Goal: Task Accomplishment & Management: Manage account settings

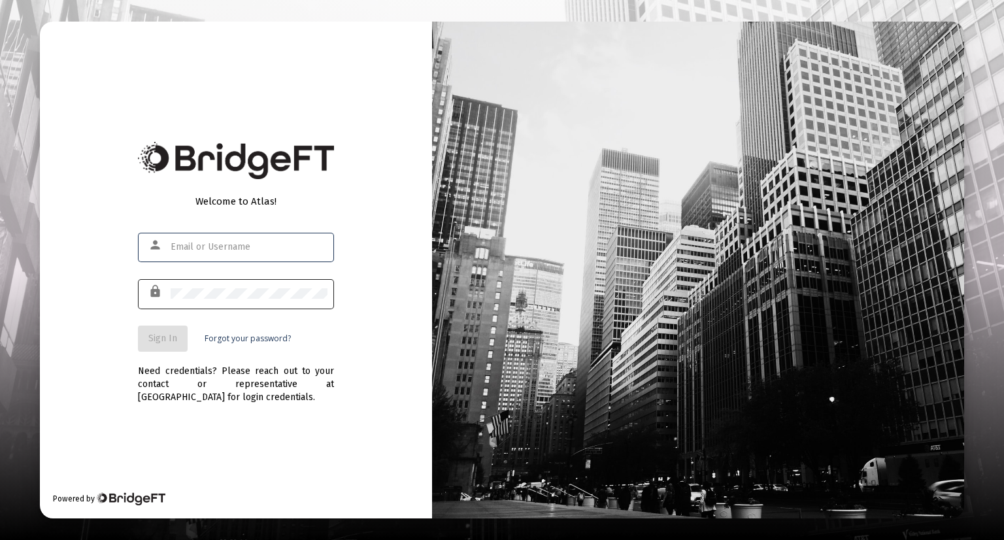
type input "[EMAIL_ADDRESS][DOMAIN_NAME]"
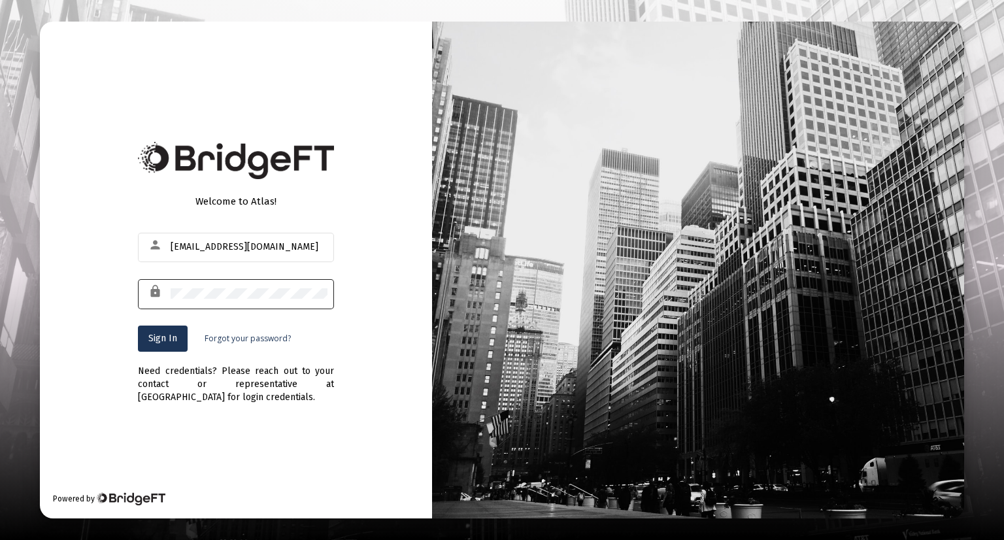
click at [253, 286] on div at bounding box center [249, 293] width 157 height 32
click at [175, 333] on span "Sign In" at bounding box center [162, 338] width 29 height 11
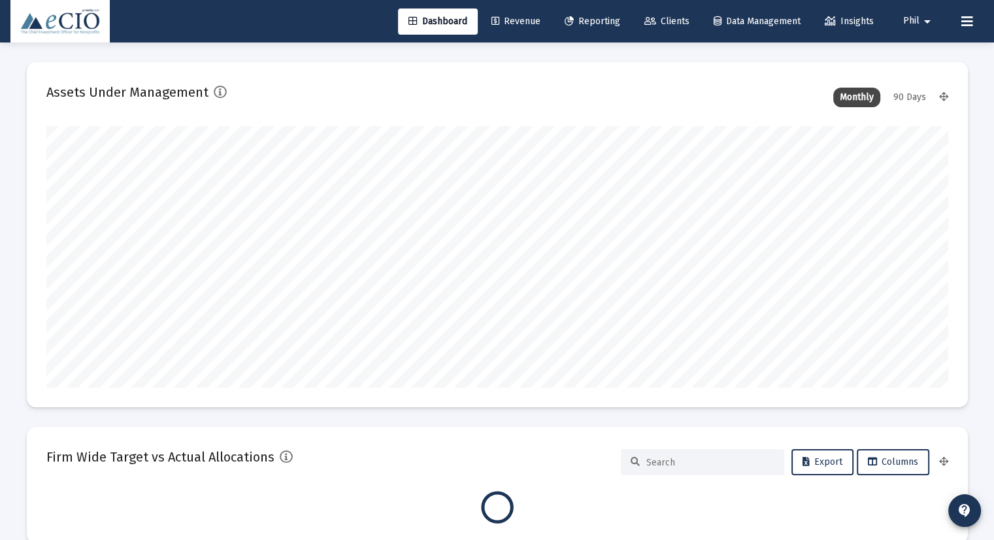
scroll to position [261, 486]
type input "[DATE]"
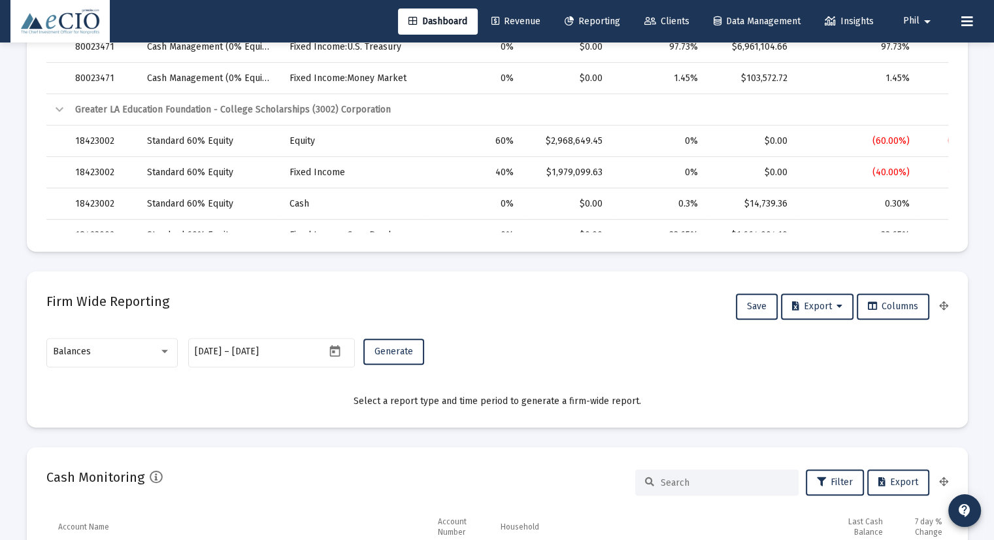
scroll to position [588, 0]
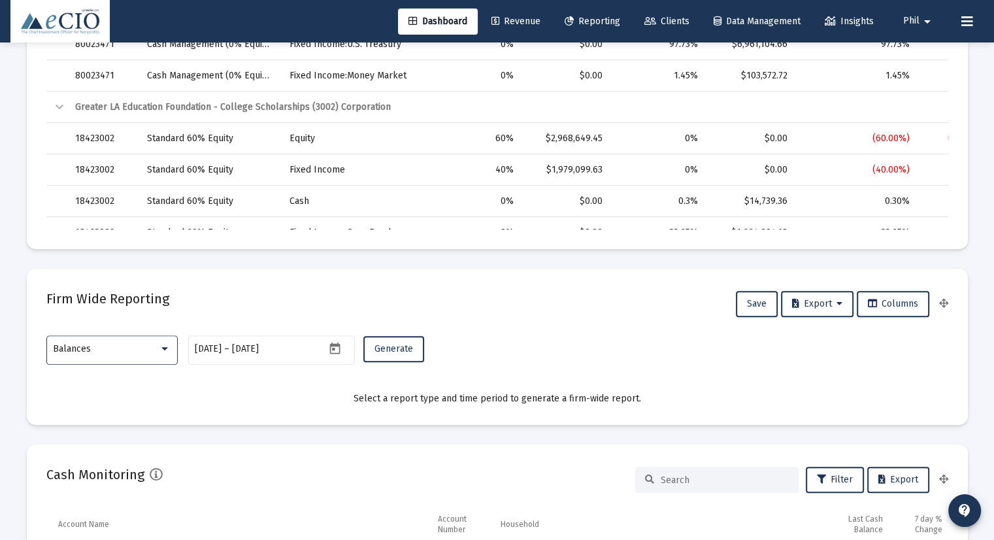
click at [115, 350] on div "Balances" at bounding box center [106, 349] width 106 height 10
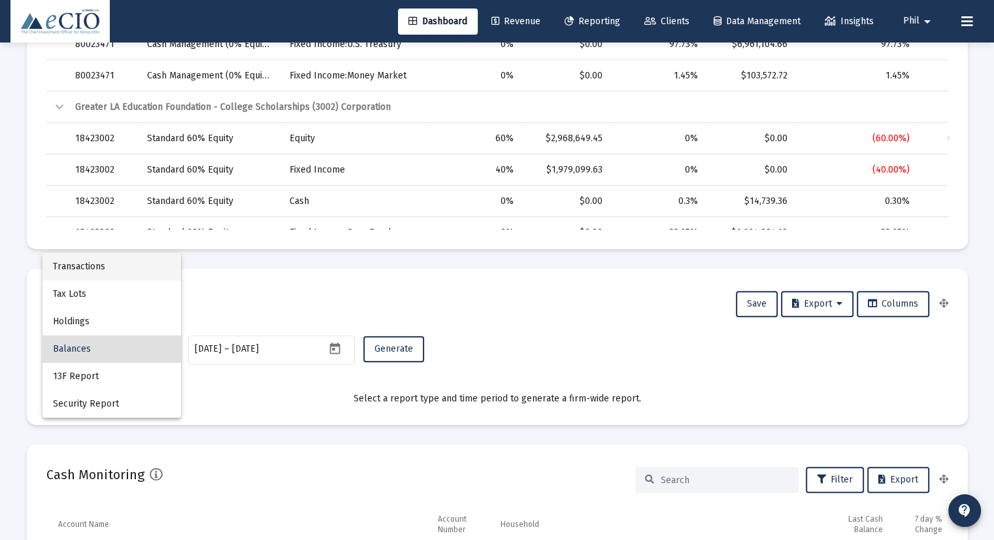
click at [120, 265] on span "Transactions" at bounding box center [112, 266] width 118 height 27
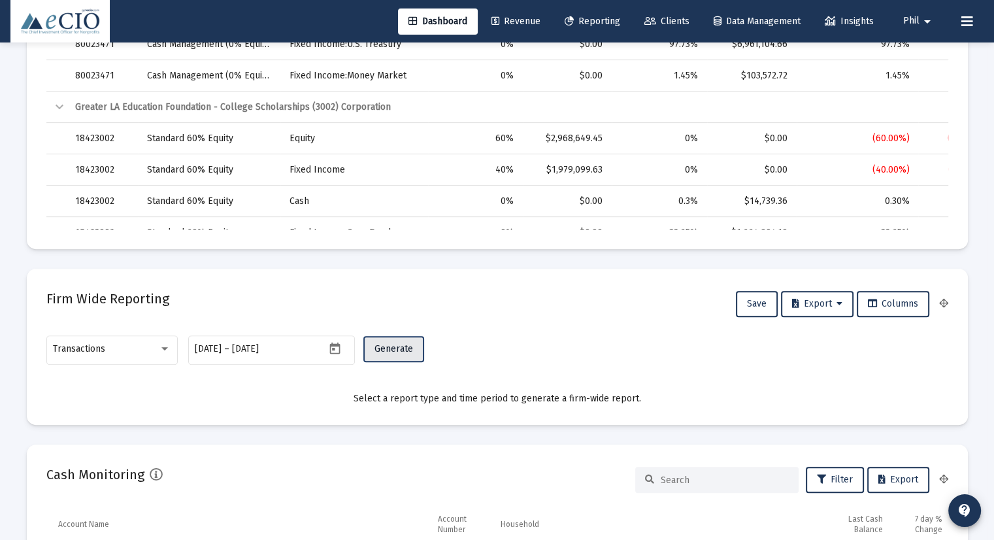
click at [393, 348] on span "Generate" at bounding box center [394, 348] width 39 height 11
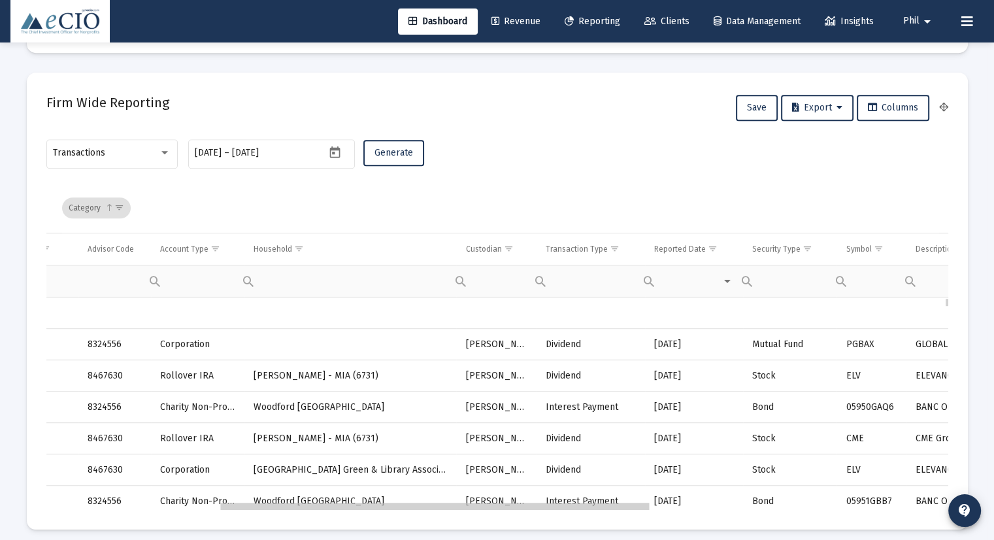
scroll to position [0, 0]
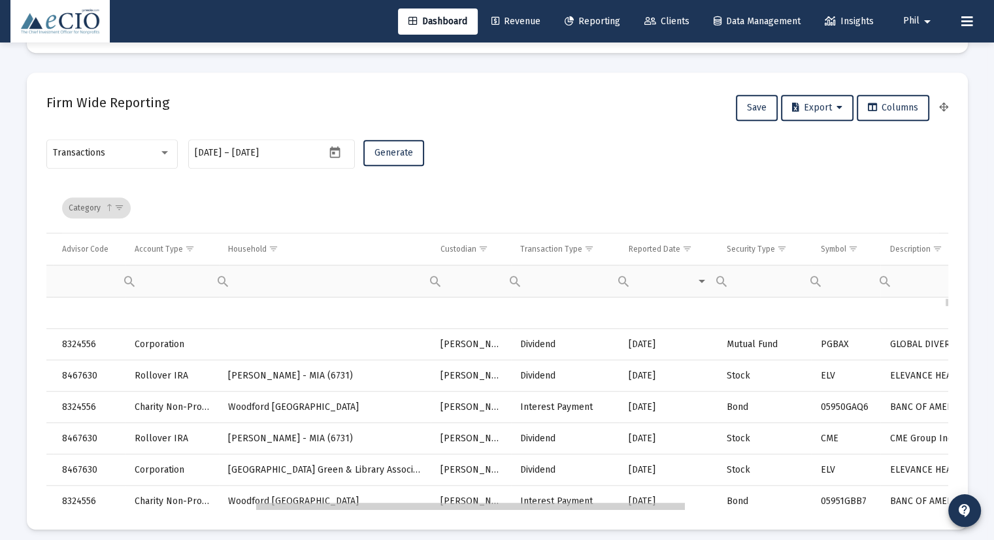
drag, startPoint x: 353, startPoint y: 507, endPoint x: 569, endPoint y: 505, distance: 215.7
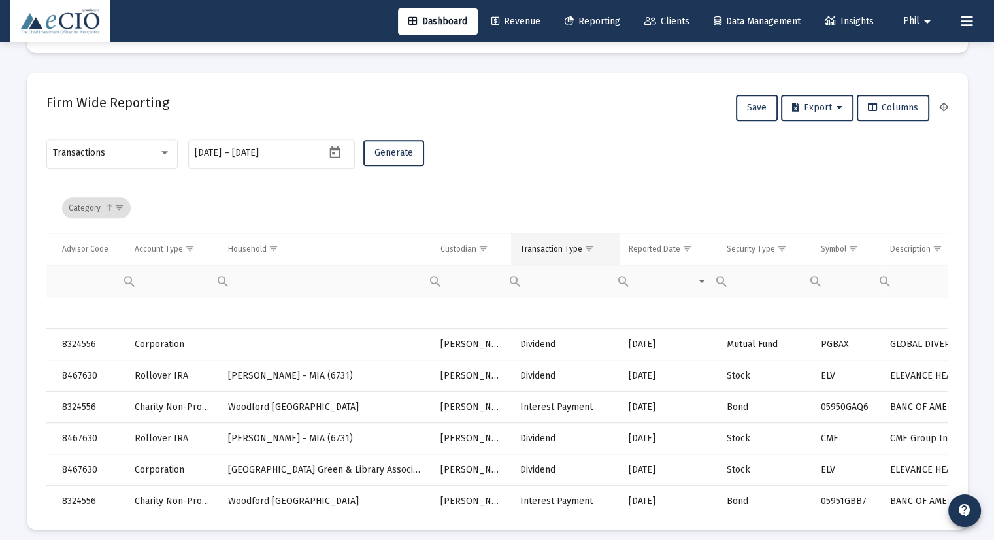
click at [588, 248] on span "Show filter options for column 'Transaction Type'" at bounding box center [589, 249] width 10 height 10
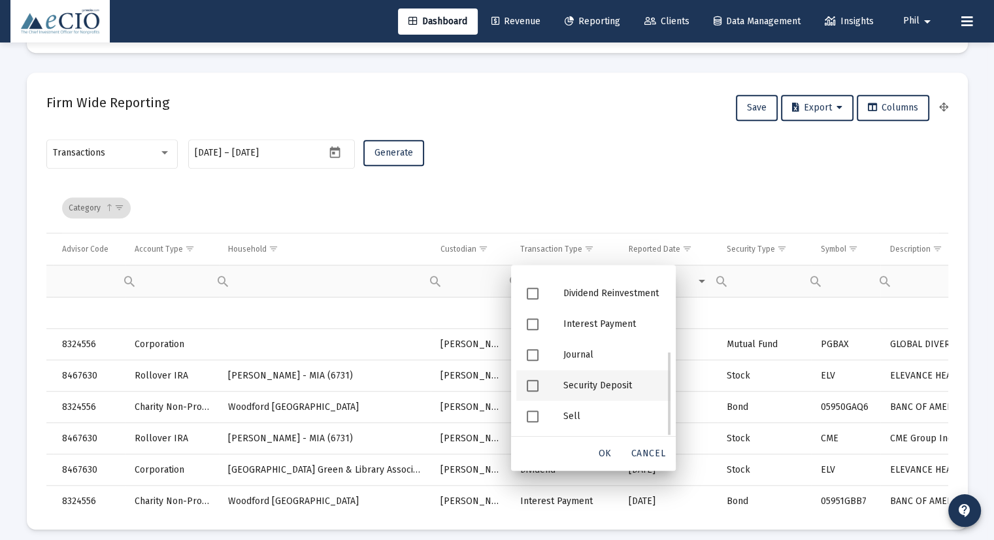
click at [620, 385] on div "Security Deposit" at bounding box center [612, 385] width 118 height 31
click at [610, 453] on span "OK" at bounding box center [605, 453] width 13 height 11
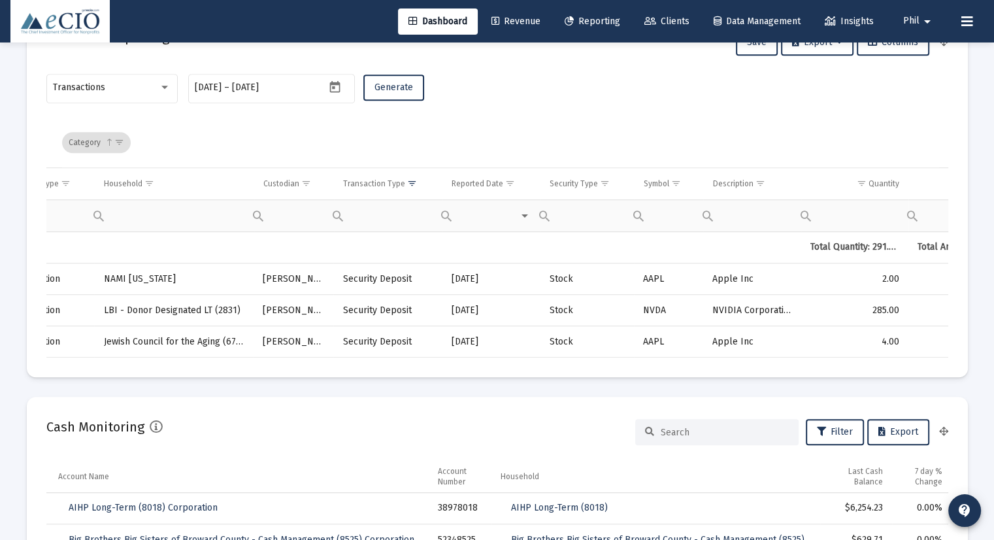
click at [831, 76] on div "Transactions [DATE] [DATE] – [DATE] Generate" at bounding box center [497, 94] width 902 height 46
click at [928, 23] on mat-icon "arrow_drop_down" at bounding box center [928, 21] width 16 height 26
click at [933, 50] on span "Settings" at bounding box center [936, 55] width 39 height 31
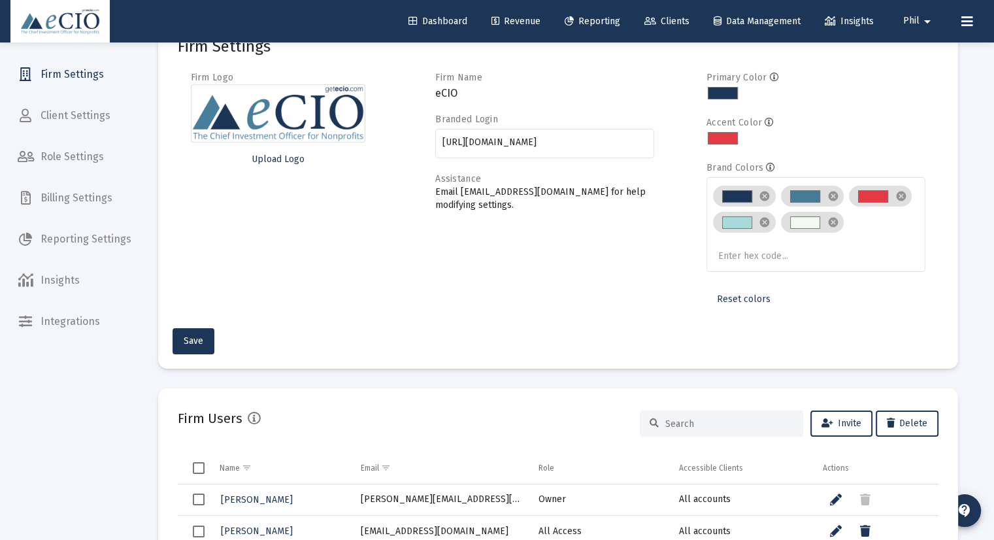
click at [86, 239] on span "Reporting Settings" at bounding box center [74, 239] width 135 height 31
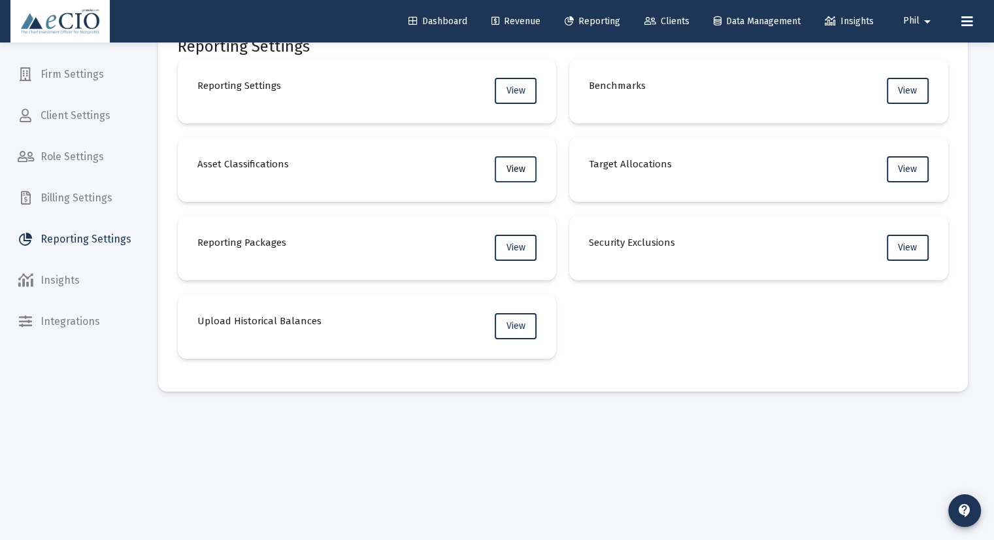
click at [526, 173] on button "View" at bounding box center [516, 169] width 42 height 26
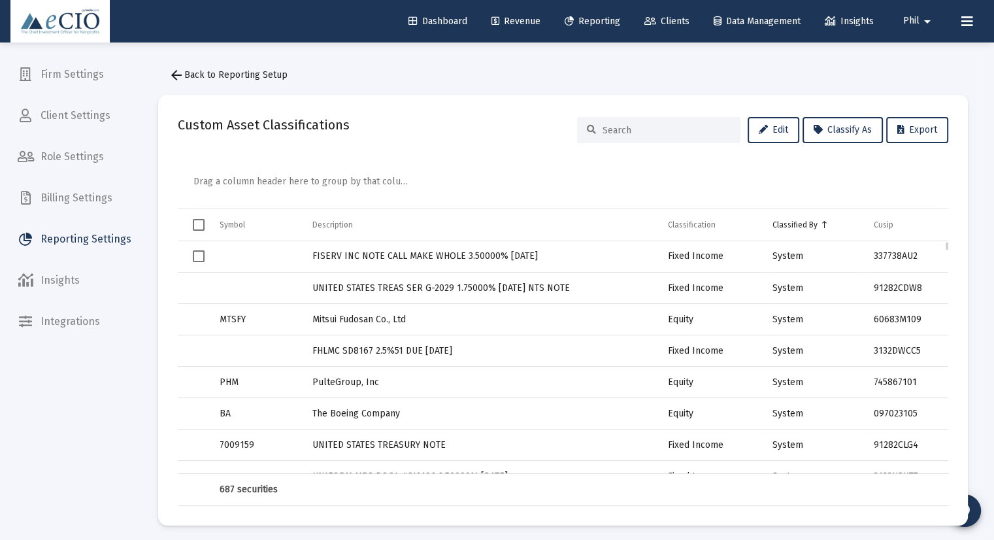
click at [197, 258] on span "Select row" at bounding box center [199, 256] width 12 height 12
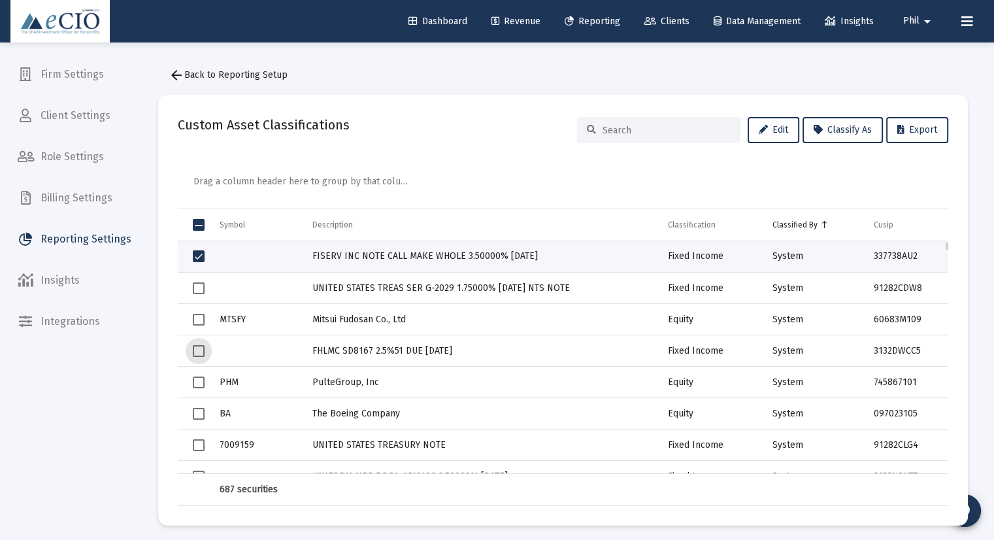
click at [195, 351] on span "Select row" at bounding box center [199, 351] width 12 height 12
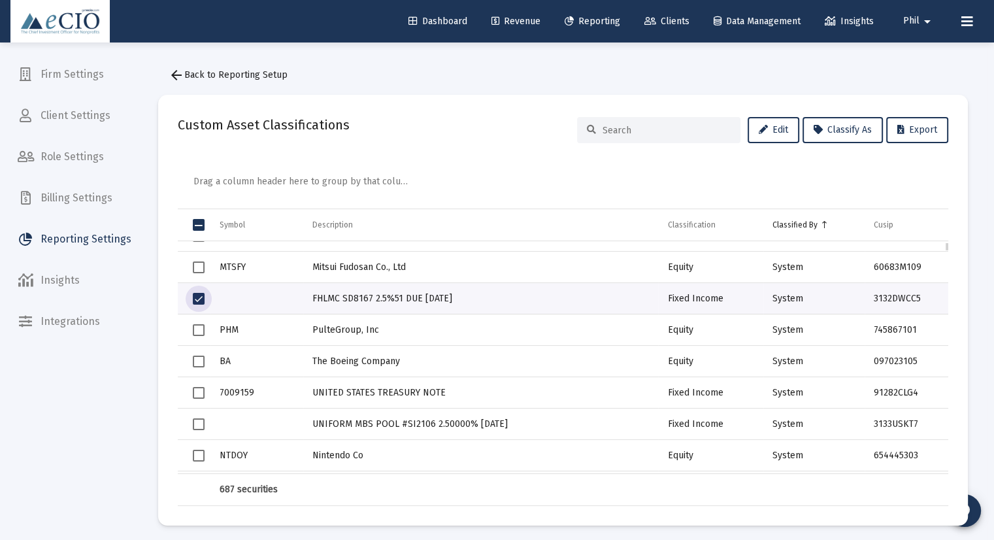
scroll to position [105, 0]
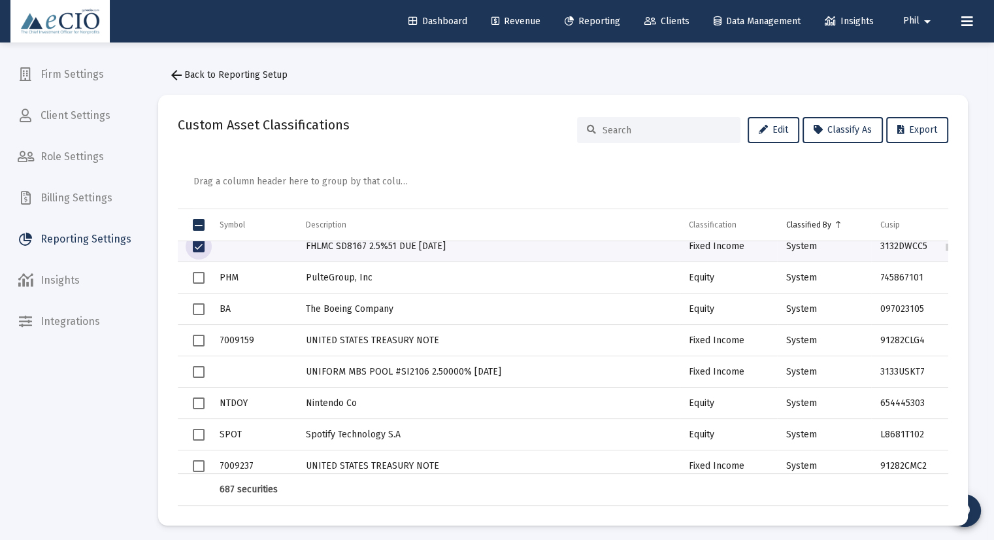
click at [196, 371] on span "Select row" at bounding box center [199, 372] width 12 height 12
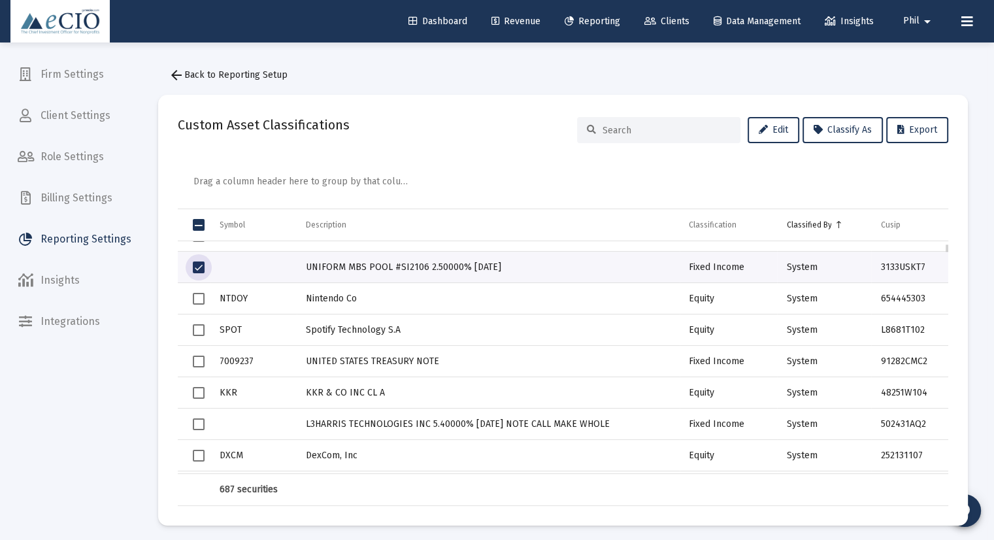
scroll to position [261, 0]
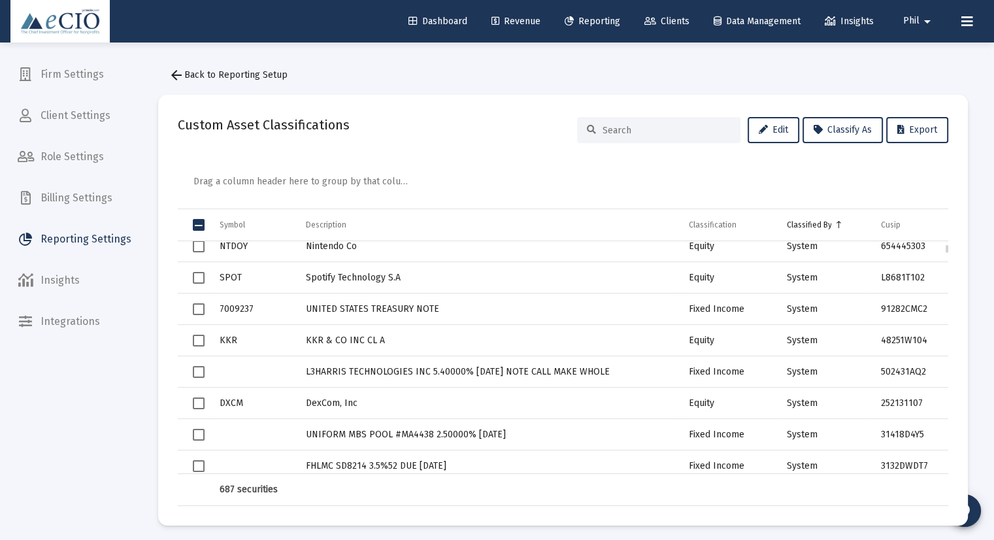
click at [196, 371] on span "Select row" at bounding box center [199, 372] width 12 height 12
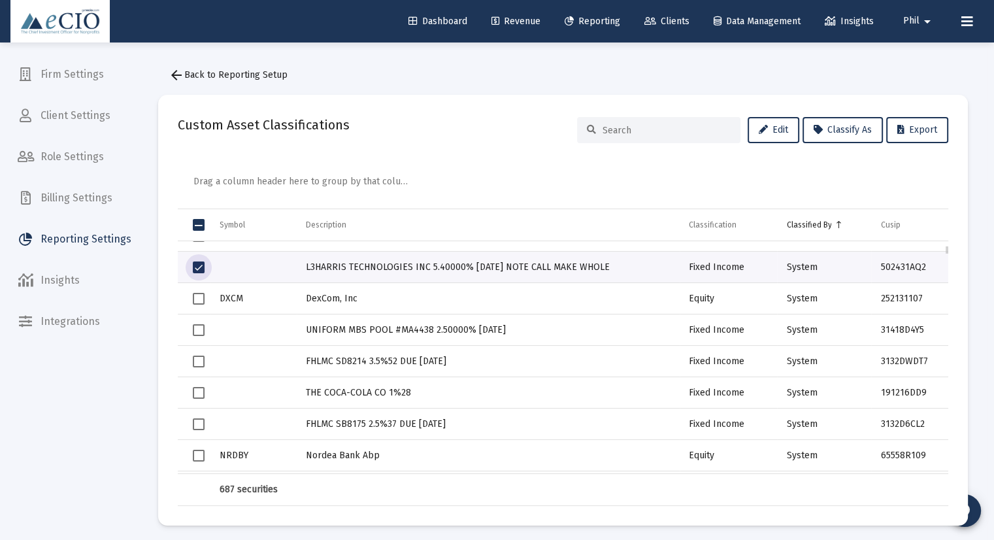
scroll to position [418, 0]
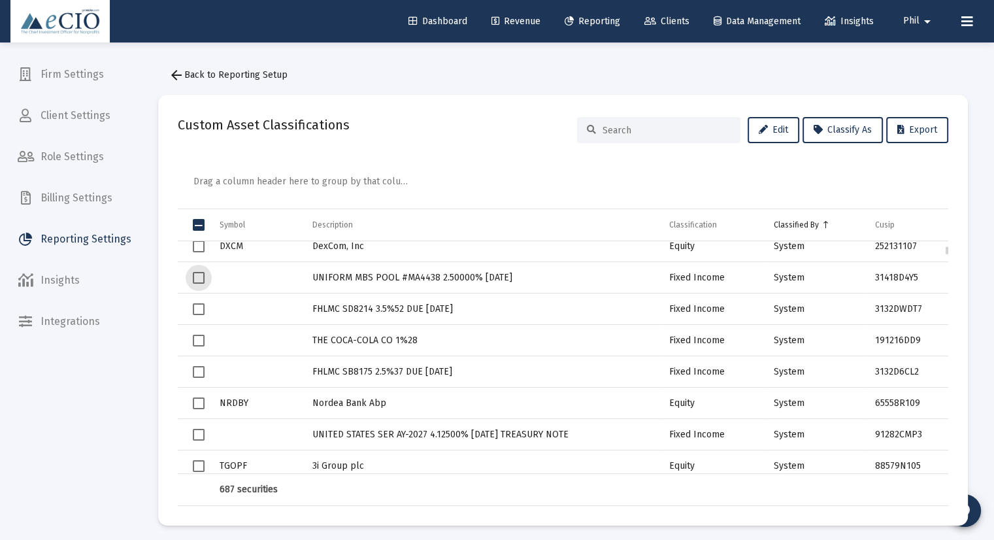
click at [195, 278] on span "Select row" at bounding box center [199, 278] width 12 height 12
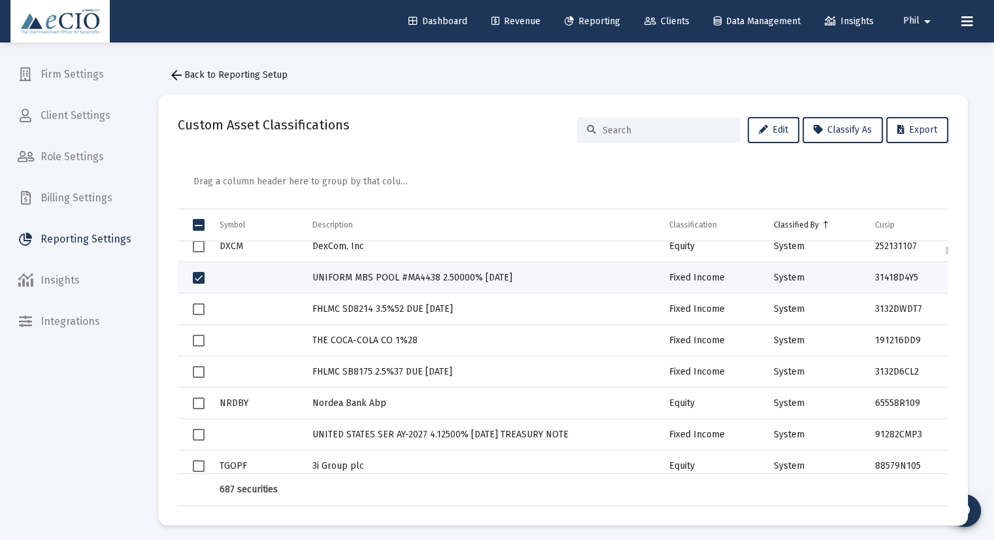
click at [192, 303] on td "Data grid" at bounding box center [194, 308] width 33 height 31
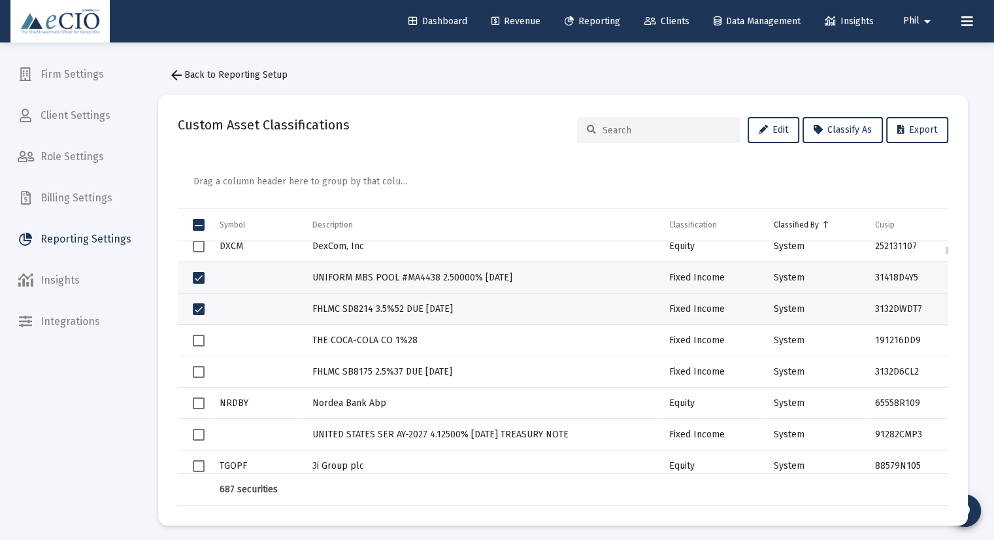
click at [191, 341] on td "Data grid" at bounding box center [194, 340] width 33 height 31
click at [193, 371] on span "Select row" at bounding box center [199, 372] width 12 height 12
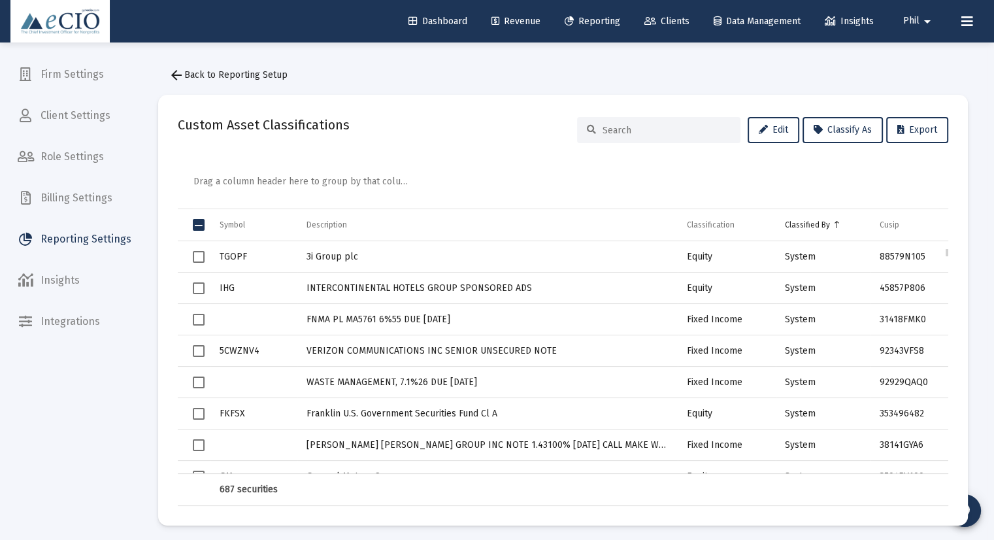
scroll to position [680, 0]
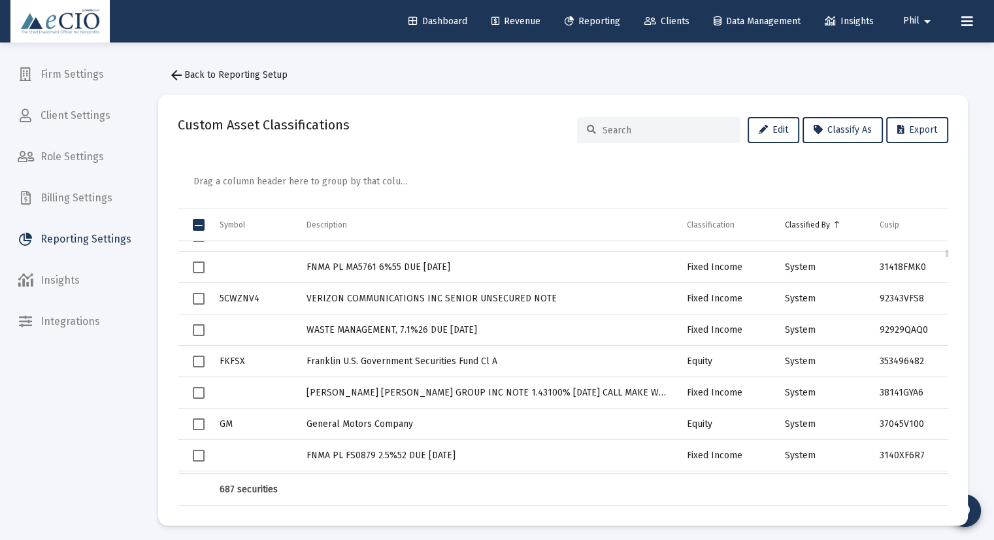
click at [197, 269] on span "Select row" at bounding box center [199, 267] width 12 height 12
click at [198, 299] on span "Select row" at bounding box center [199, 299] width 12 height 12
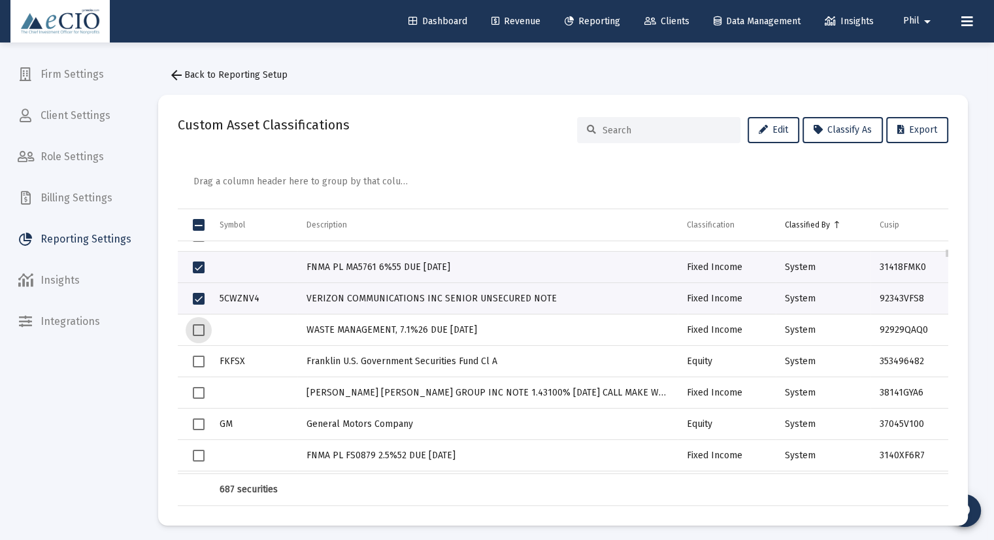
click at [197, 329] on span "Select row" at bounding box center [199, 330] width 12 height 12
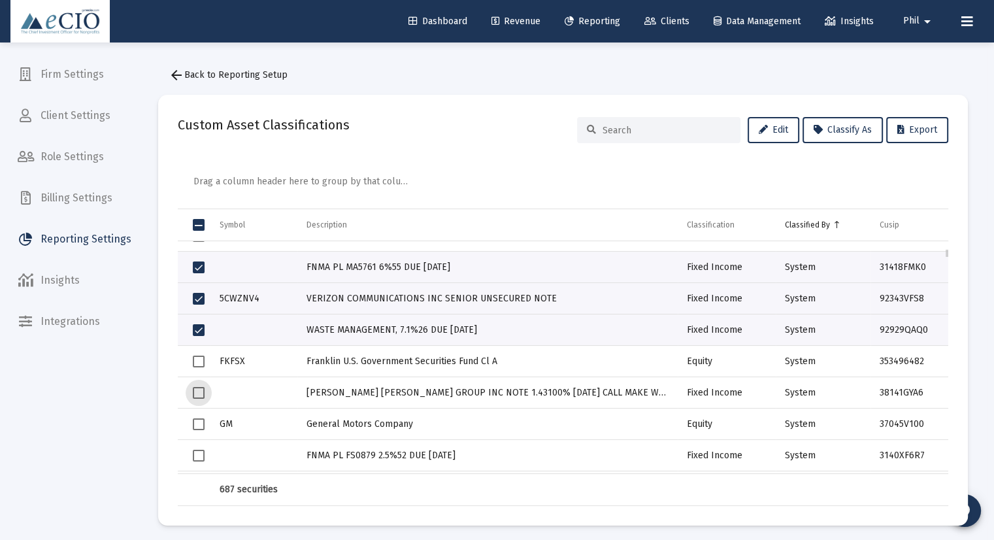
click at [198, 387] on span "Select row" at bounding box center [199, 393] width 12 height 12
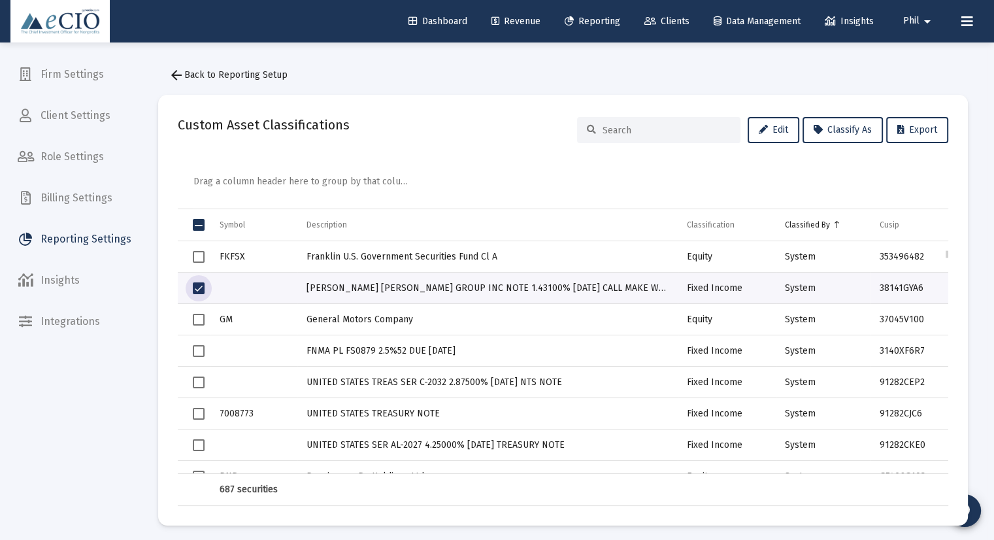
scroll to position [837, 0]
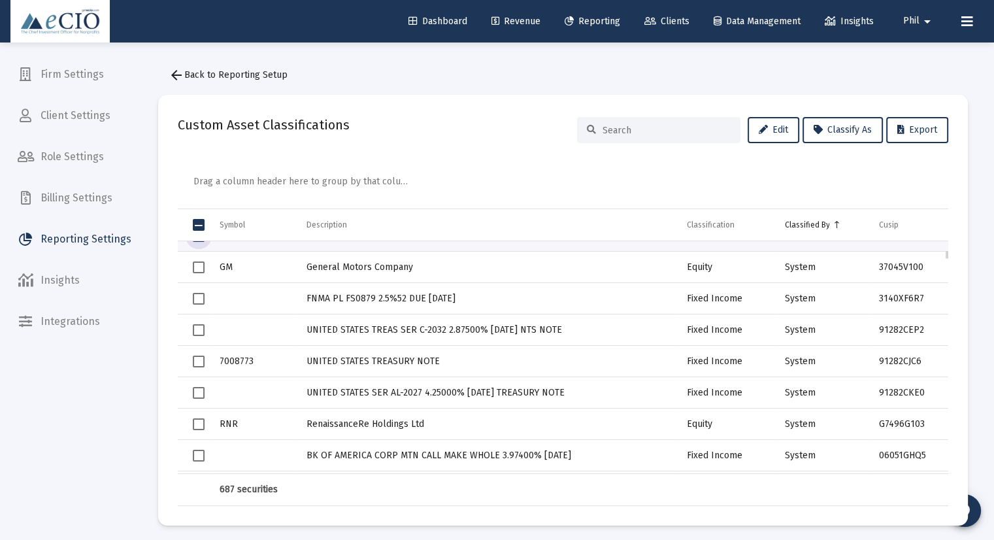
click at [197, 299] on span "Select row" at bounding box center [199, 299] width 12 height 12
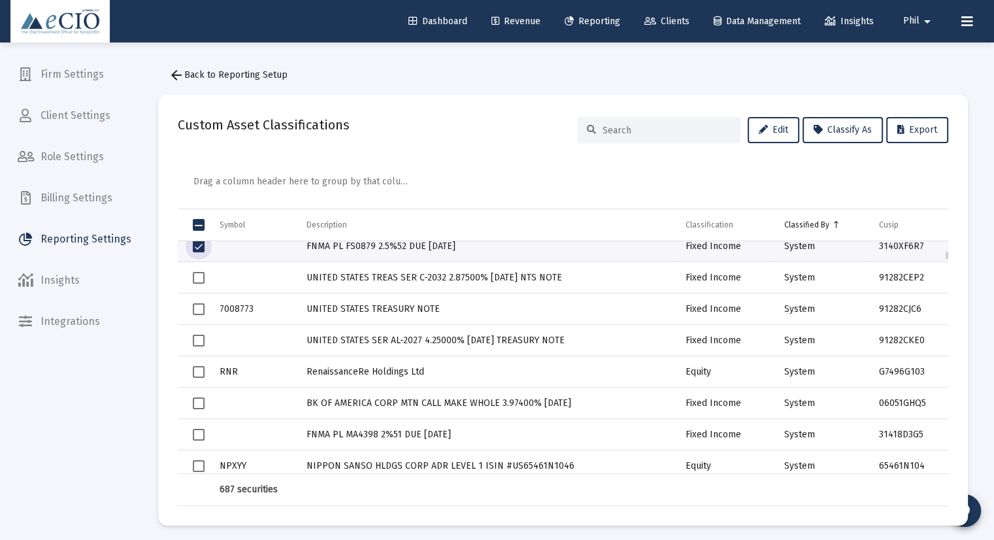
scroll to position [941, 0]
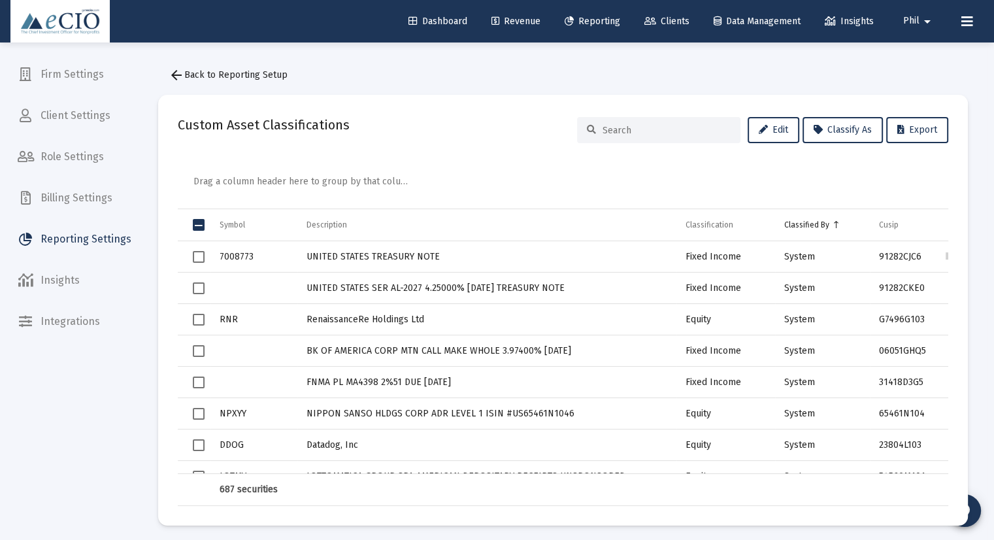
click at [196, 350] on span "Select row" at bounding box center [199, 351] width 12 height 12
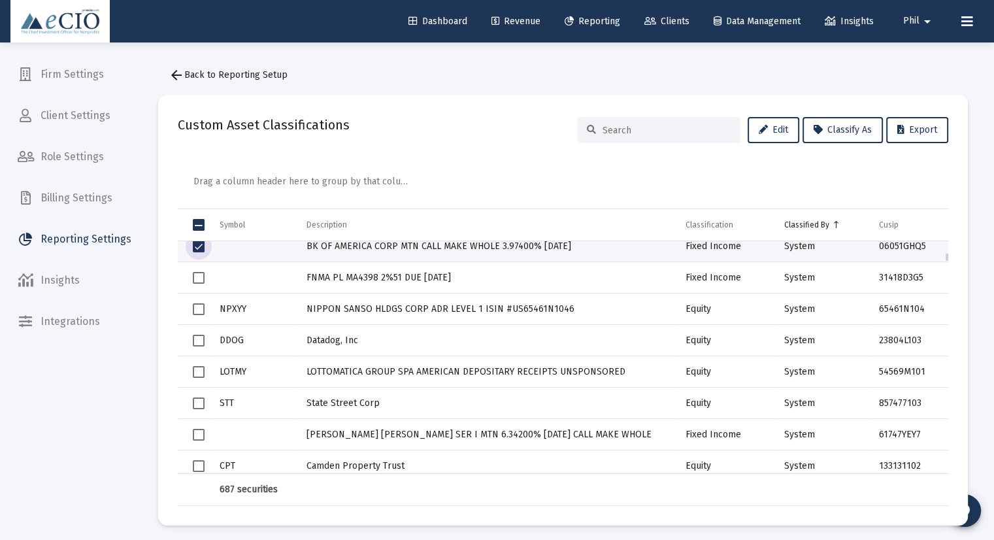
scroll to position [1098, 0]
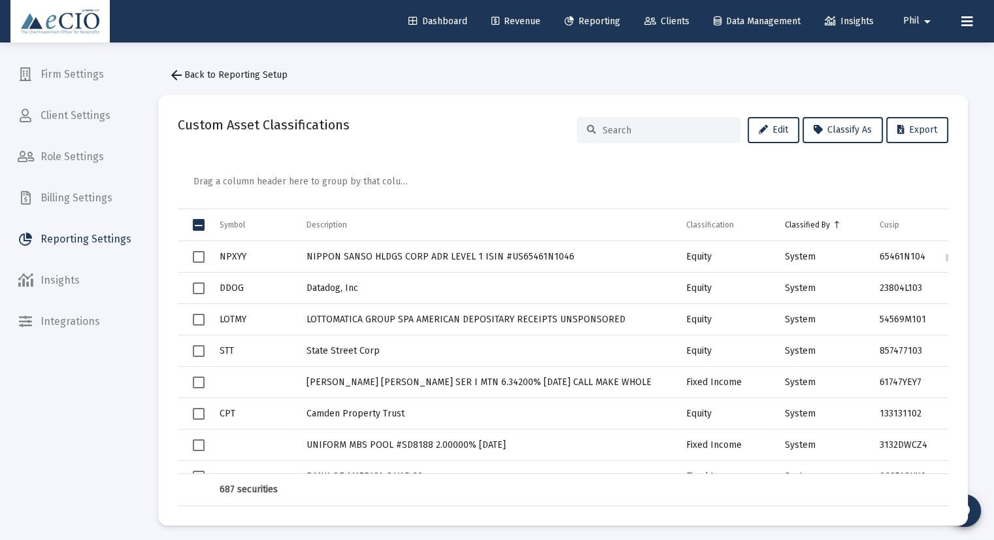
click at [197, 380] on span "Select row" at bounding box center [199, 382] width 12 height 12
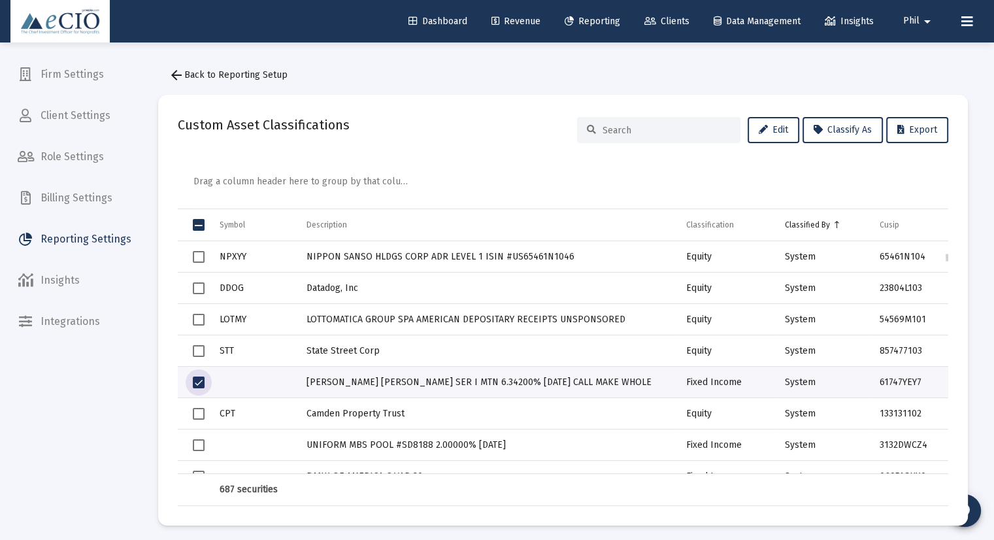
scroll to position [1150, 0]
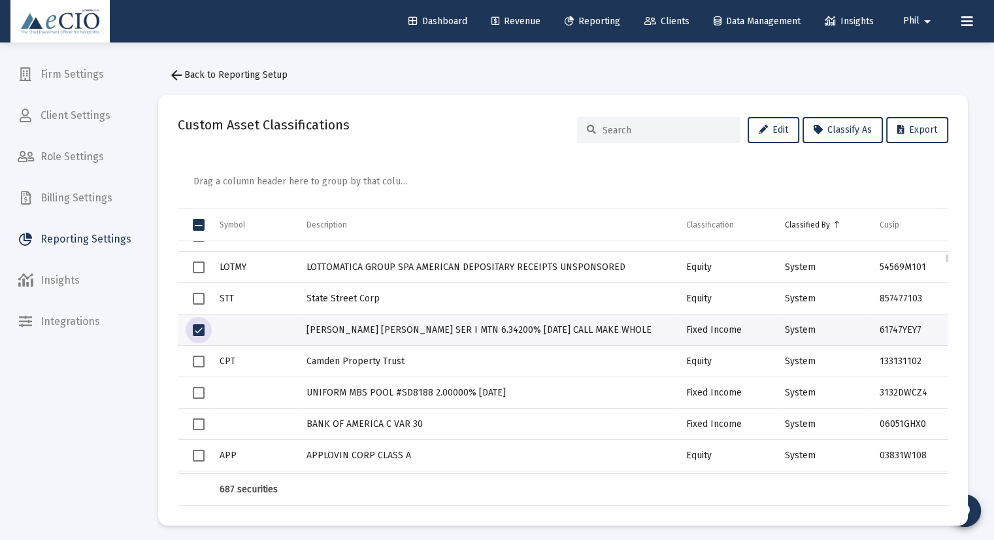
click at [199, 392] on span "Select row" at bounding box center [199, 393] width 12 height 12
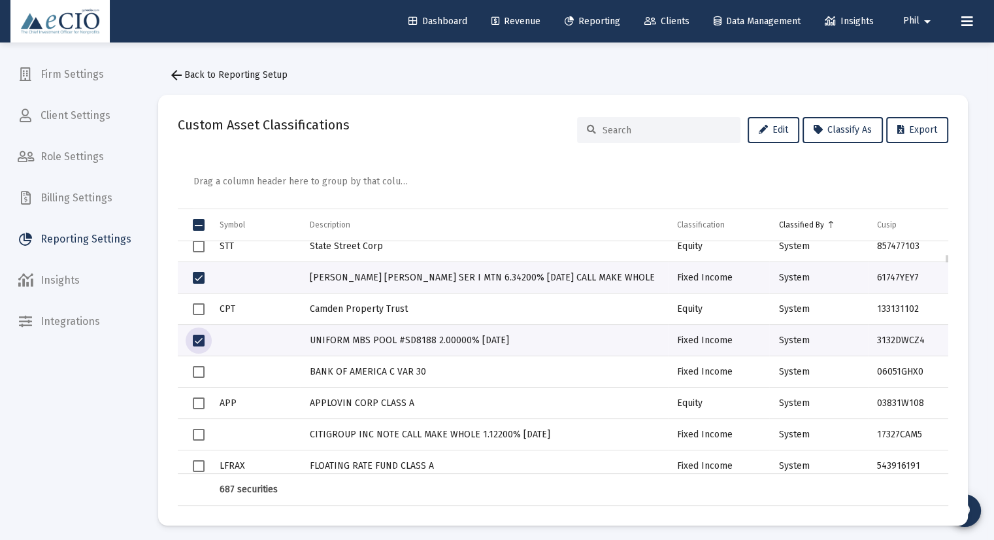
scroll to position [1255, 0]
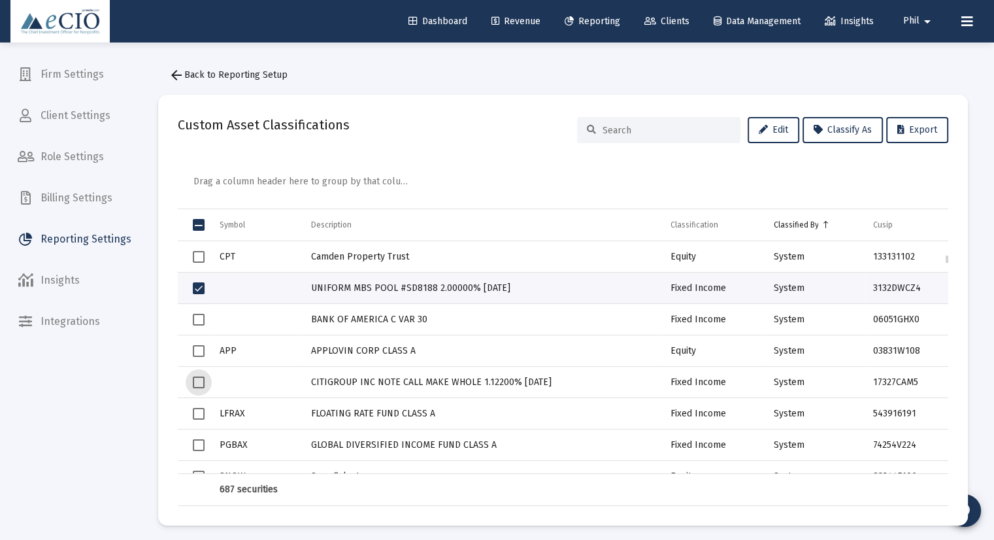
click at [198, 385] on span "Select row" at bounding box center [199, 382] width 12 height 12
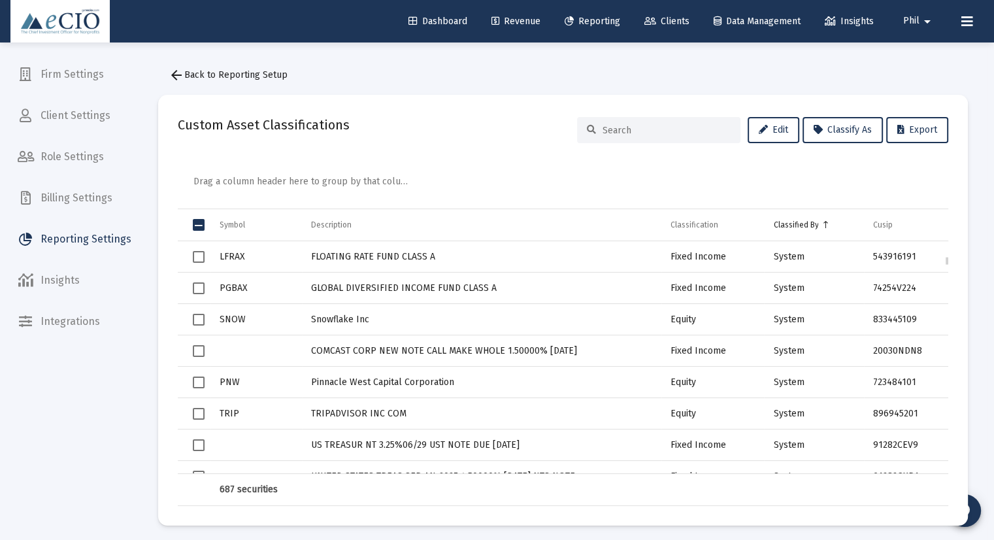
scroll to position [1464, 0]
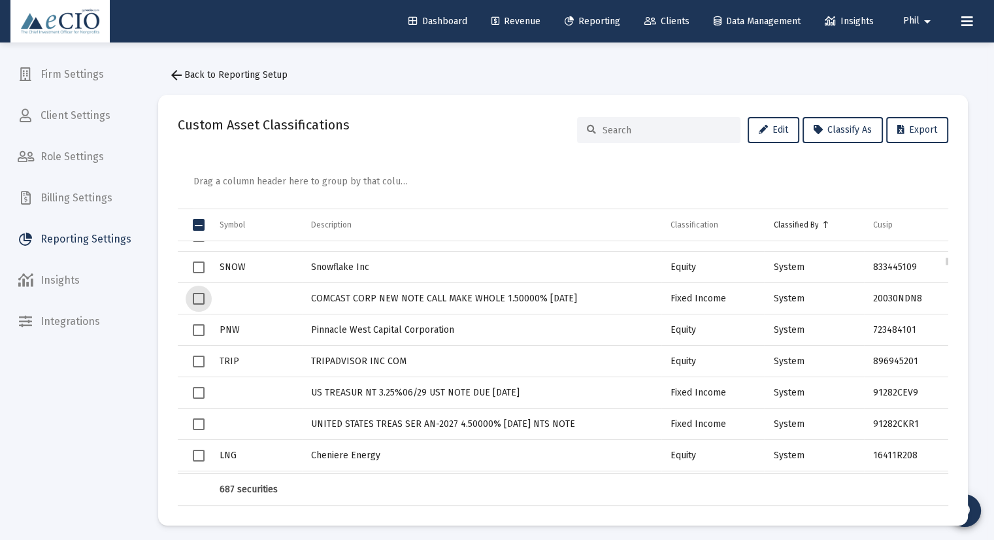
click at [197, 297] on span "Select row" at bounding box center [199, 299] width 12 height 12
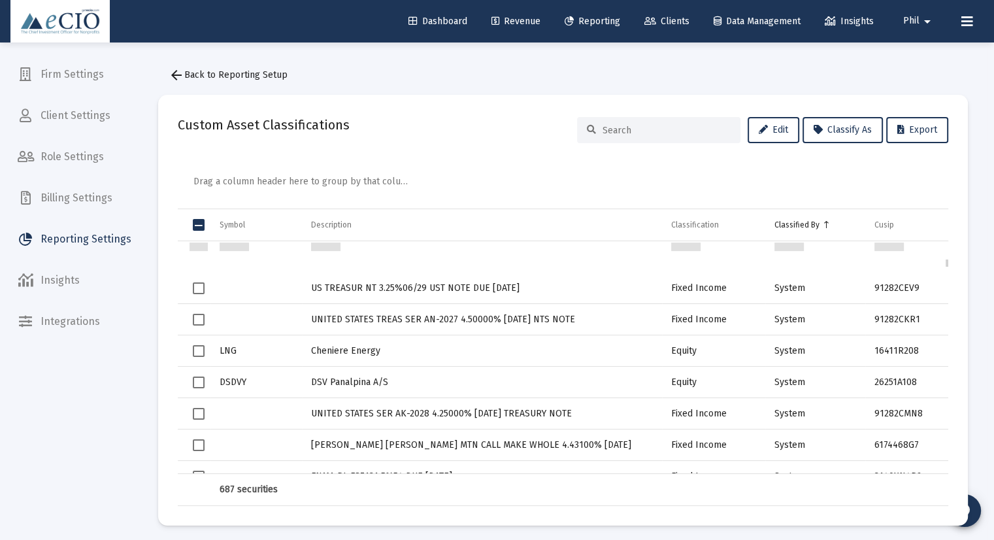
scroll to position [1621, 0]
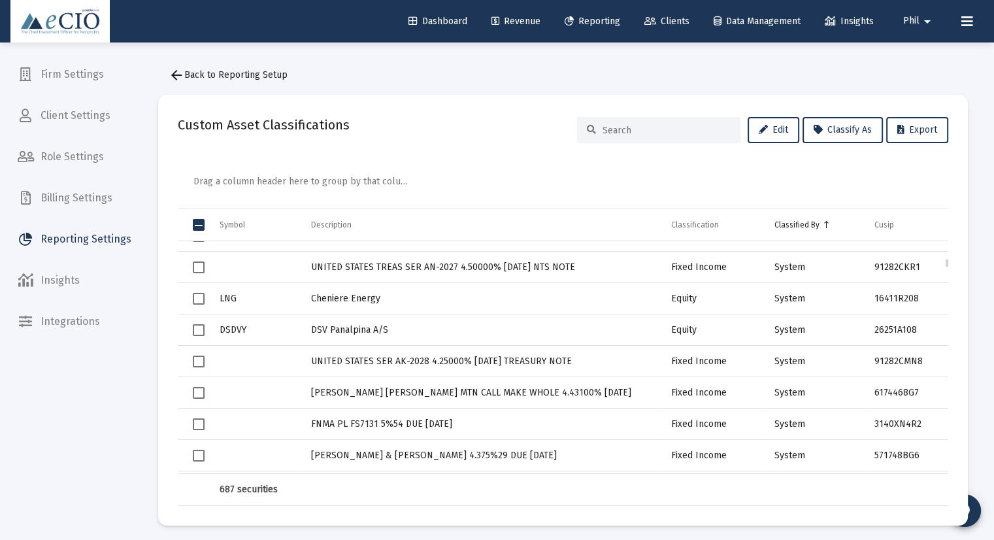
click at [197, 391] on span "Select row" at bounding box center [199, 393] width 12 height 12
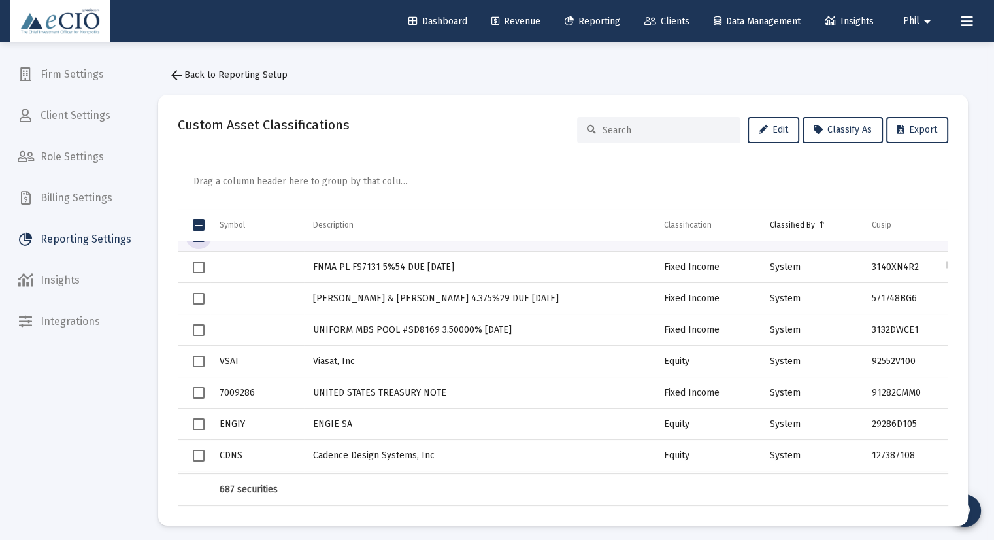
scroll to position [1726, 0]
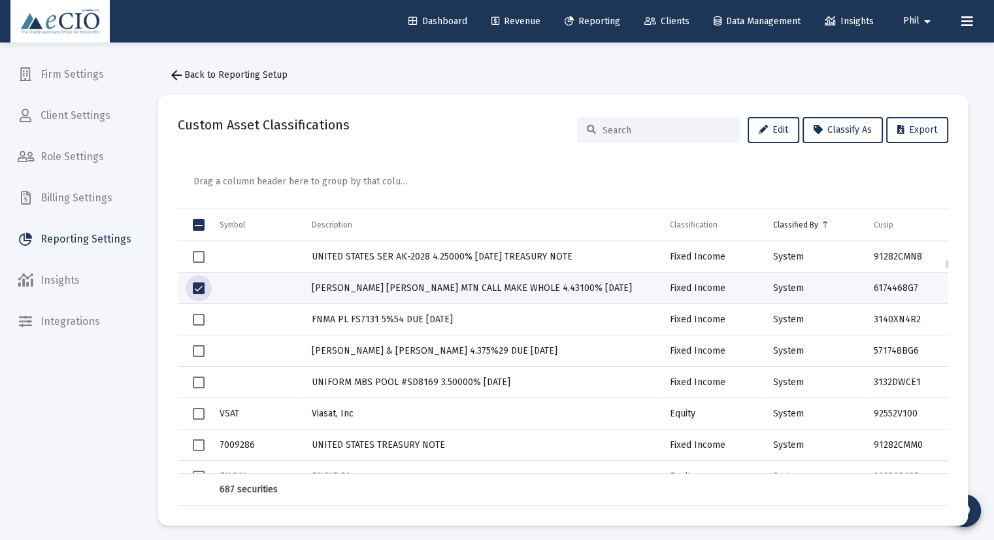
click at [194, 320] on span "Select row" at bounding box center [199, 320] width 12 height 12
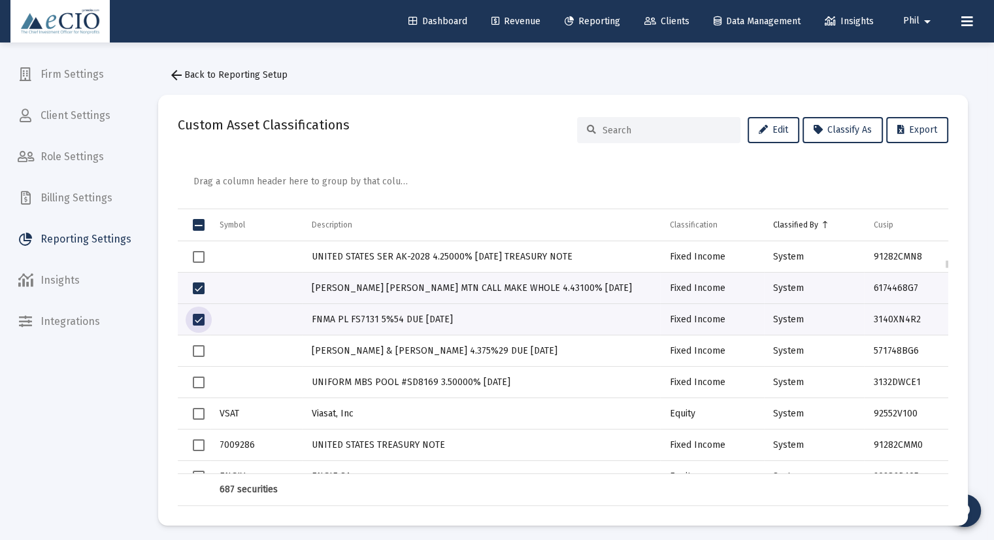
click at [197, 348] on span "Select row" at bounding box center [199, 351] width 12 height 12
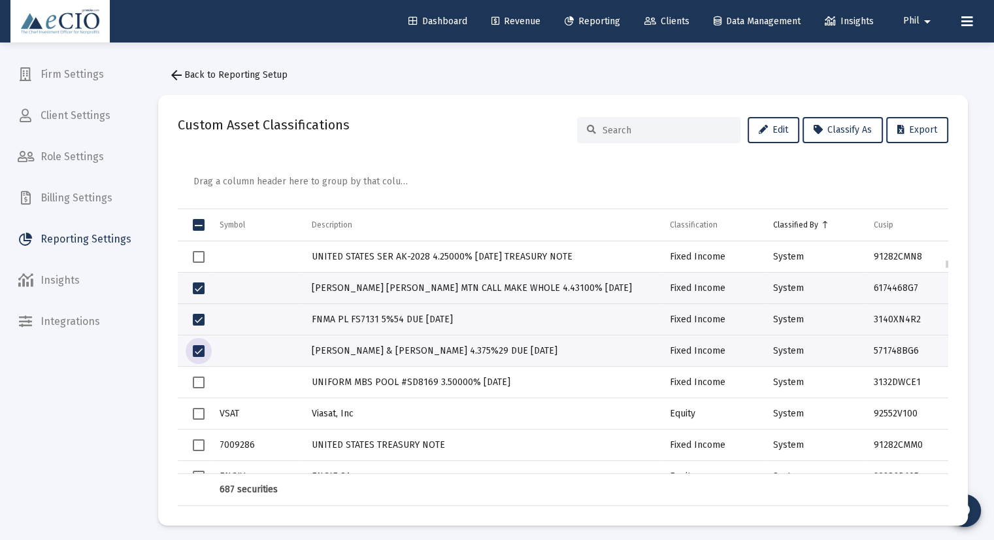
click at [198, 373] on td "Data grid" at bounding box center [194, 382] width 33 height 31
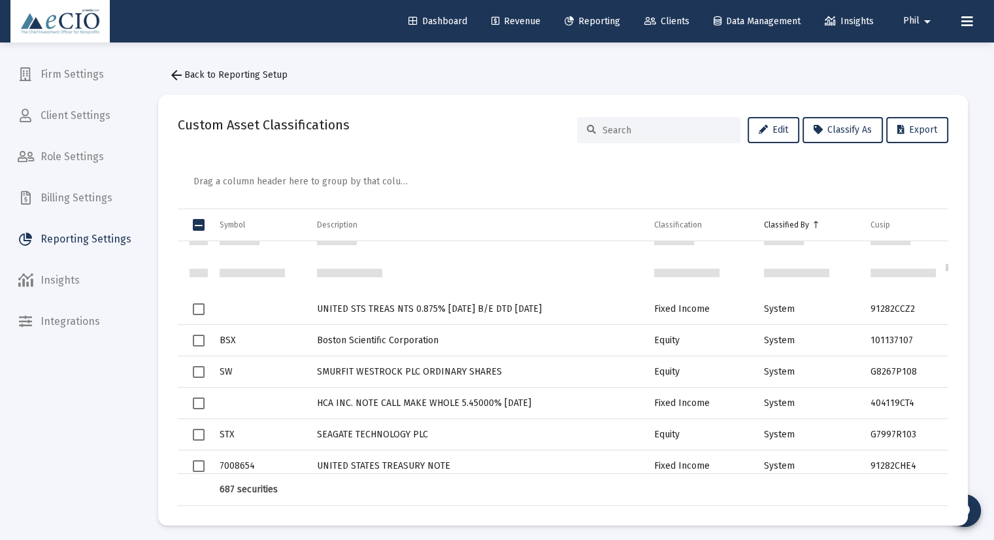
scroll to position [2039, 0]
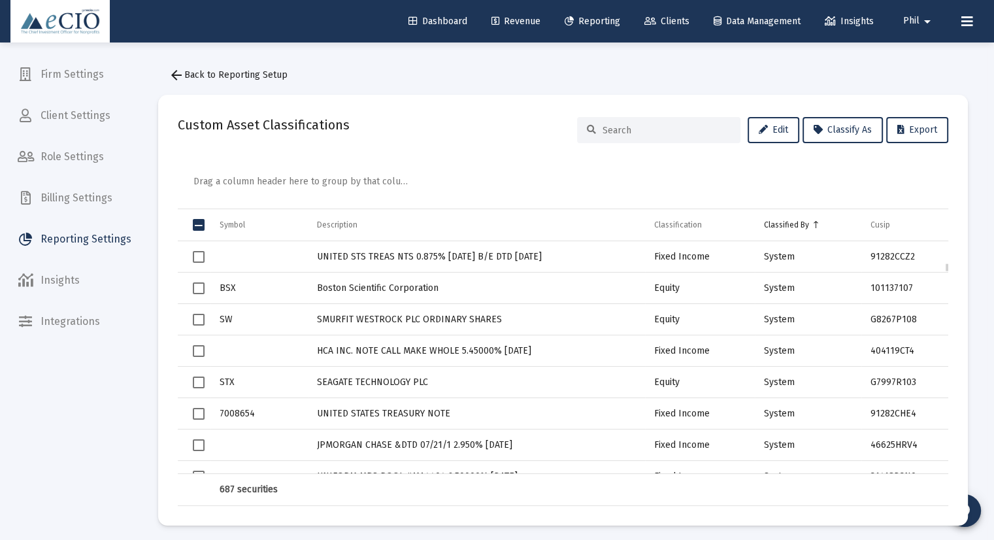
click at [197, 352] on span "Select row" at bounding box center [199, 351] width 12 height 12
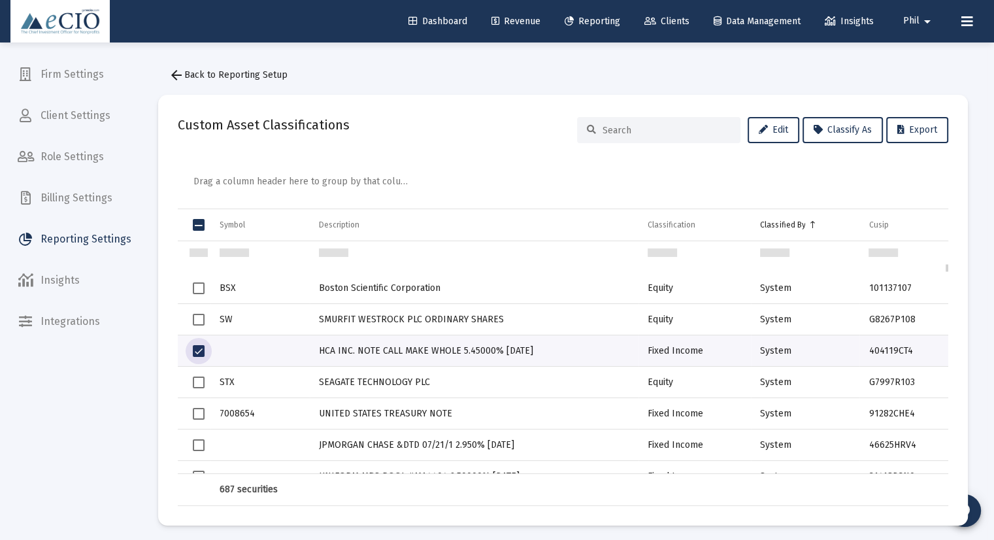
scroll to position [2092, 0]
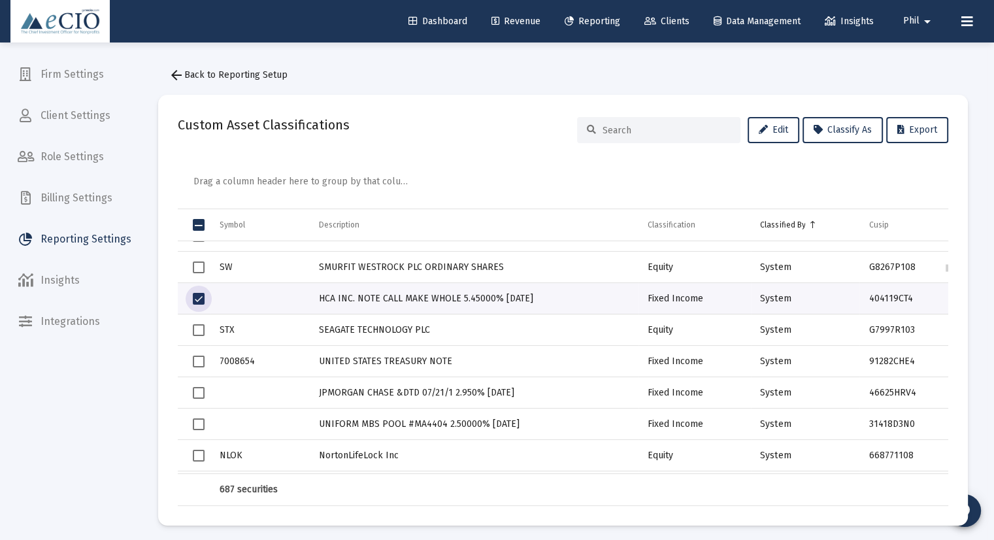
click at [195, 395] on span "Select row" at bounding box center [199, 393] width 12 height 12
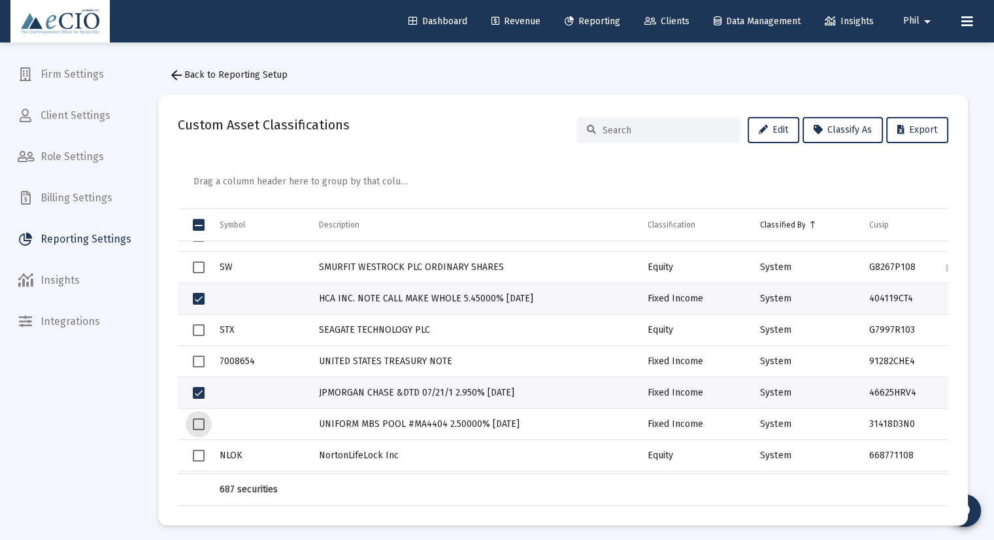
click at [193, 424] on span "Select row" at bounding box center [199, 424] width 12 height 12
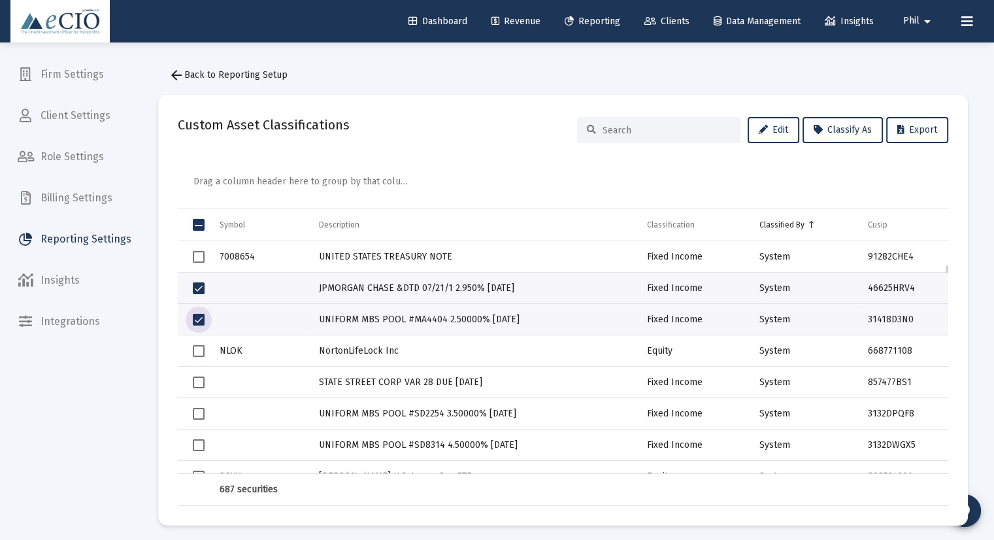
scroll to position [2249, 0]
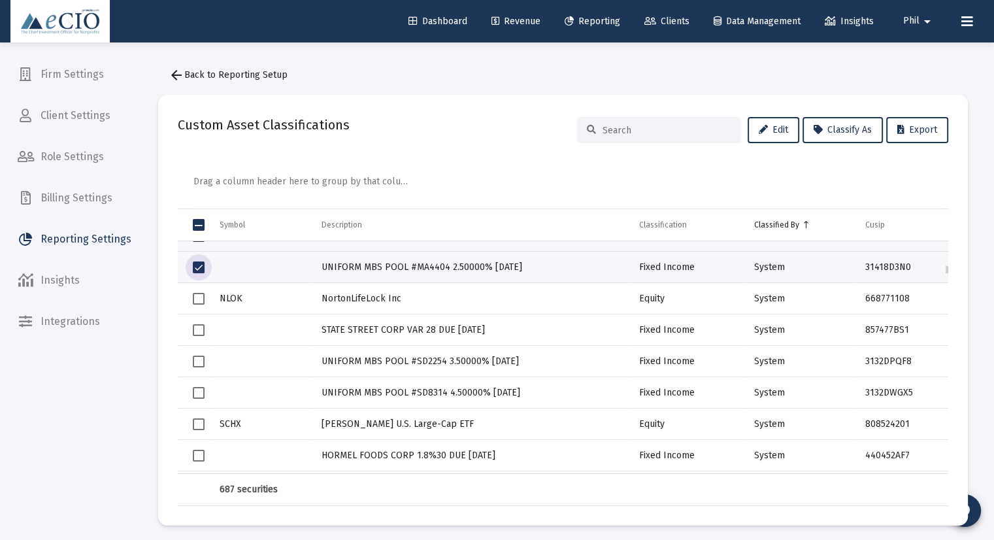
click at [199, 327] on span "Select row" at bounding box center [199, 330] width 12 height 12
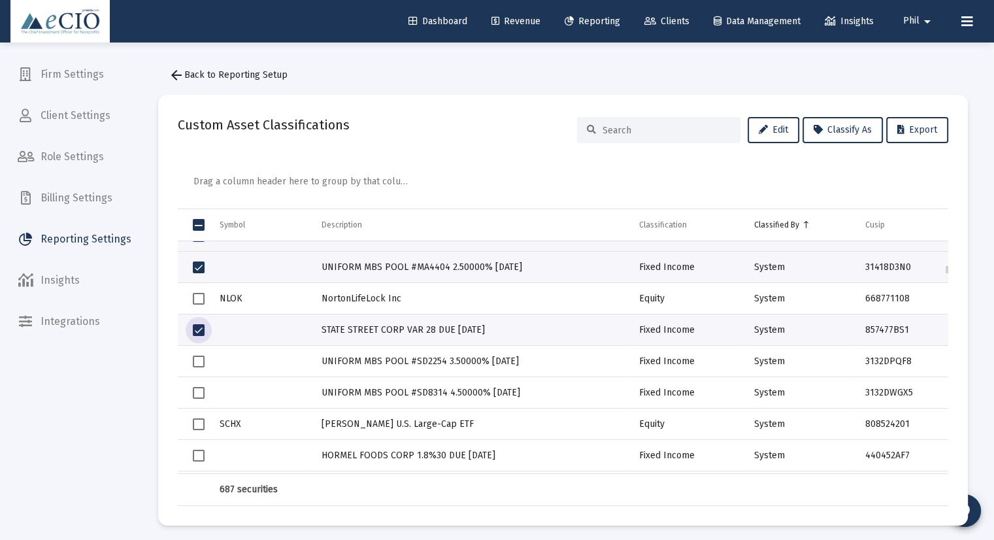
click at [199, 356] on span "Select row" at bounding box center [199, 362] width 12 height 12
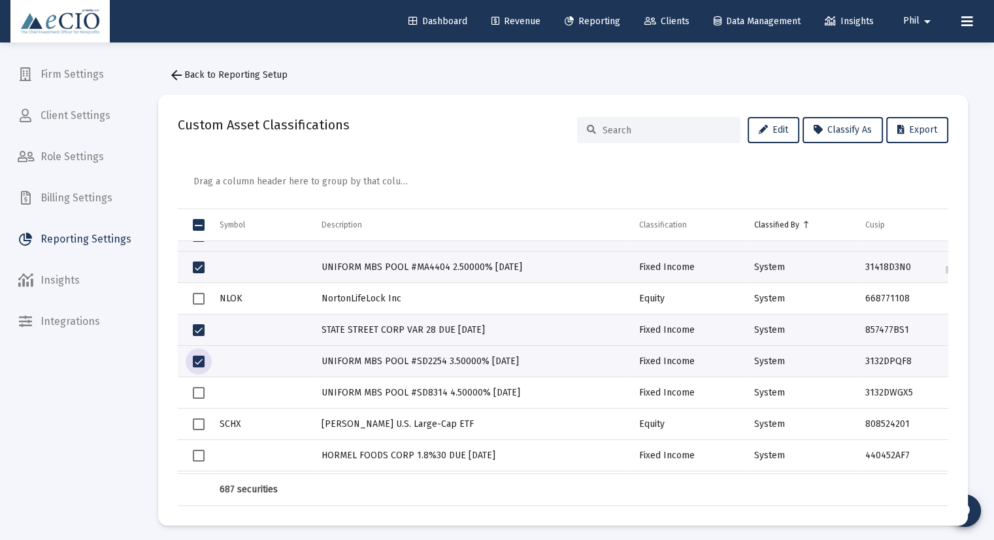
click at [199, 385] on td "Data grid" at bounding box center [194, 392] width 33 height 31
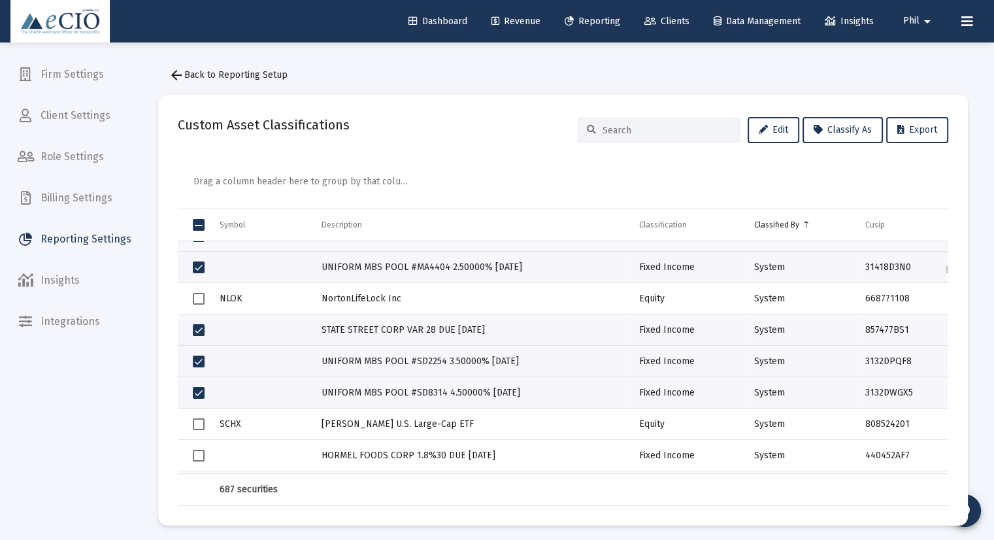
scroll to position [2301, 0]
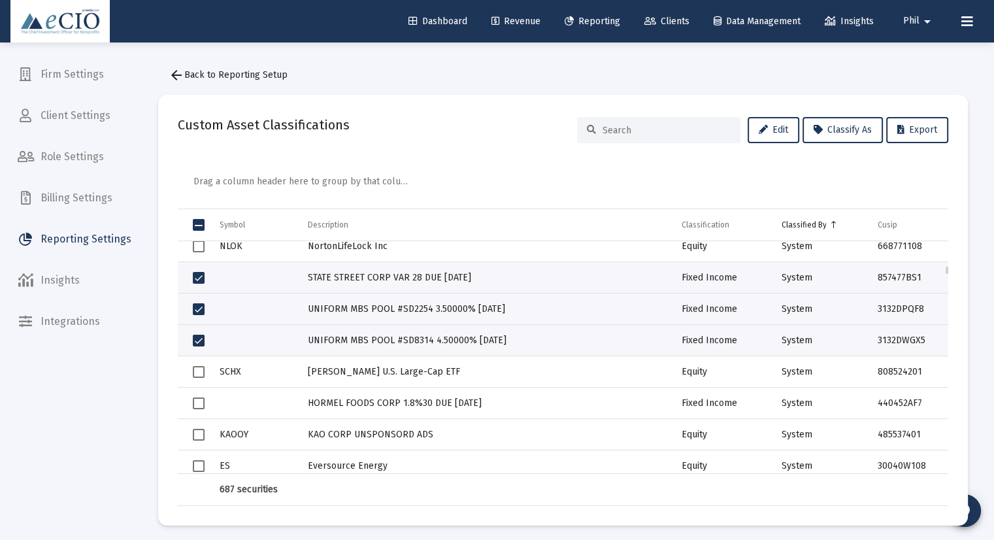
click at [197, 407] on span "Select row" at bounding box center [199, 403] width 12 height 12
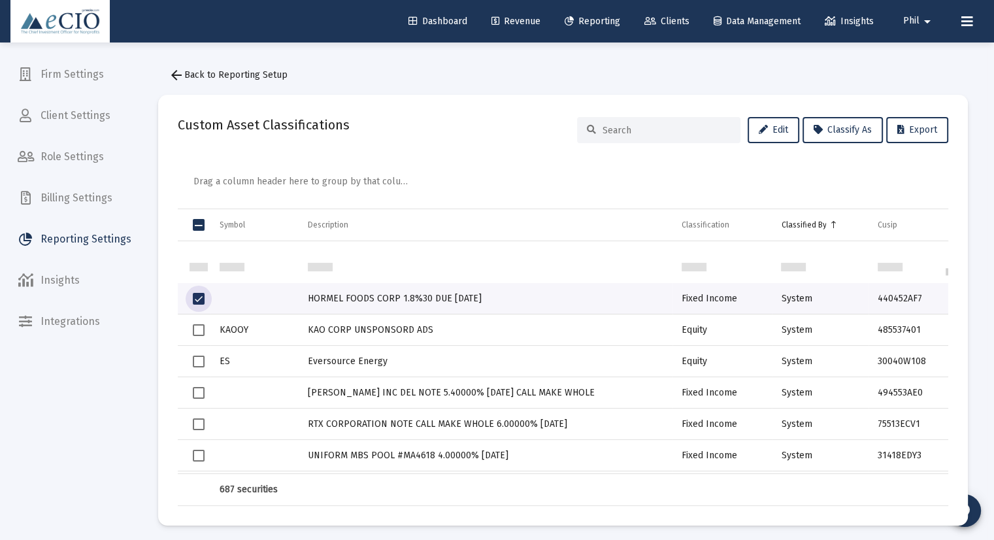
scroll to position [2458, 0]
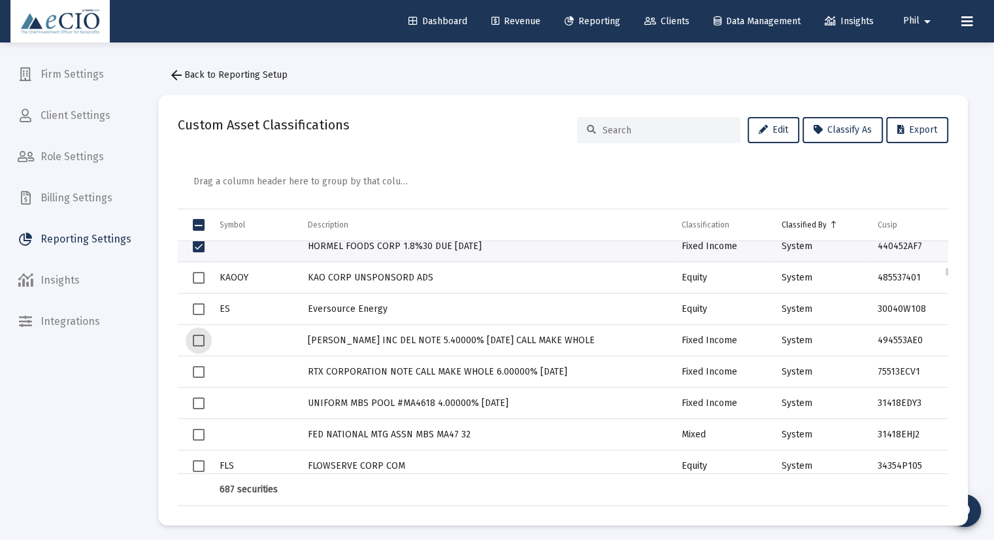
click at [199, 335] on span "Select row" at bounding box center [199, 341] width 12 height 12
click at [199, 361] on td "Data grid" at bounding box center [194, 371] width 33 height 31
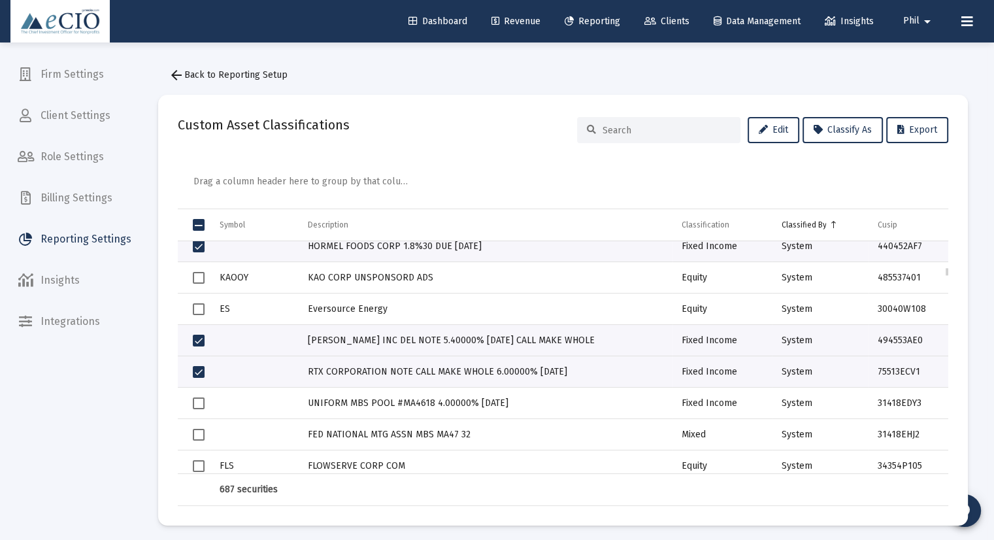
click at [195, 388] on td "Data grid" at bounding box center [194, 403] width 33 height 31
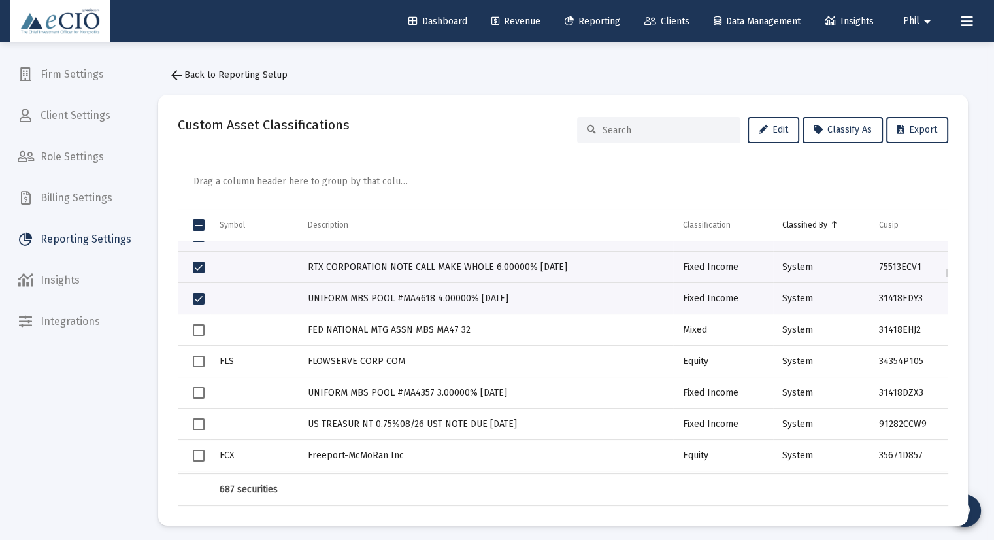
scroll to position [2615, 0]
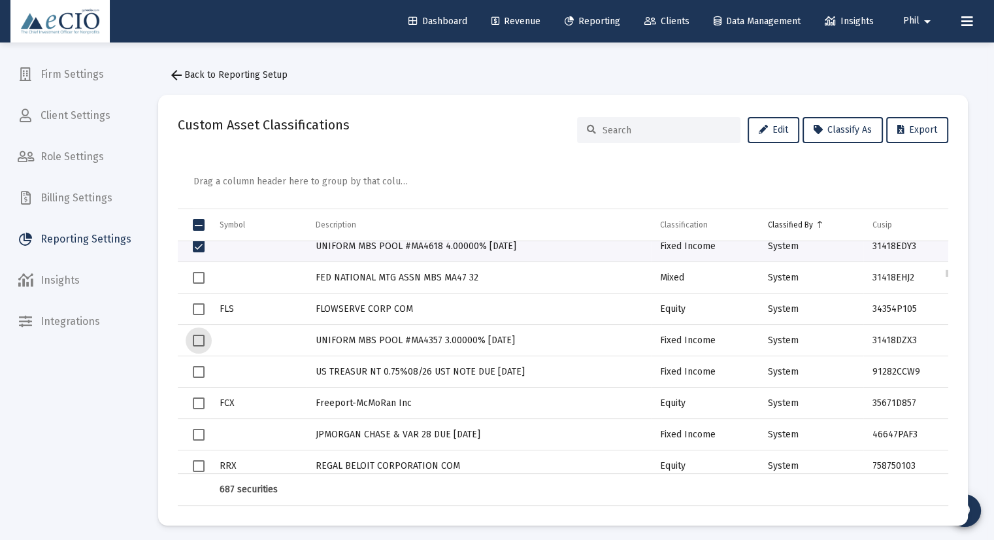
click at [199, 336] on span "Select row" at bounding box center [199, 341] width 12 height 12
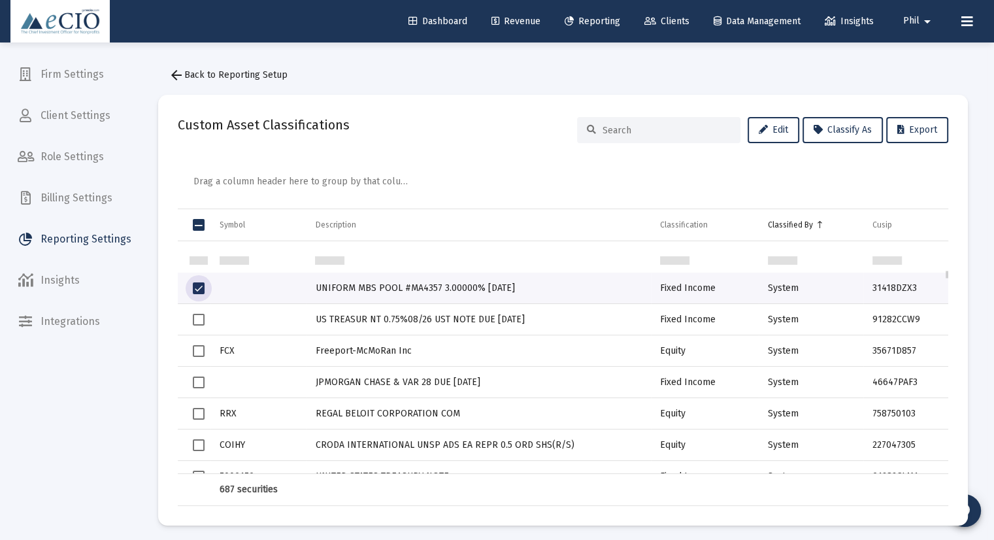
scroll to position [2719, 0]
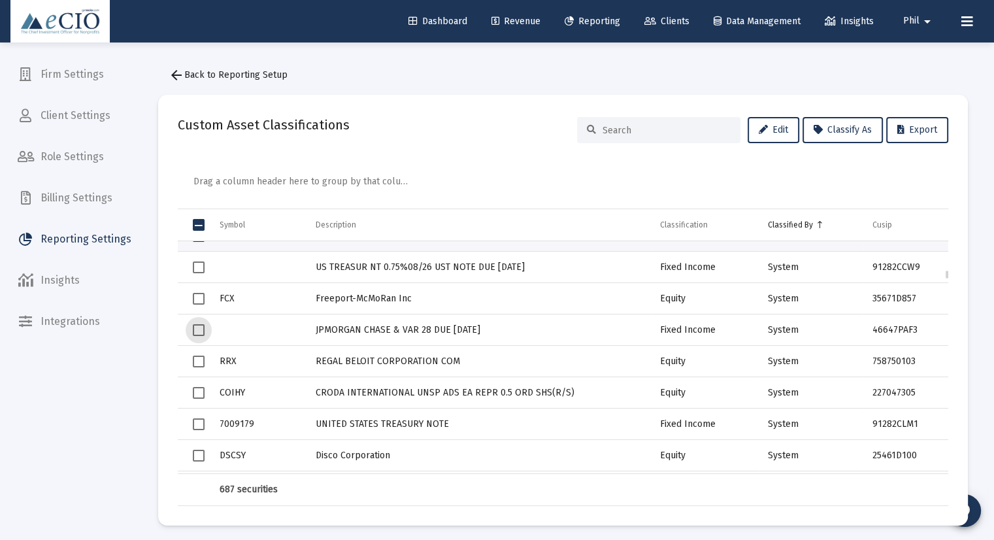
click at [195, 333] on span "Select row" at bounding box center [199, 330] width 12 height 12
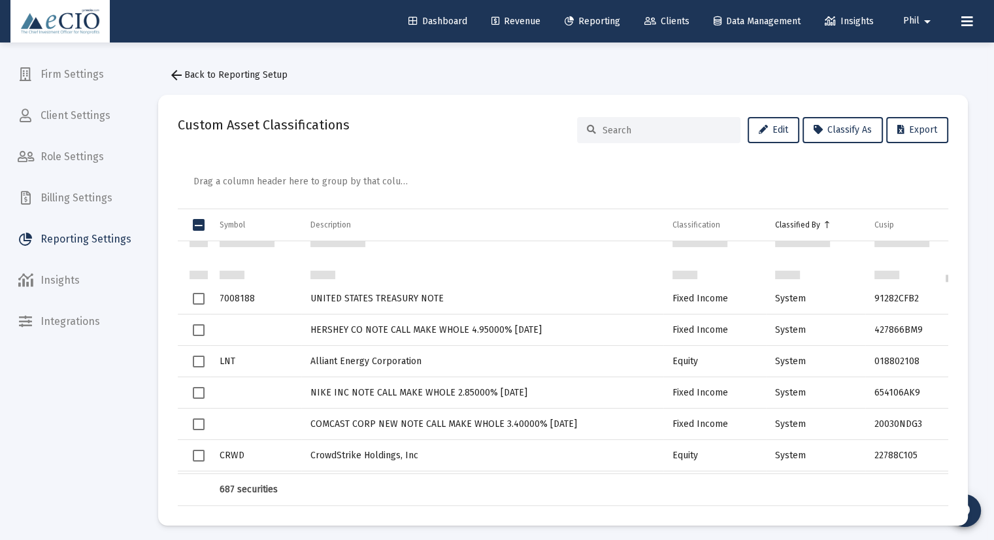
scroll to position [3085, 0]
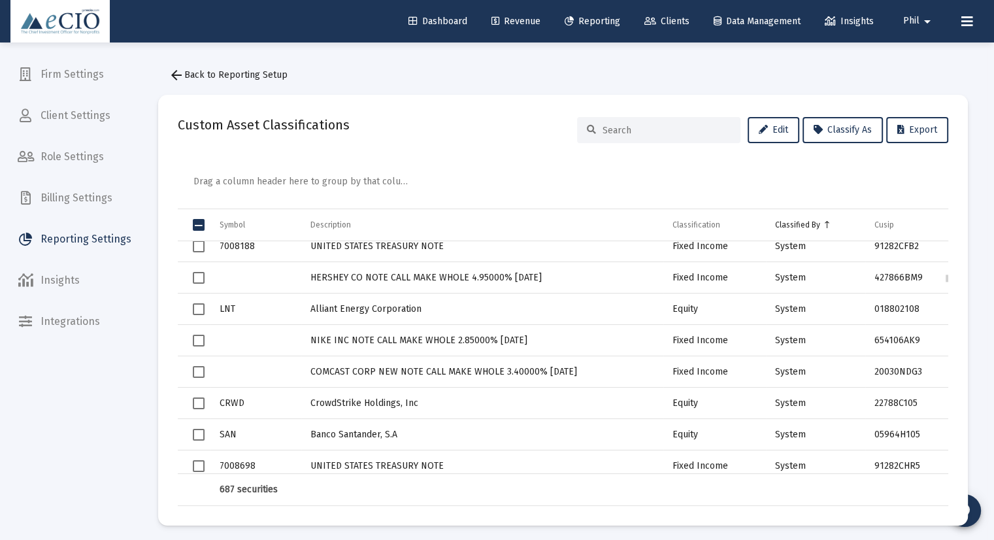
click at [196, 274] on span "Select row" at bounding box center [199, 278] width 12 height 12
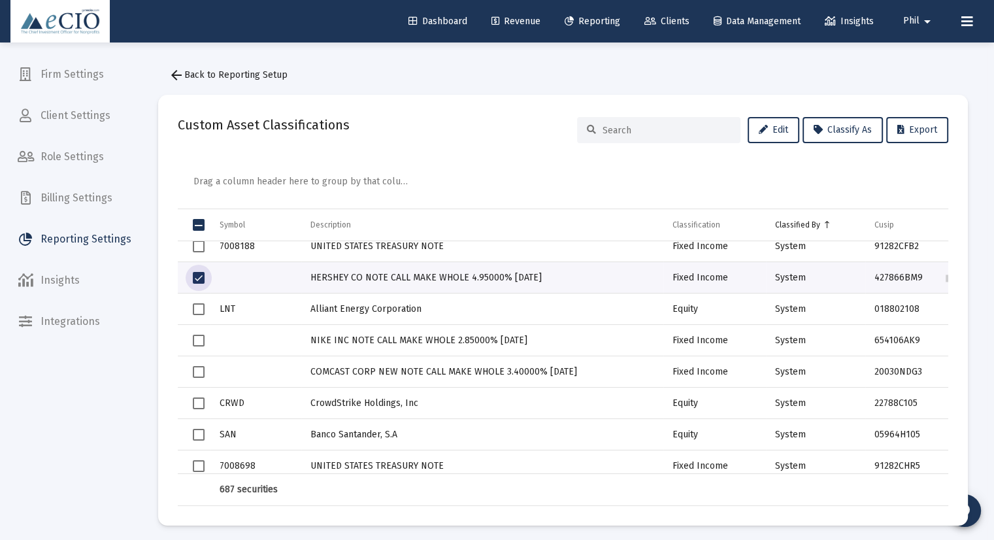
click at [196, 342] on span "Select row" at bounding box center [199, 341] width 12 height 12
click at [193, 375] on span "Select row" at bounding box center [199, 372] width 12 height 12
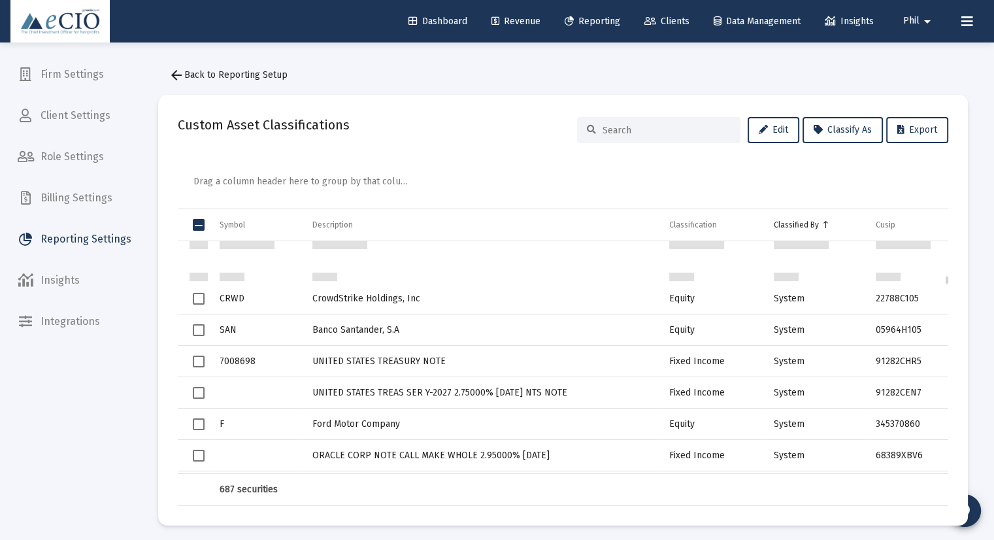
scroll to position [3242, 0]
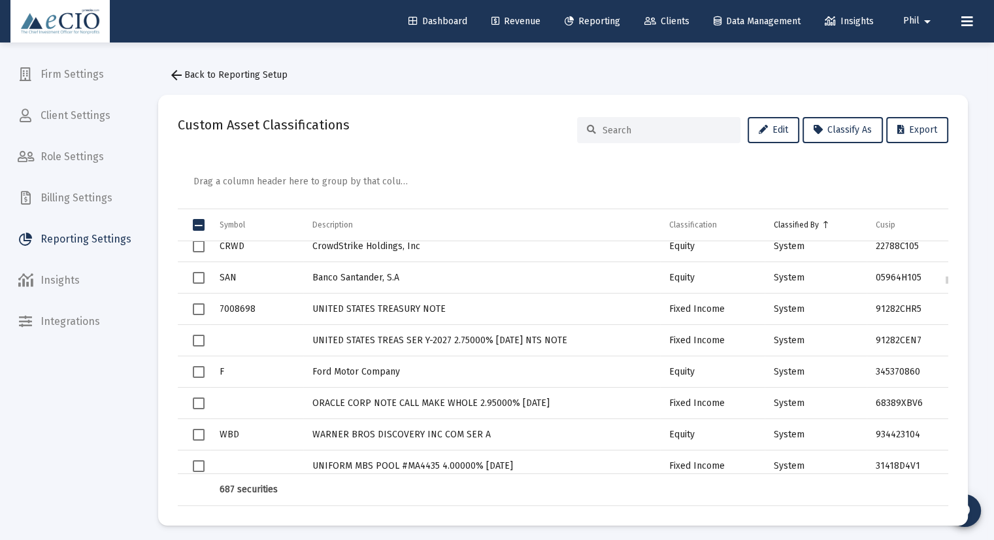
click at [193, 403] on span "Select row" at bounding box center [199, 403] width 12 height 12
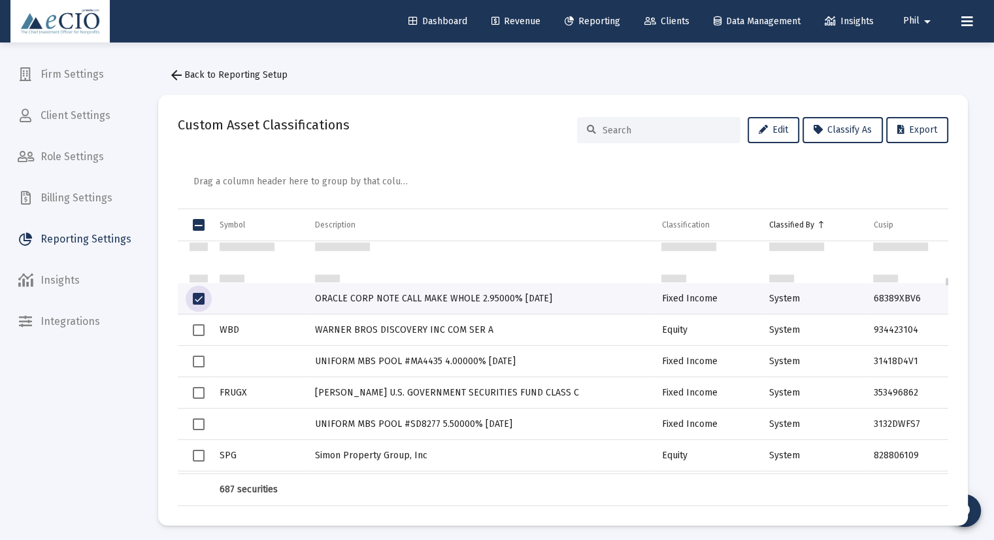
scroll to position [3399, 0]
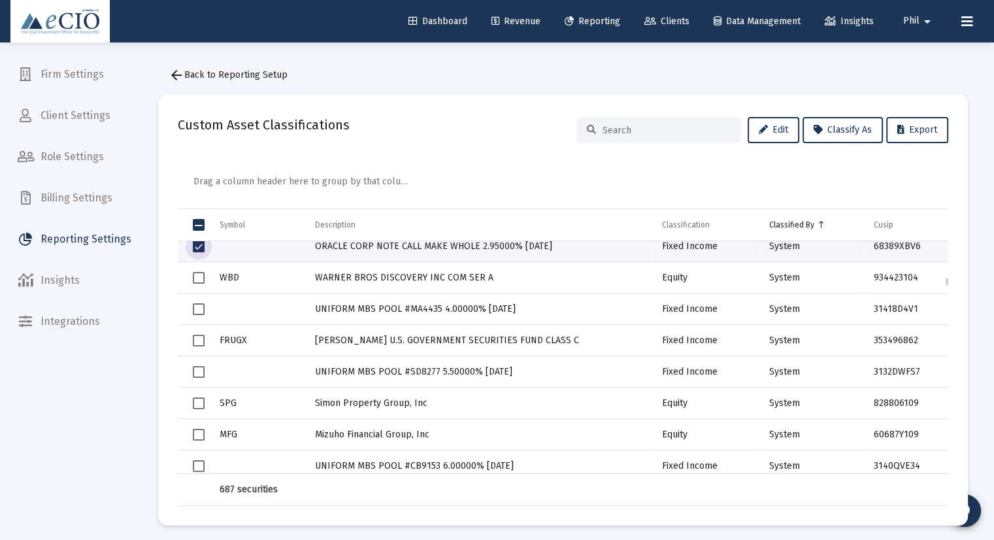
click at [195, 306] on span "Select row" at bounding box center [199, 309] width 12 height 12
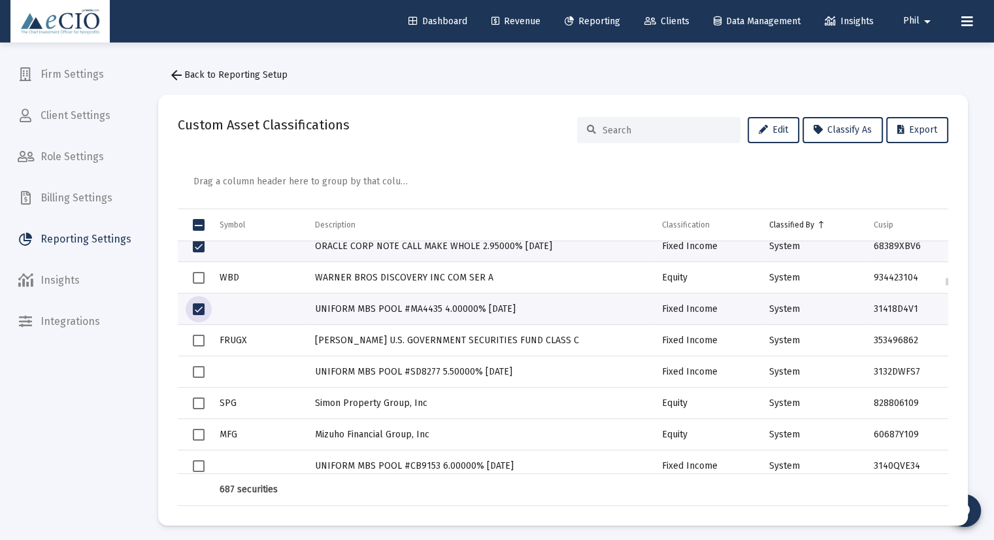
click at [194, 344] on span "Select row" at bounding box center [199, 341] width 12 height 12
click at [201, 375] on span "Select row" at bounding box center [199, 372] width 12 height 12
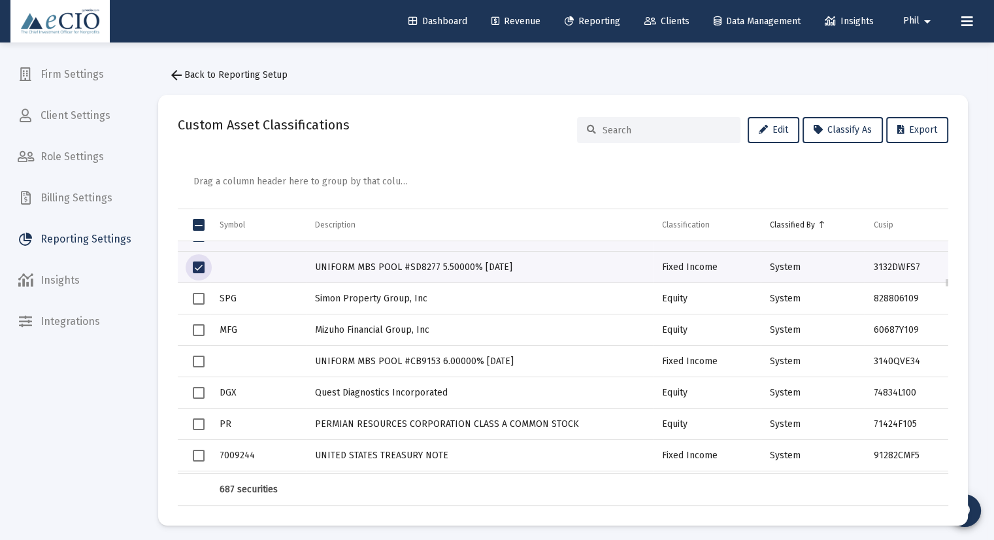
scroll to position [3556, 0]
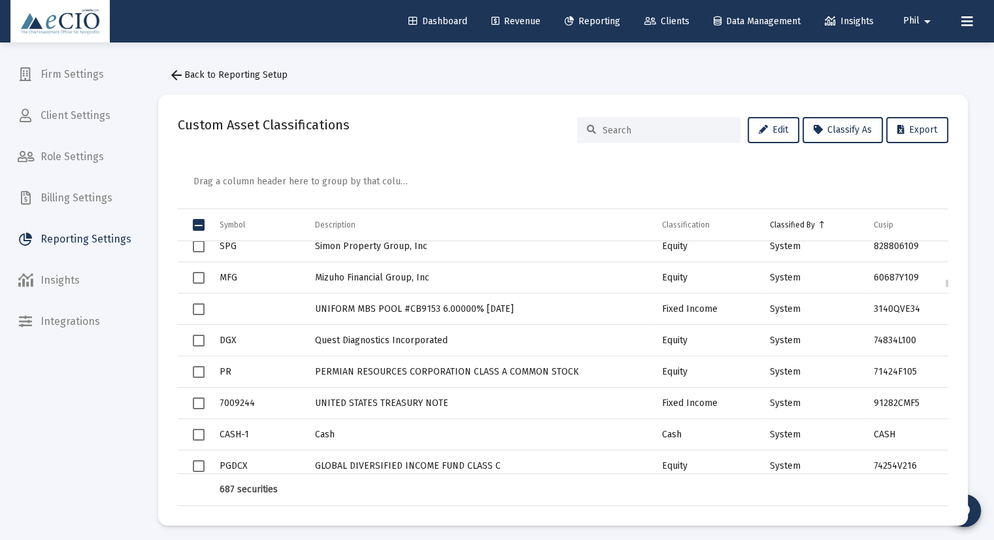
click at [195, 308] on span "Select row" at bounding box center [199, 309] width 12 height 12
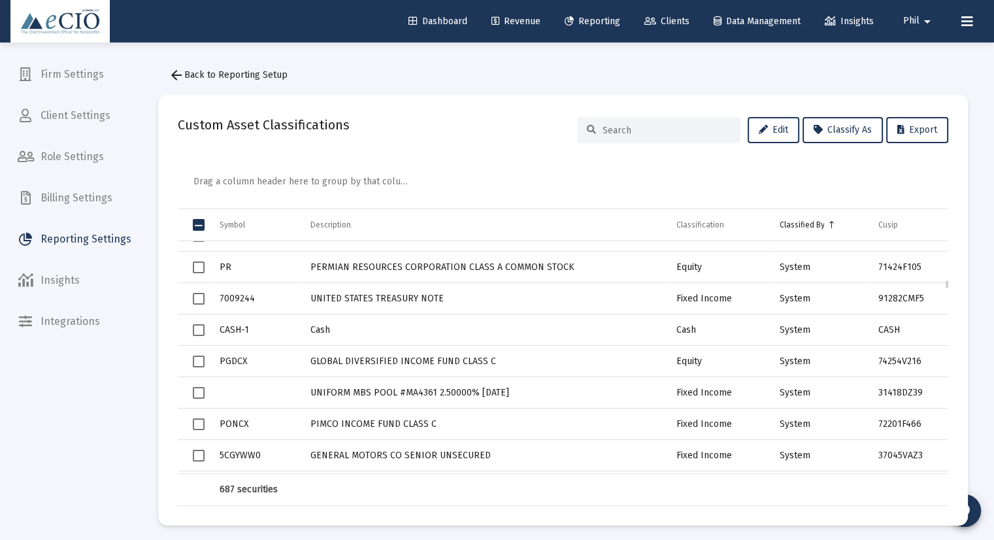
scroll to position [3713, 0]
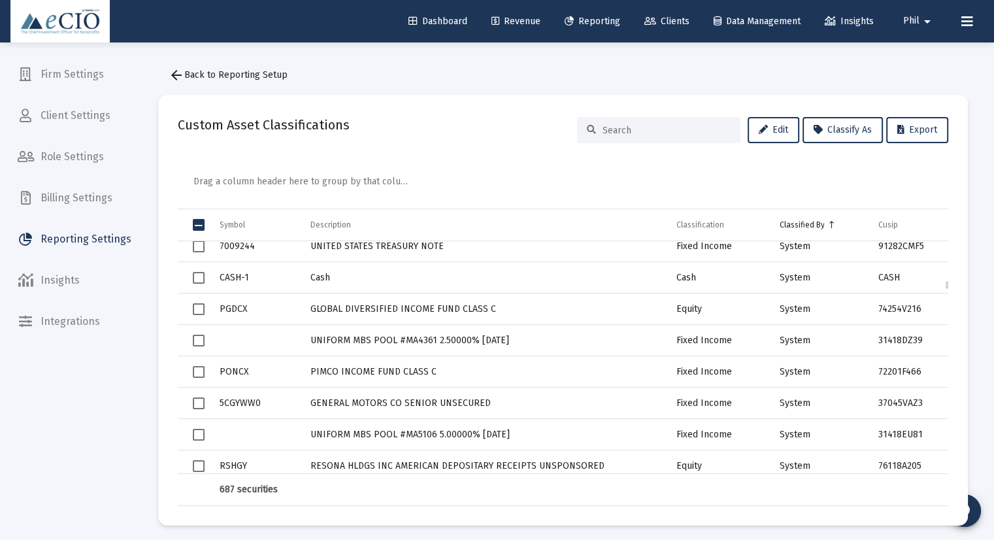
click at [197, 341] on span "Select row" at bounding box center [199, 341] width 12 height 12
click at [195, 371] on span "Select row" at bounding box center [199, 372] width 12 height 12
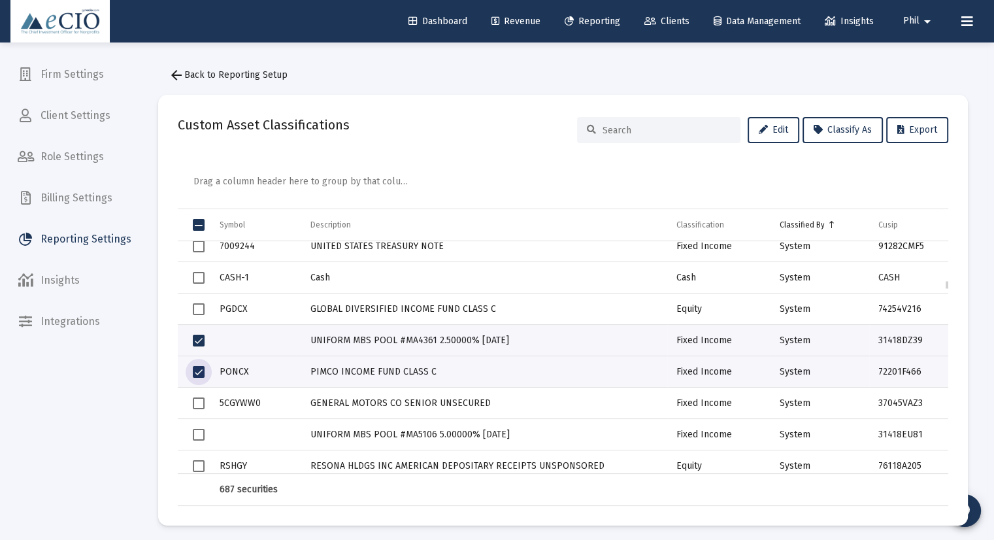
click at [193, 405] on span "Select row" at bounding box center [199, 403] width 12 height 12
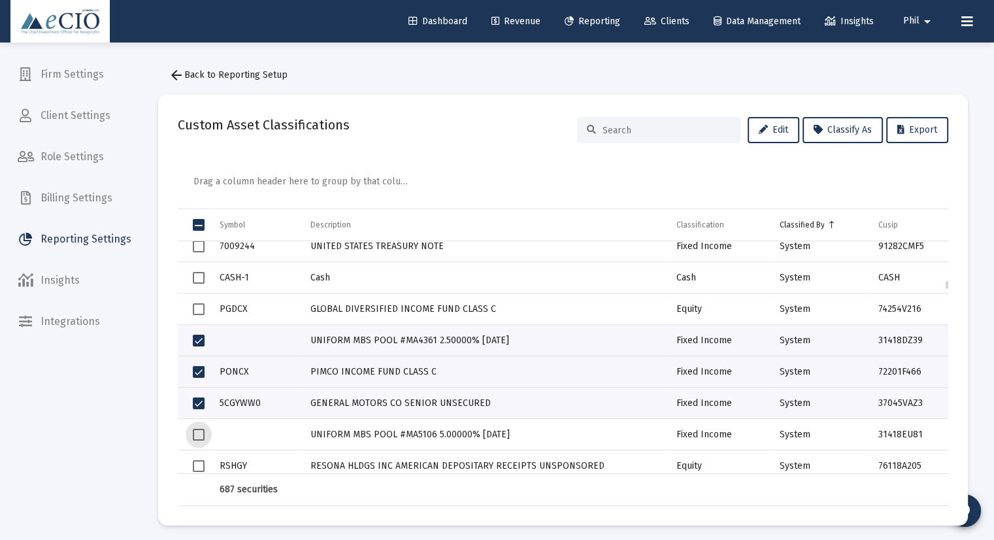
click at [193, 431] on span "Select row" at bounding box center [199, 435] width 12 height 12
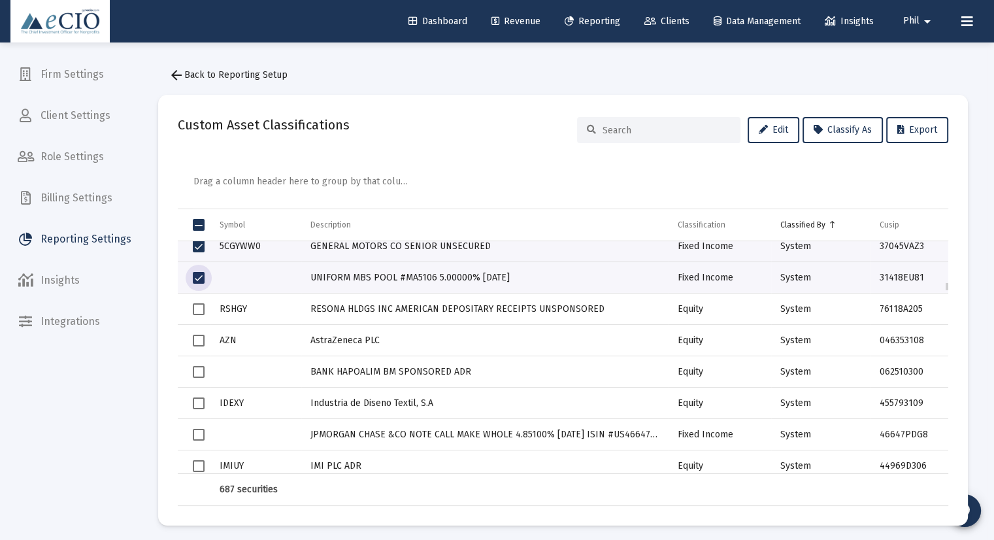
scroll to position [3922, 0]
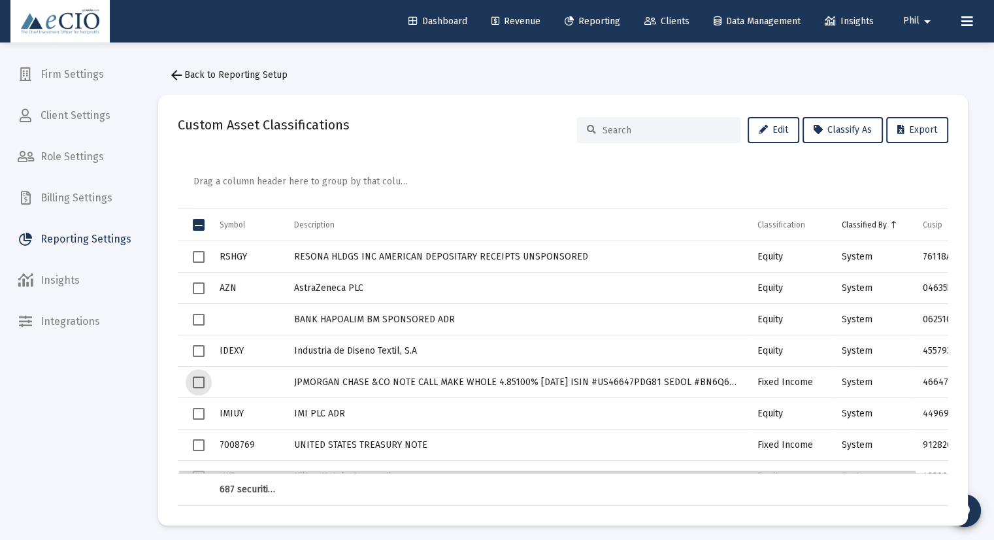
click at [199, 383] on span "Select row" at bounding box center [199, 382] width 12 height 12
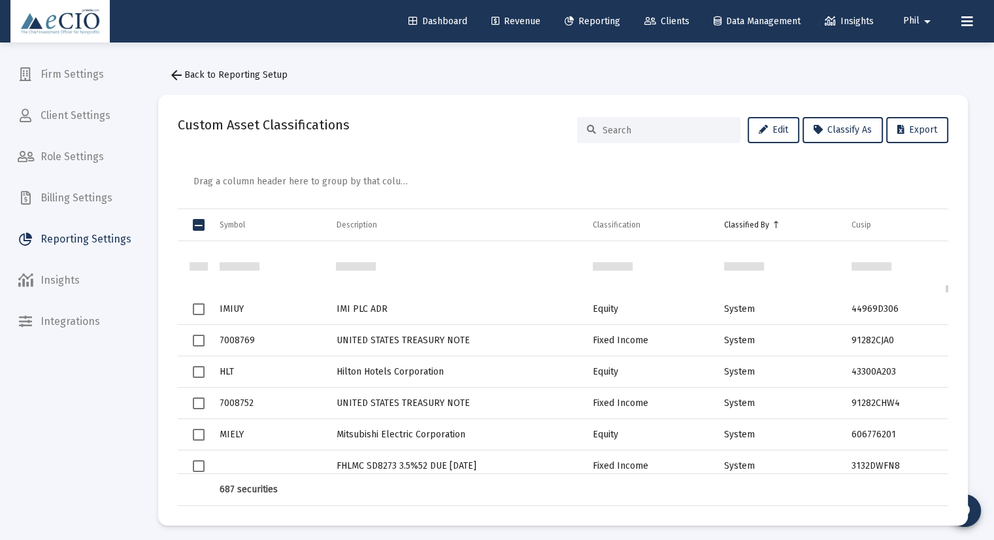
scroll to position [4079, 0]
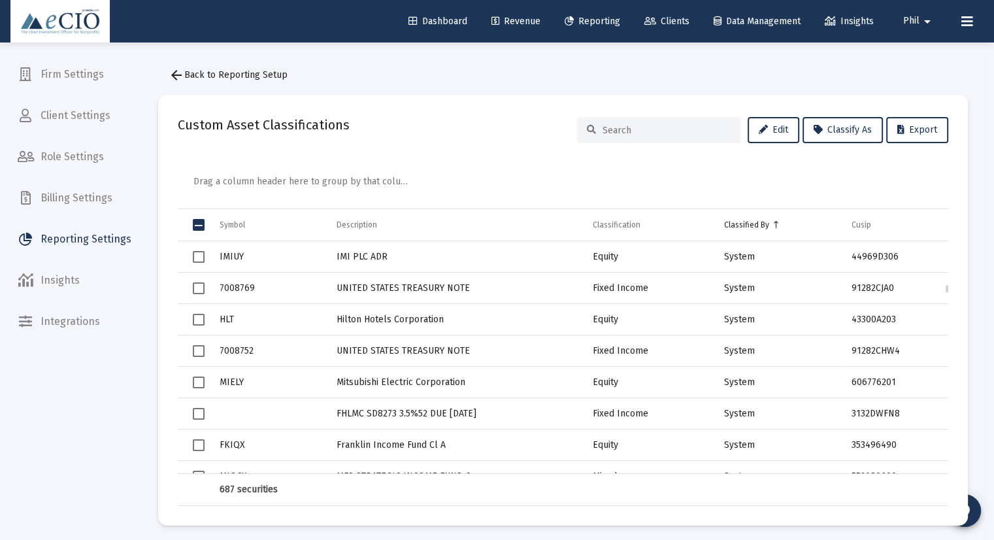
click at [201, 414] on span "Select row" at bounding box center [199, 414] width 12 height 12
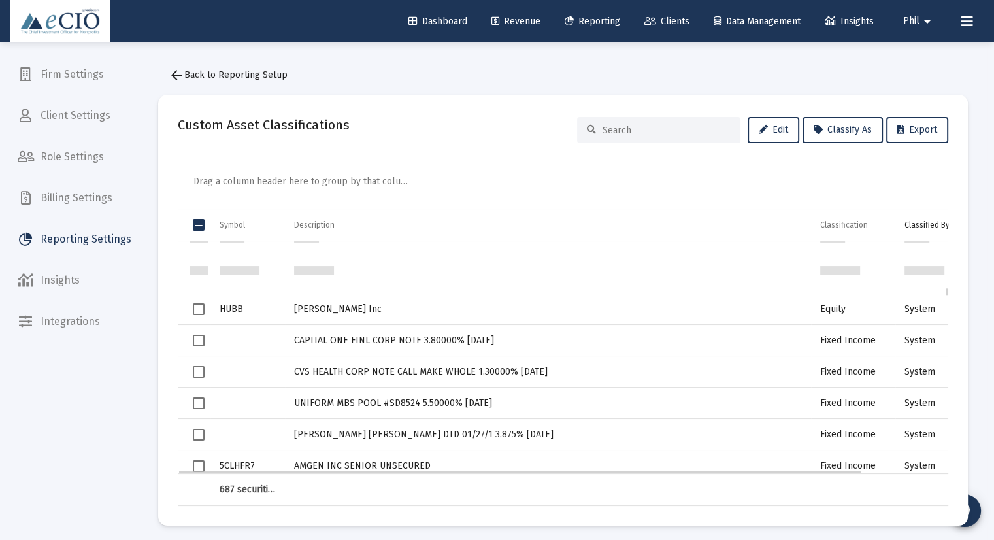
scroll to position [4392, 0]
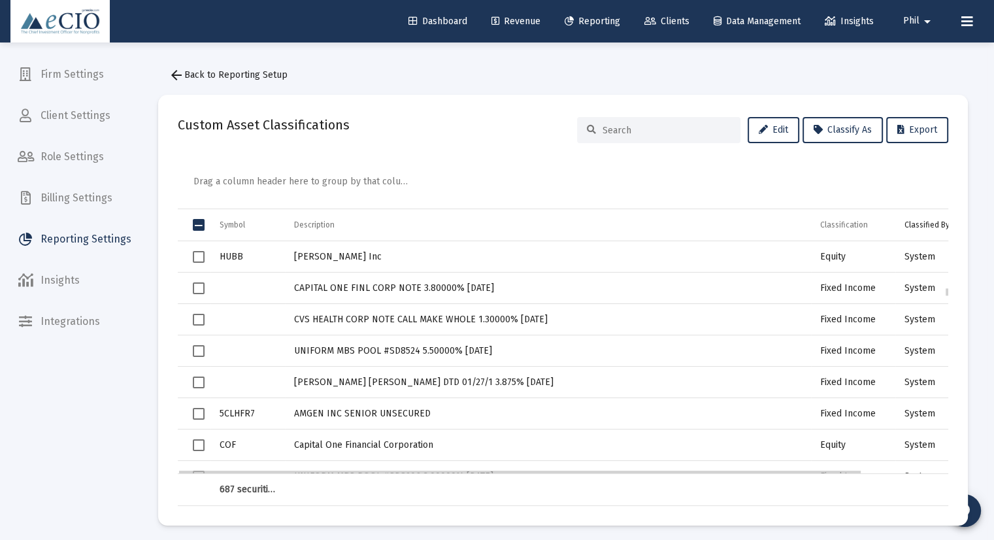
click at [198, 287] on span "Select row" at bounding box center [199, 288] width 12 height 12
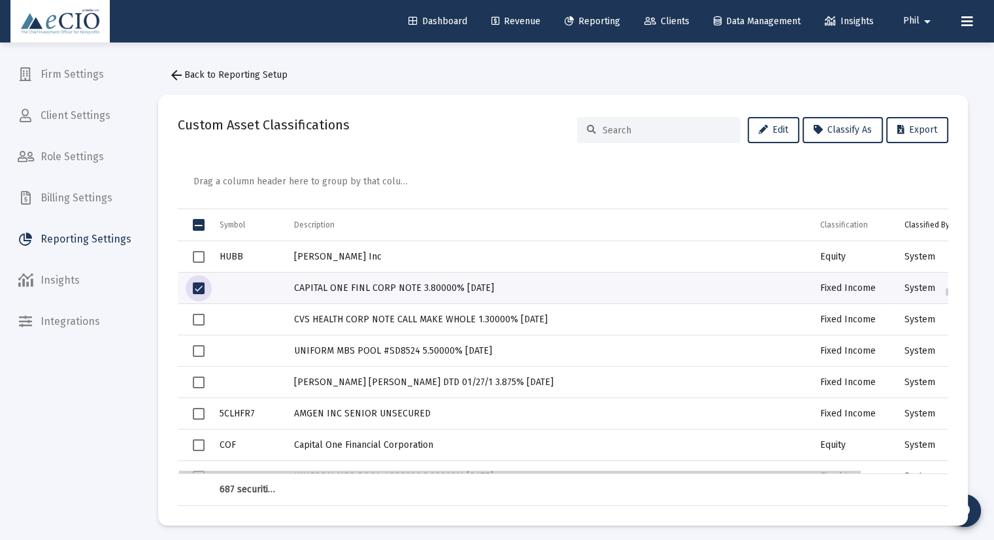
click at [198, 310] on td "Data grid" at bounding box center [194, 319] width 33 height 31
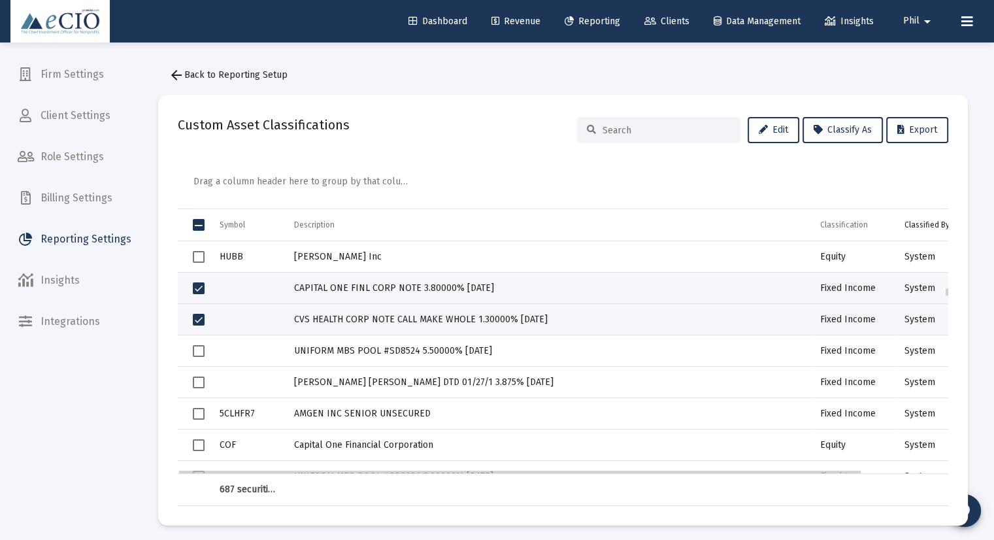
click at [198, 346] on span "Select row" at bounding box center [199, 351] width 12 height 12
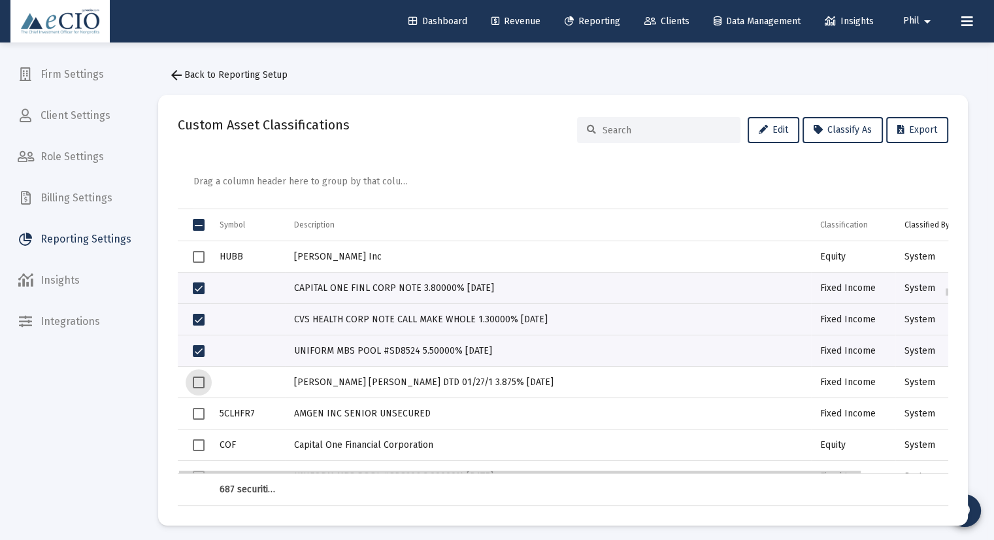
click at [201, 380] on span "Select row" at bounding box center [199, 382] width 12 height 12
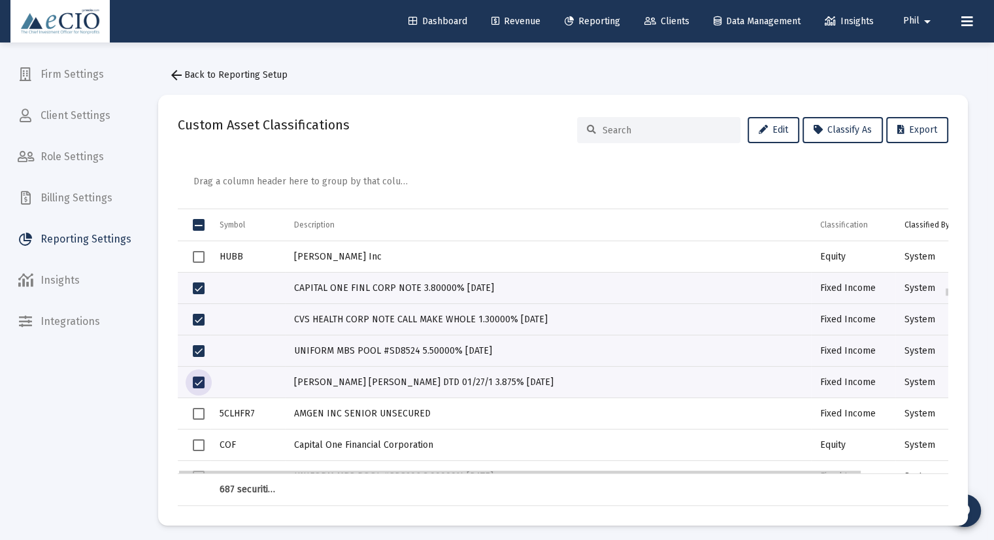
click at [198, 414] on span "Select row" at bounding box center [199, 414] width 12 height 12
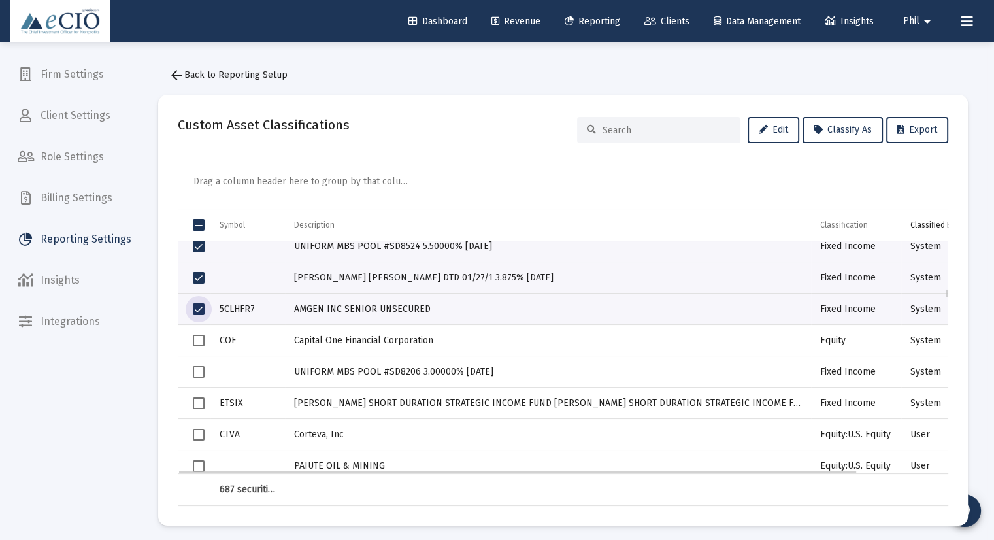
scroll to position [4549, 0]
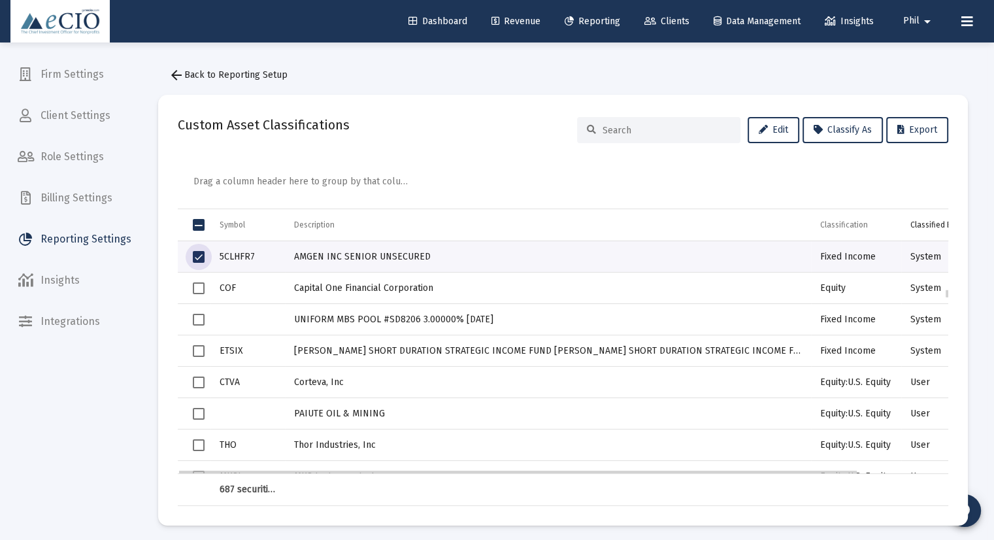
click at [197, 320] on span "Select row" at bounding box center [199, 320] width 12 height 12
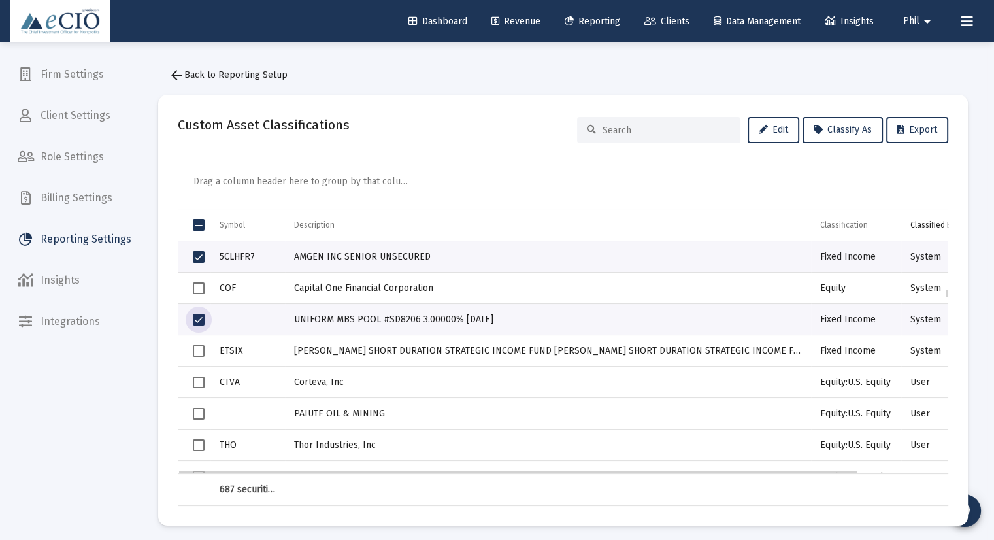
click at [197, 354] on span "Select row" at bounding box center [199, 351] width 12 height 12
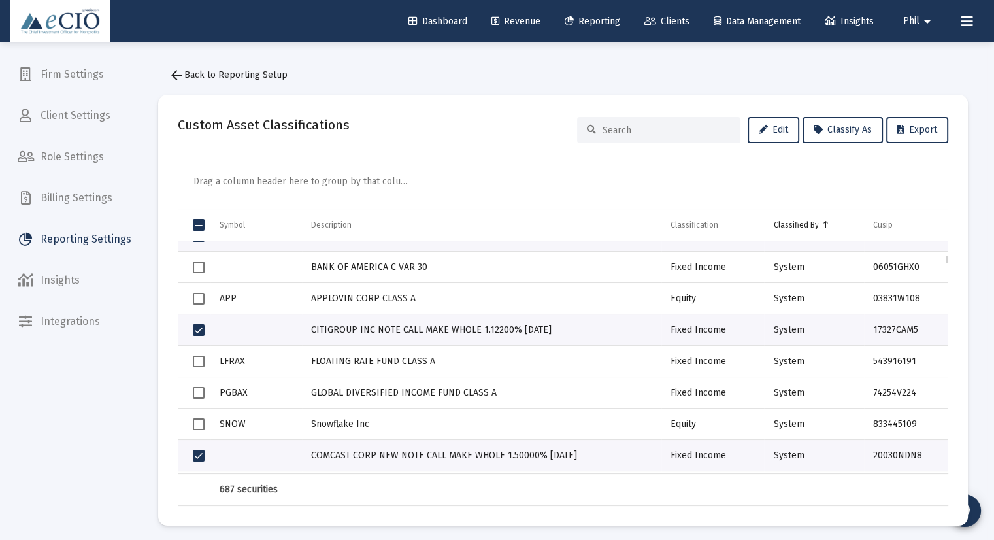
scroll to position [1203, 0]
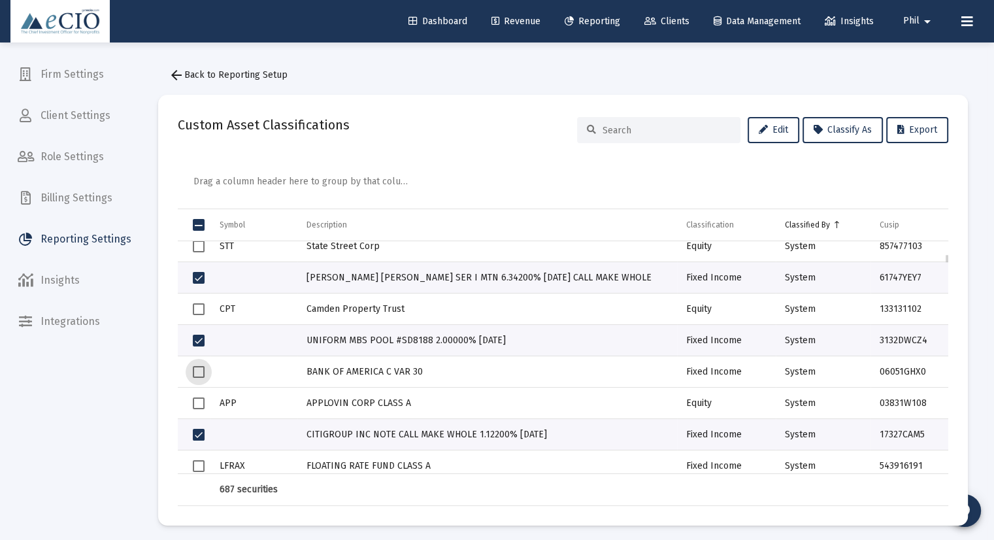
click at [193, 368] on span "Select row" at bounding box center [199, 372] width 12 height 12
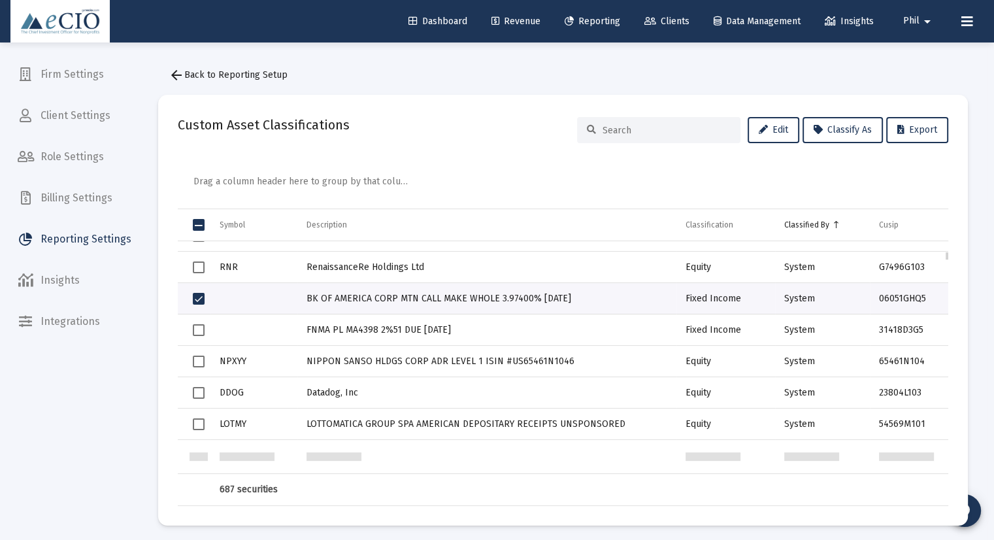
scroll to position [941, 0]
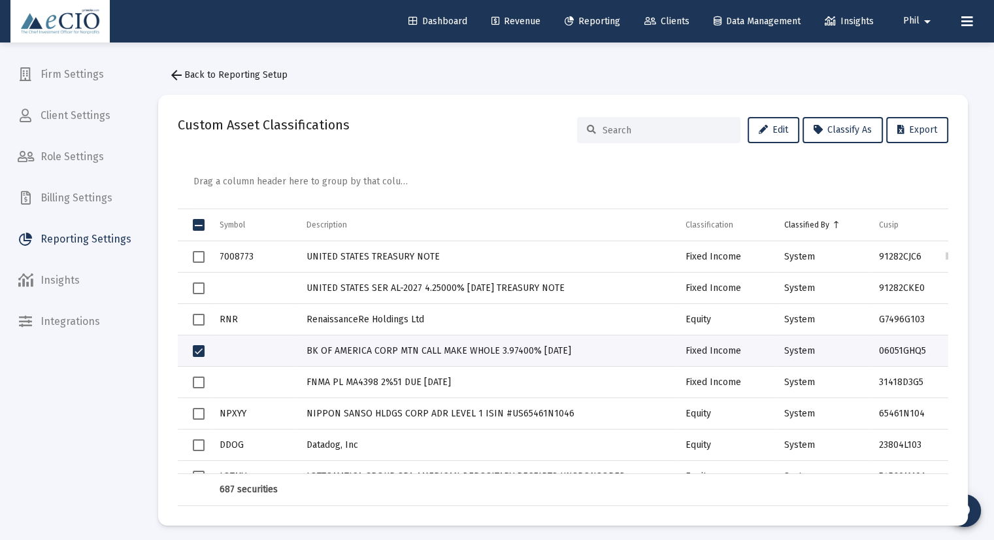
click at [193, 379] on span "Select row" at bounding box center [199, 382] width 12 height 12
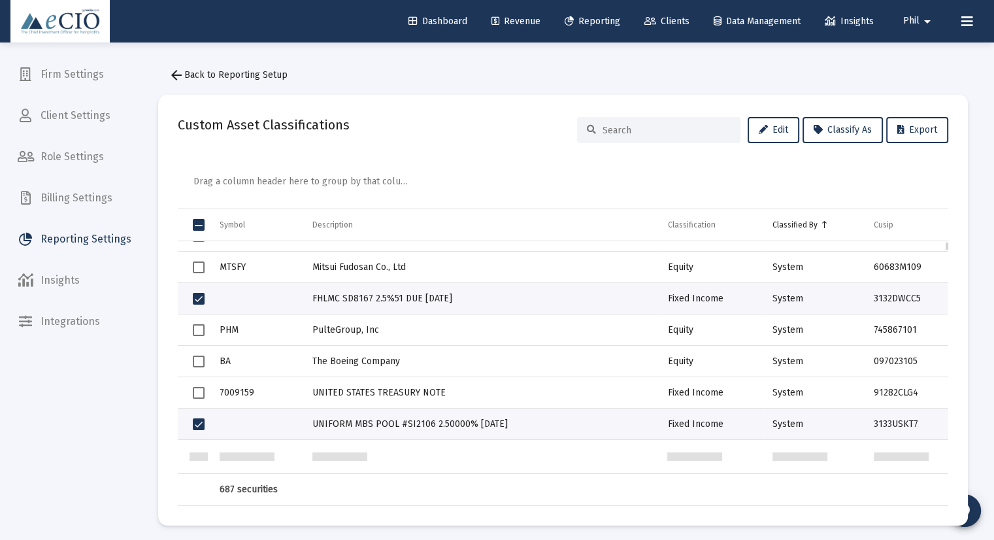
scroll to position [0, 0]
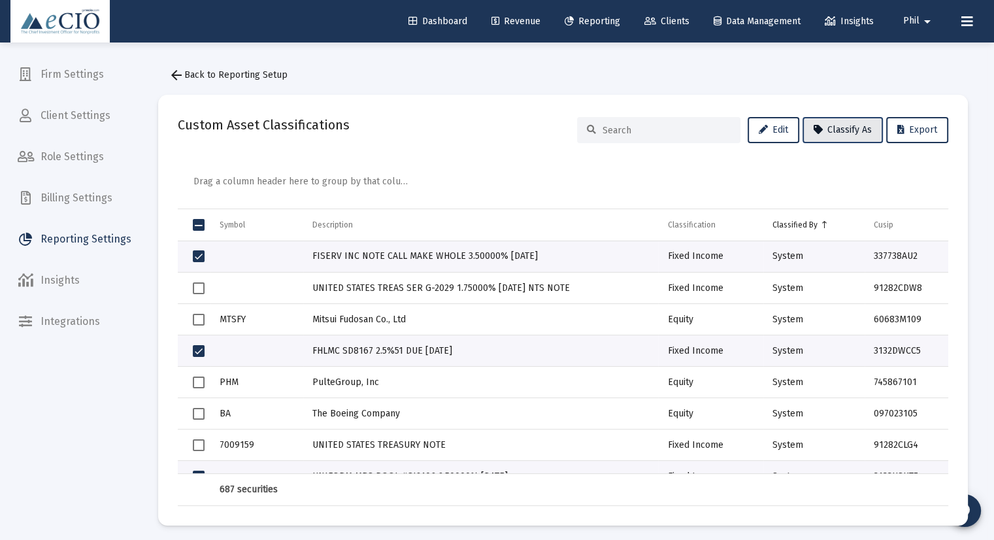
click at [845, 129] on span "Classify As" at bounding box center [843, 129] width 58 height 11
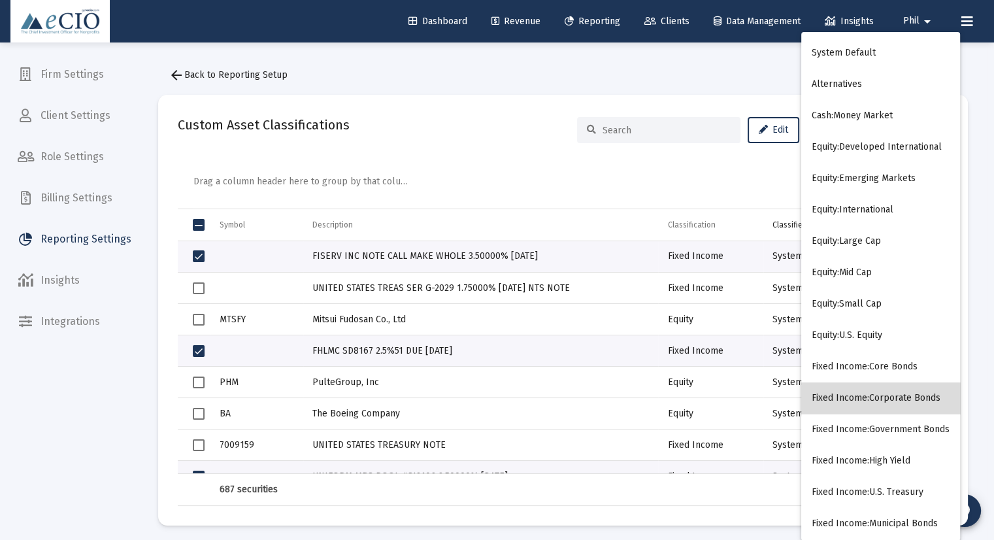
click at [920, 394] on button "Fixed Income:Corporate Bonds" at bounding box center [880, 397] width 159 height 31
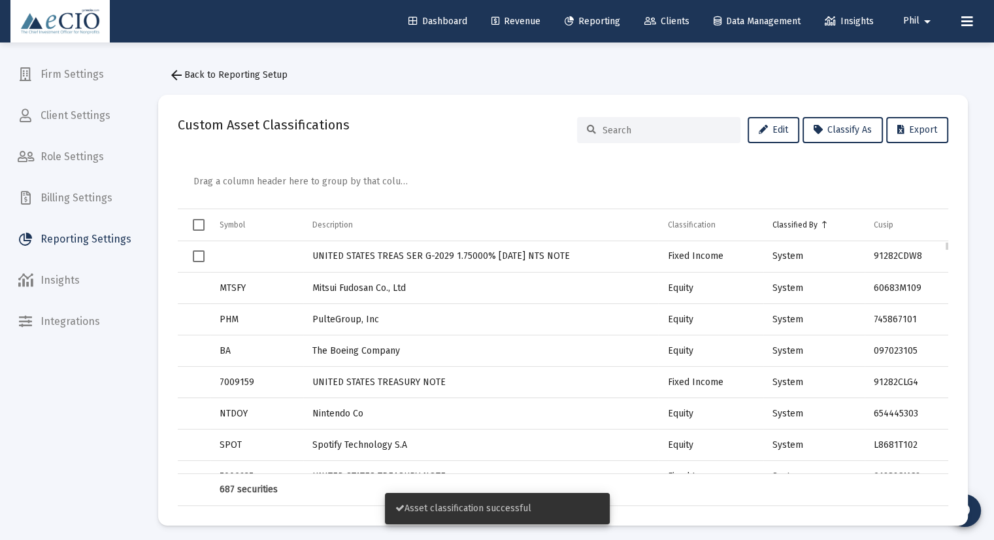
click at [199, 254] on span "Select row" at bounding box center [199, 256] width 12 height 12
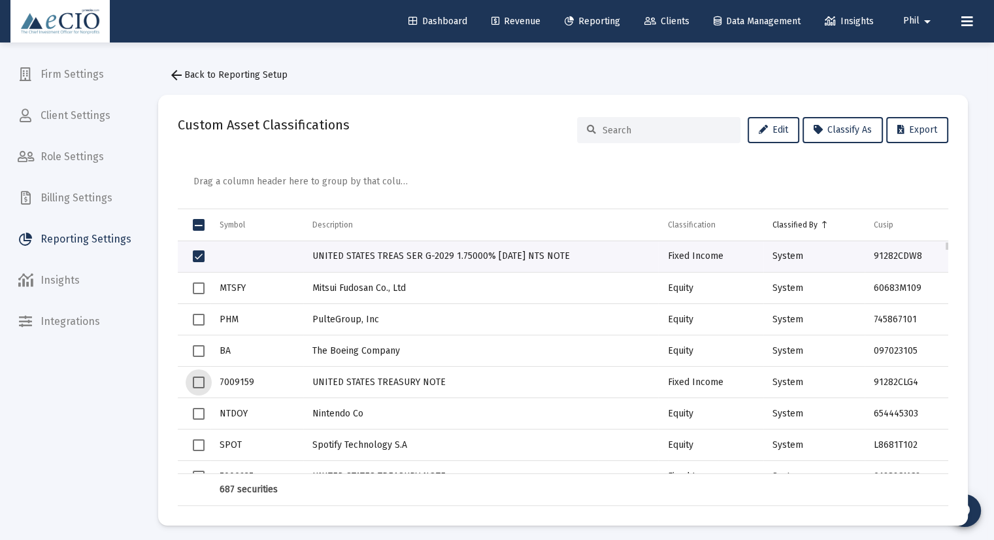
click at [199, 384] on span "Select row" at bounding box center [199, 382] width 12 height 12
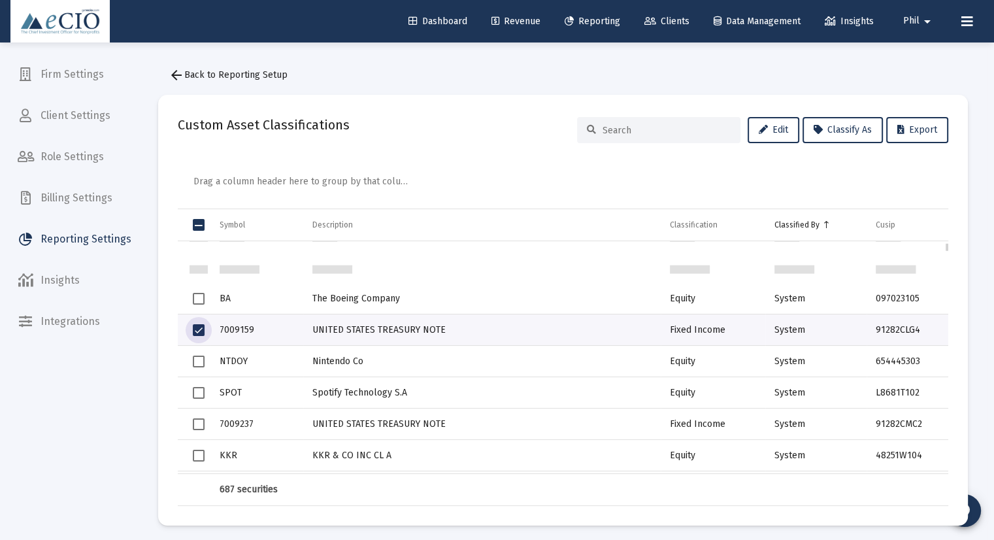
scroll to position [105, 0]
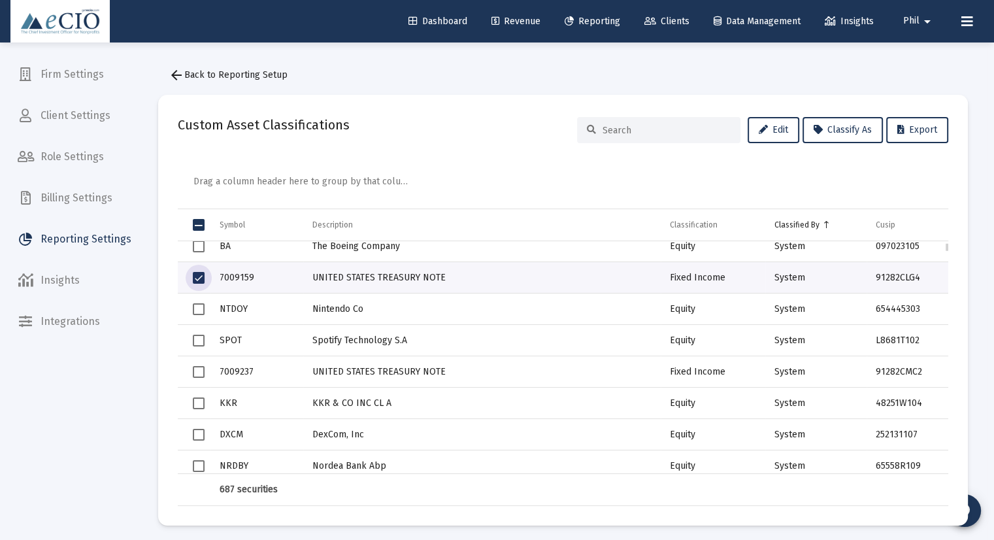
click at [198, 373] on span "Select row" at bounding box center [199, 372] width 12 height 12
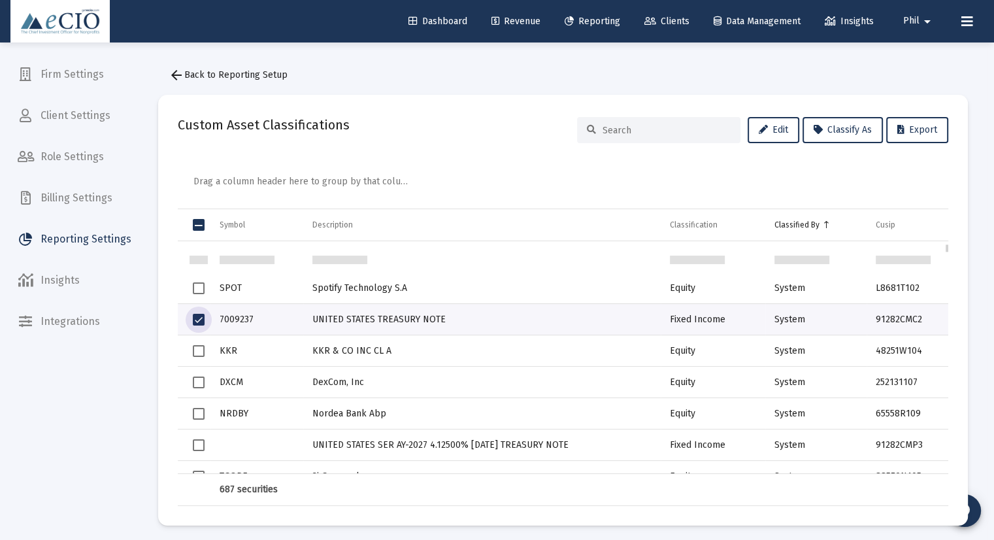
scroll to position [209, 0]
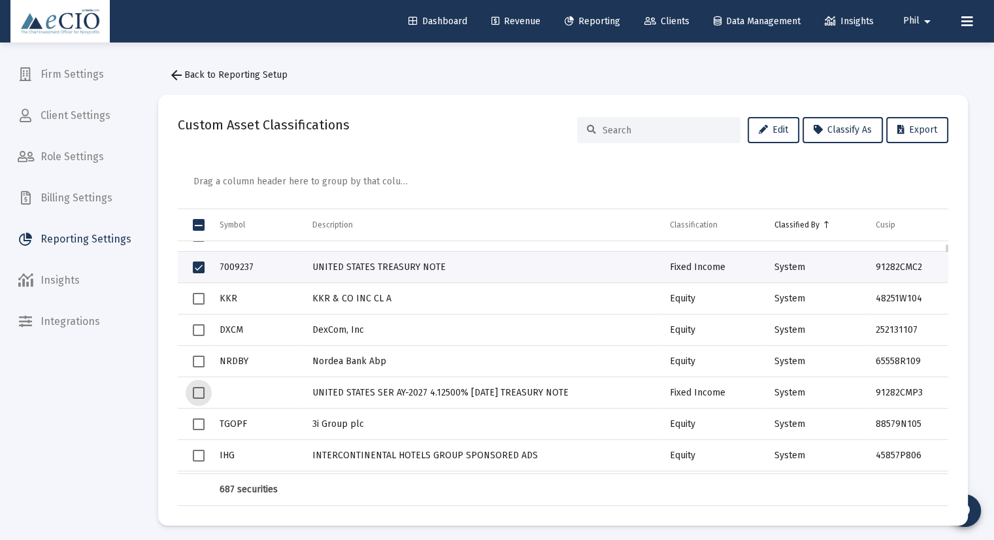
click at [202, 393] on span "Select row" at bounding box center [199, 393] width 12 height 12
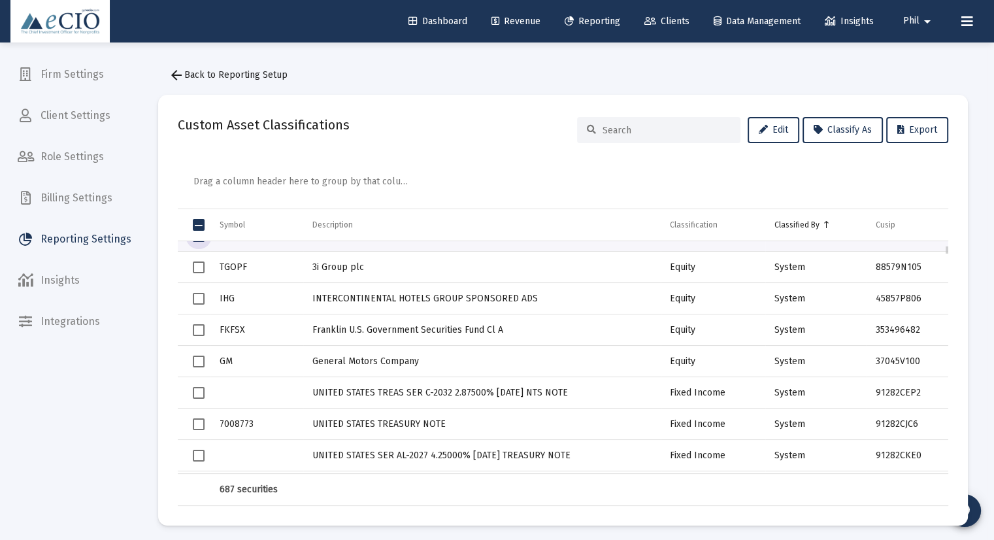
scroll to position [418, 0]
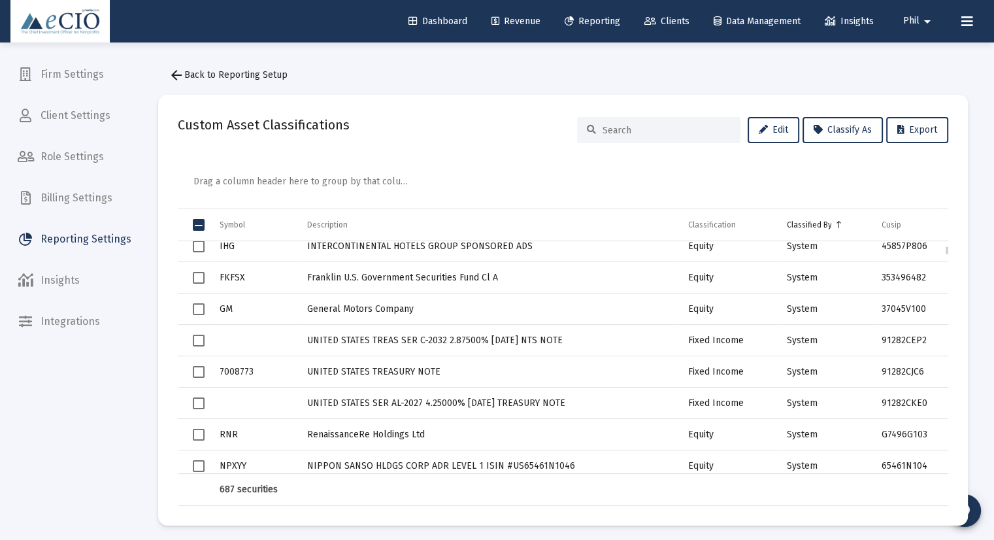
click at [196, 336] on span "Select row" at bounding box center [199, 341] width 12 height 12
click at [199, 372] on span "Select row" at bounding box center [199, 372] width 12 height 12
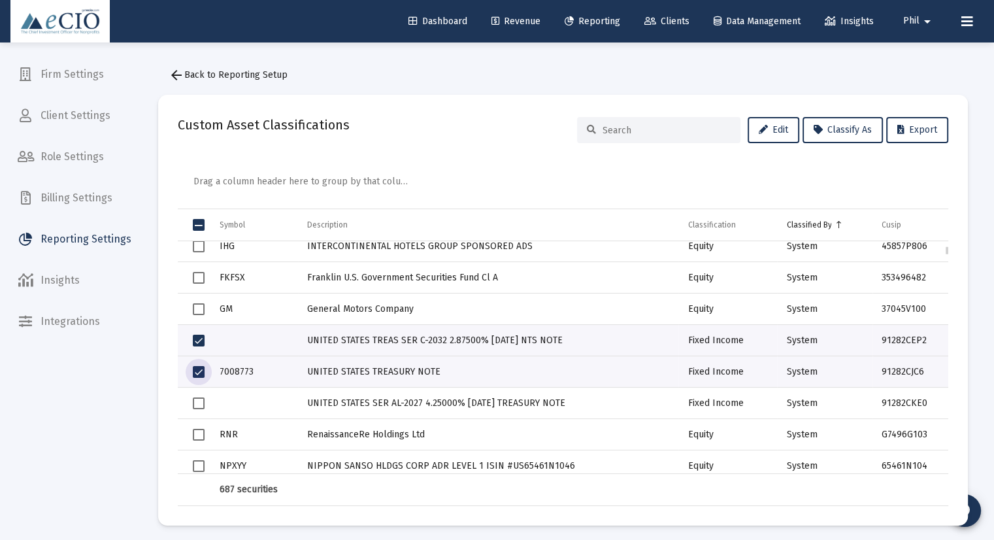
click at [197, 401] on span "Select row" at bounding box center [199, 403] width 12 height 12
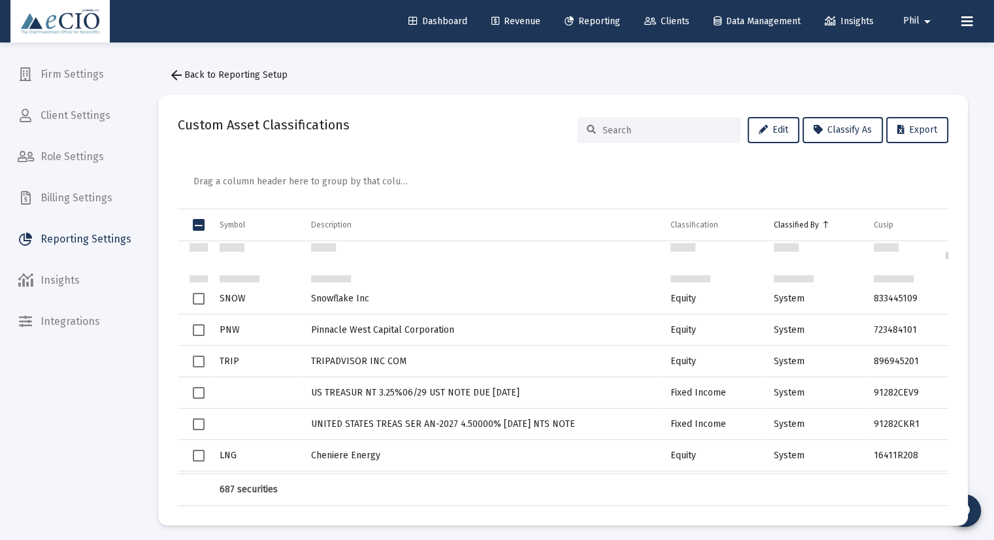
scroll to position [889, 0]
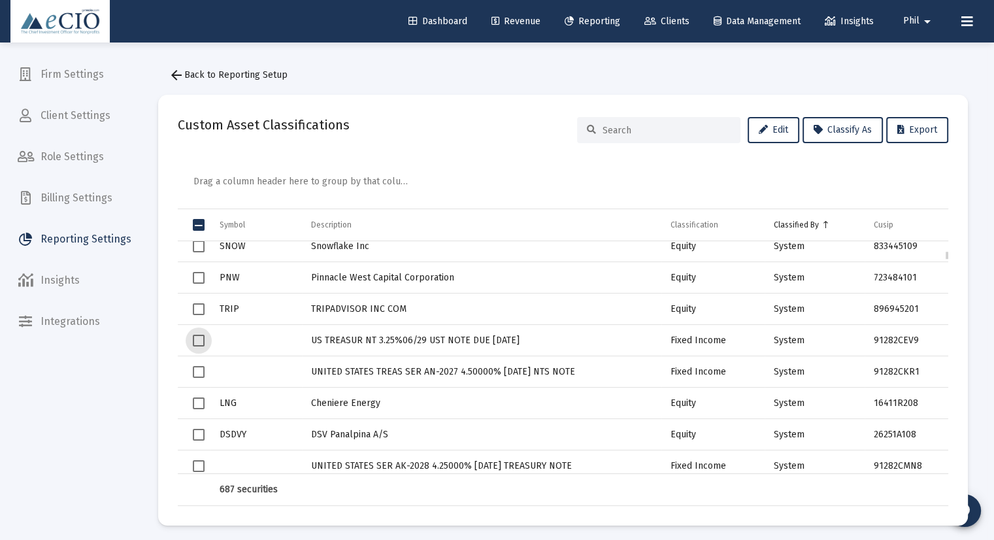
click at [197, 345] on span "Select row" at bounding box center [199, 341] width 12 height 12
click at [198, 369] on span "Select row" at bounding box center [199, 372] width 12 height 12
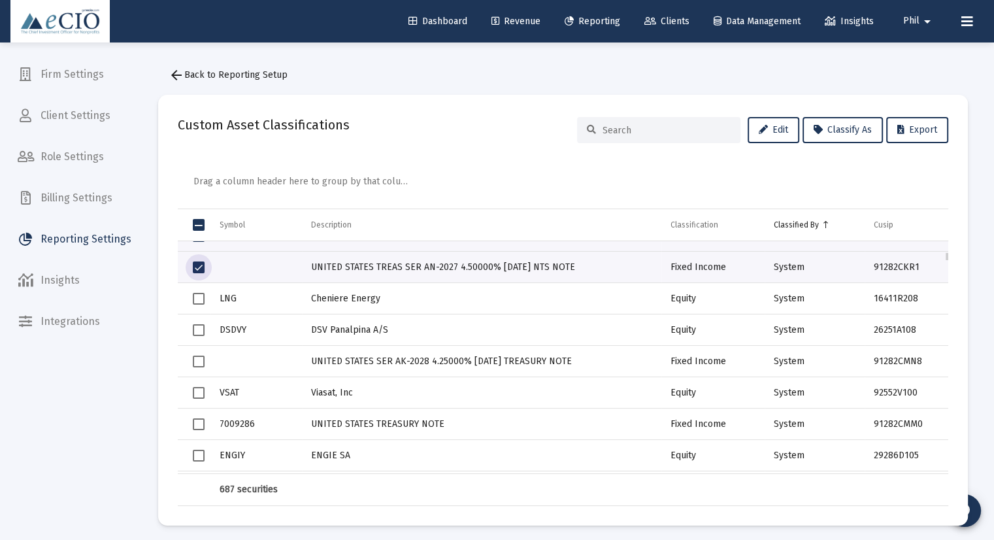
scroll to position [1046, 0]
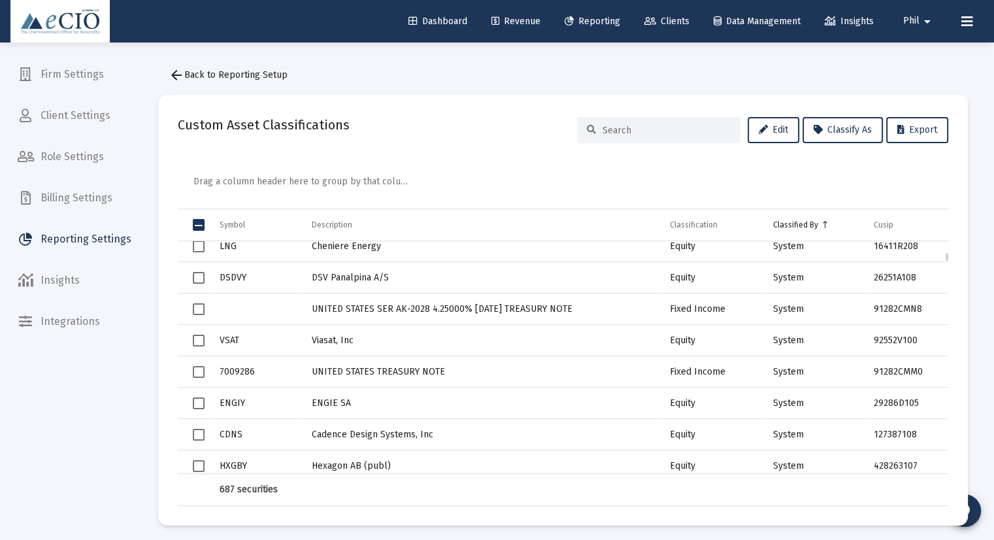
click at [193, 309] on span "Select row" at bounding box center [199, 309] width 12 height 12
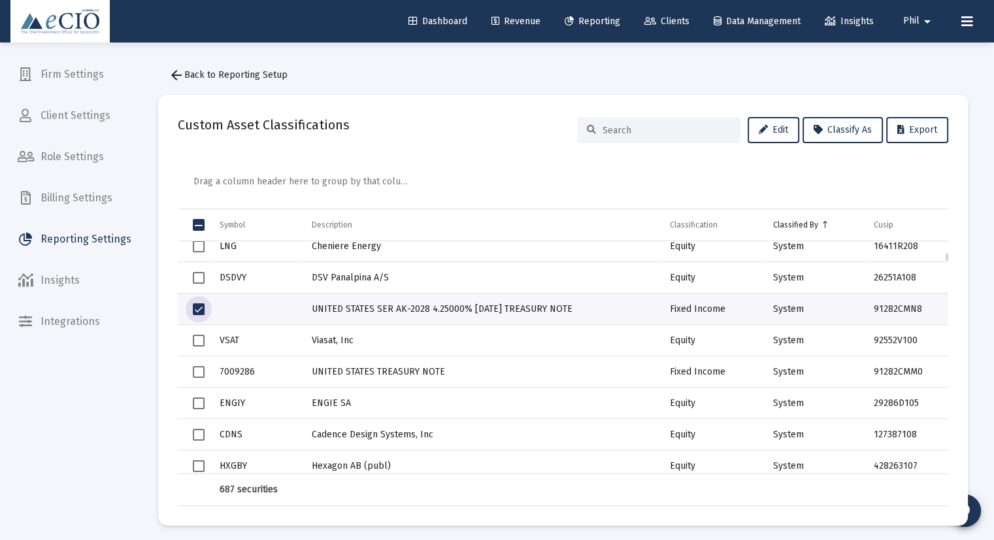
click at [195, 373] on span "Select row" at bounding box center [199, 372] width 12 height 12
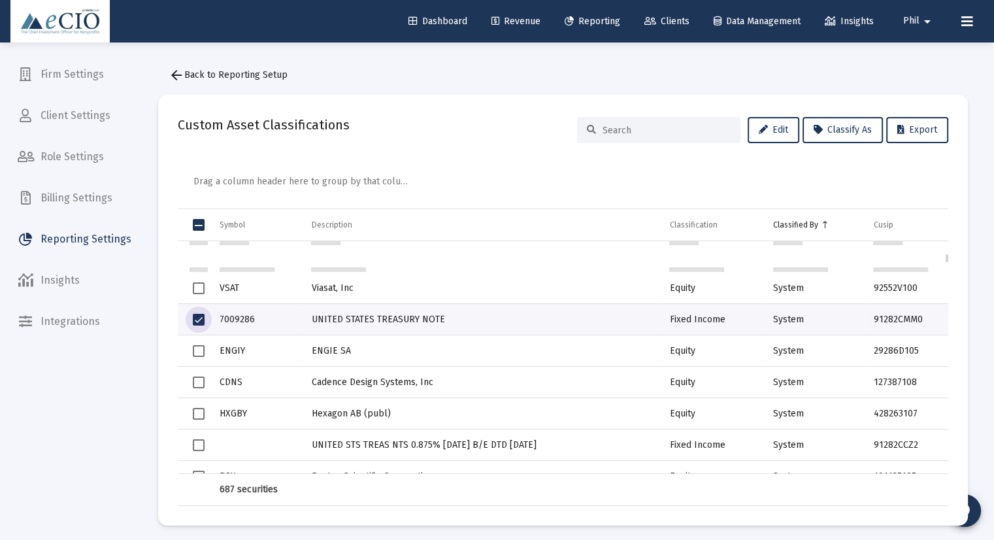
scroll to position [1150, 0]
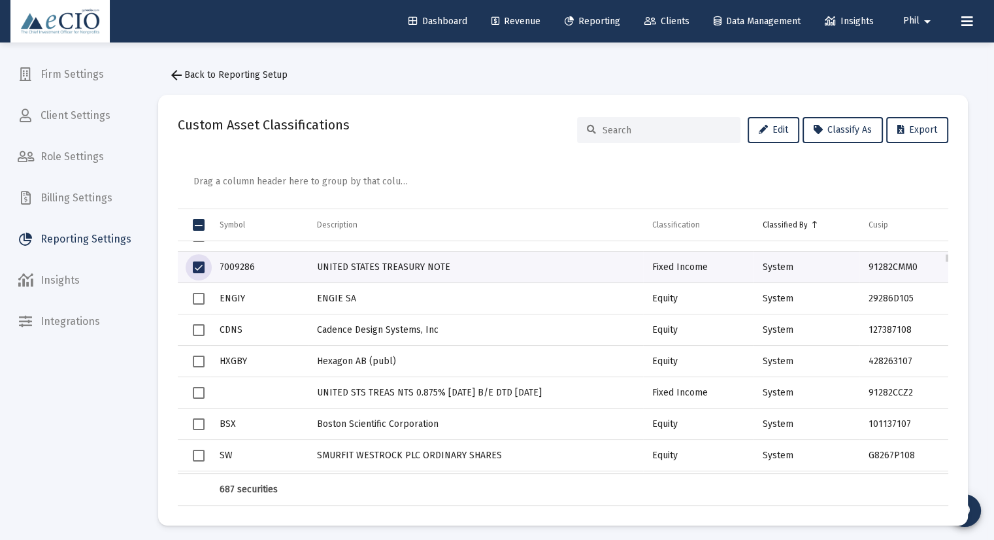
click at [199, 393] on span "Select row" at bounding box center [199, 393] width 12 height 12
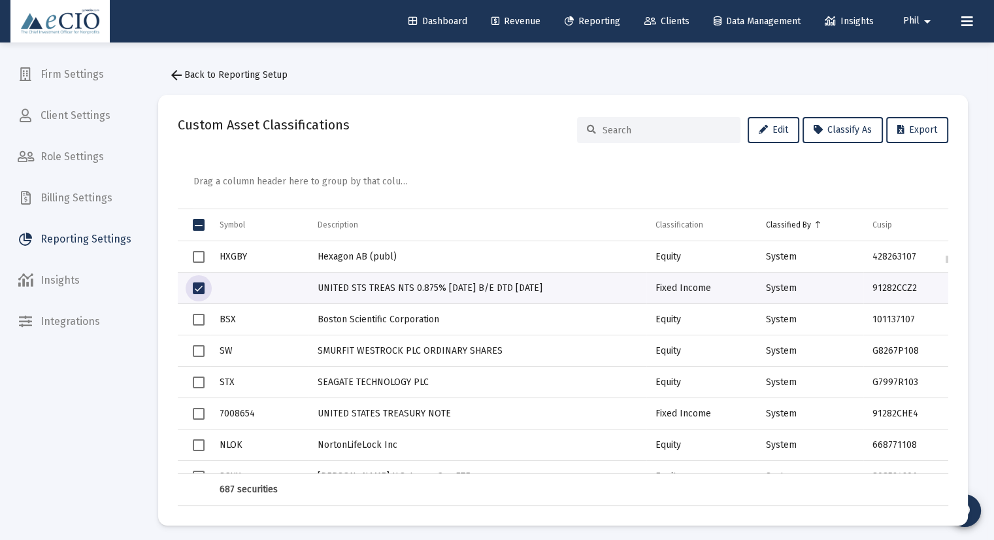
scroll to position [1307, 0]
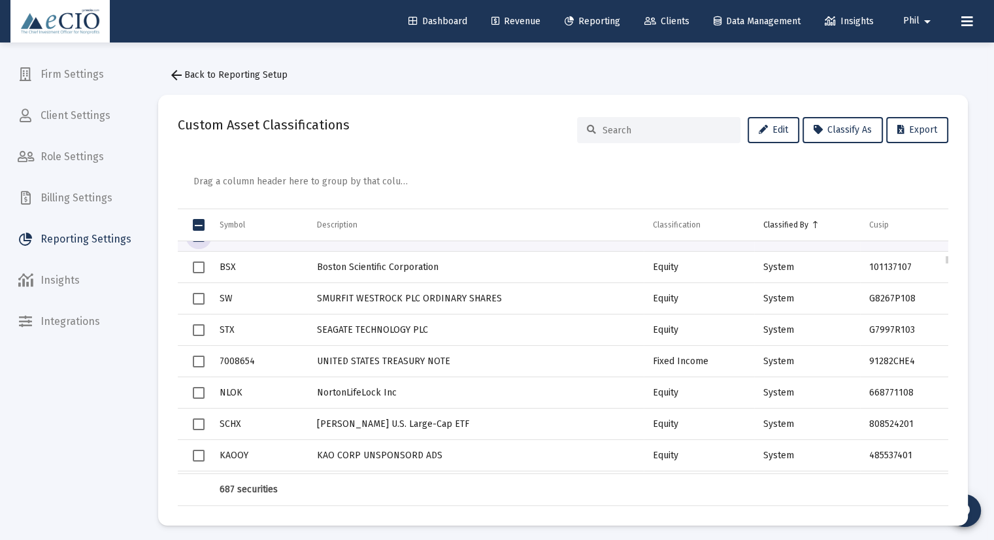
click at [194, 359] on span "Select row" at bounding box center [199, 362] width 12 height 12
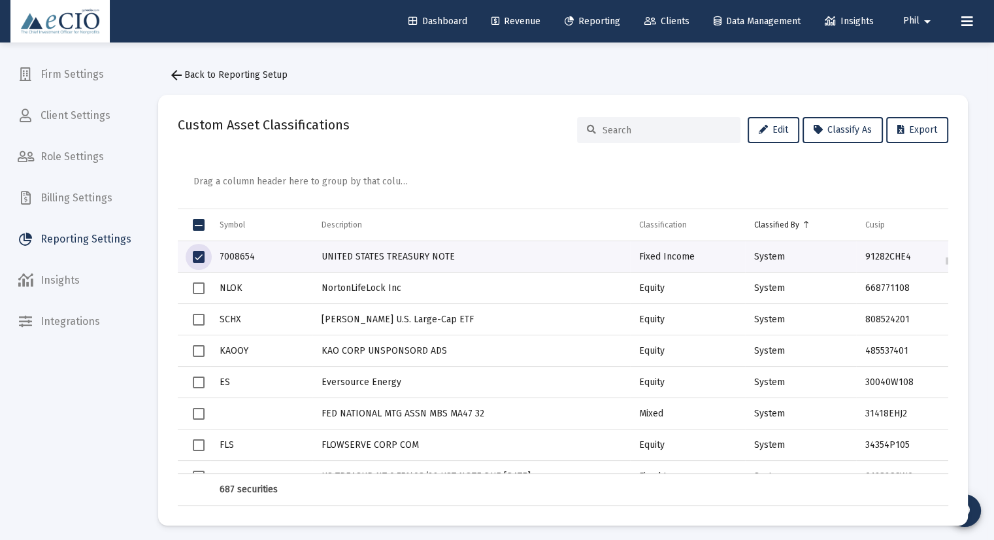
scroll to position [1464, 0]
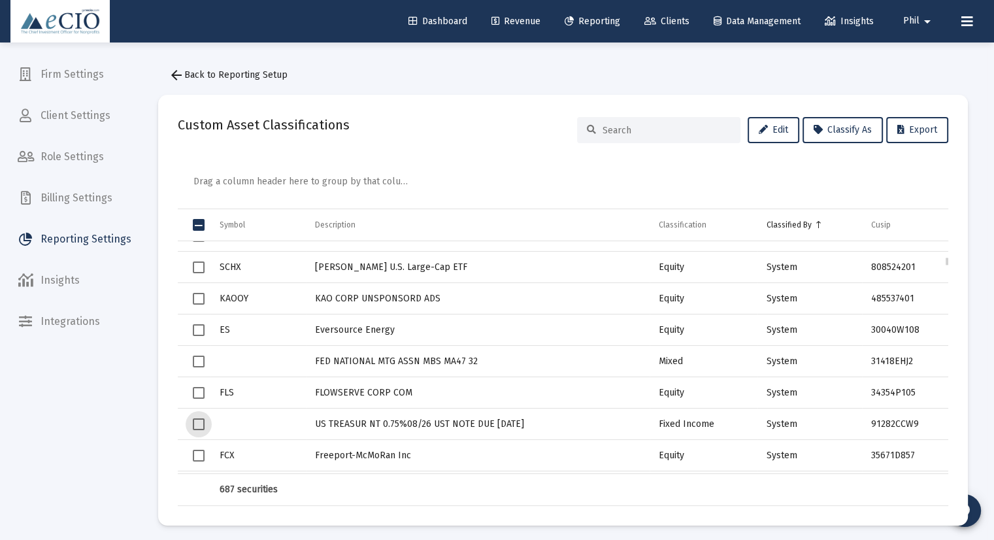
click at [196, 424] on span "Select row" at bounding box center [199, 424] width 12 height 12
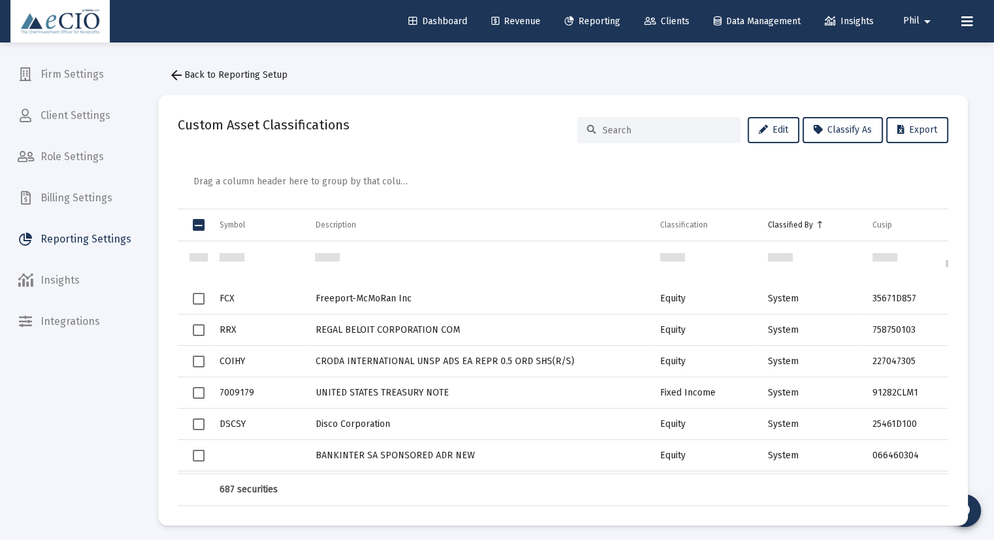
scroll to position [1673, 0]
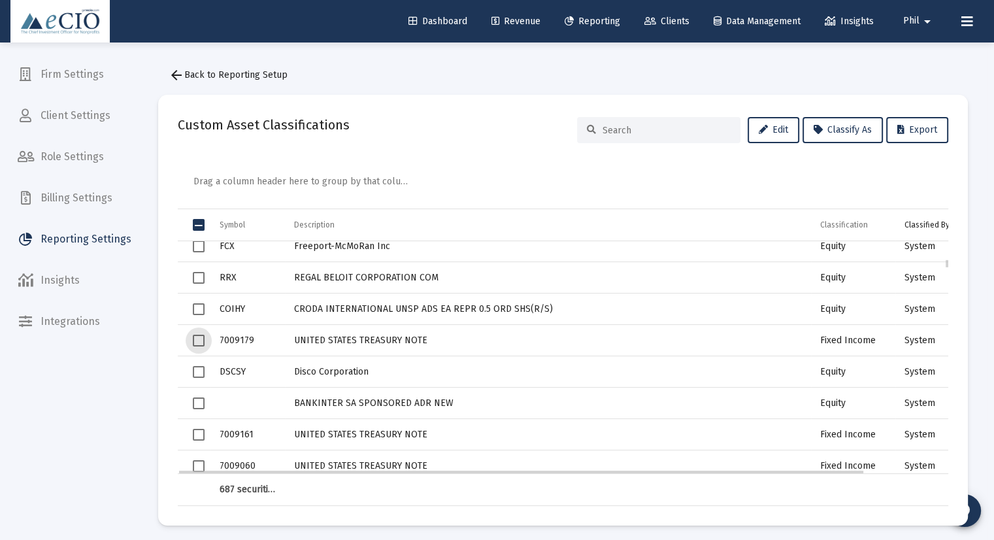
click at [198, 341] on span "Select row" at bounding box center [199, 341] width 12 height 12
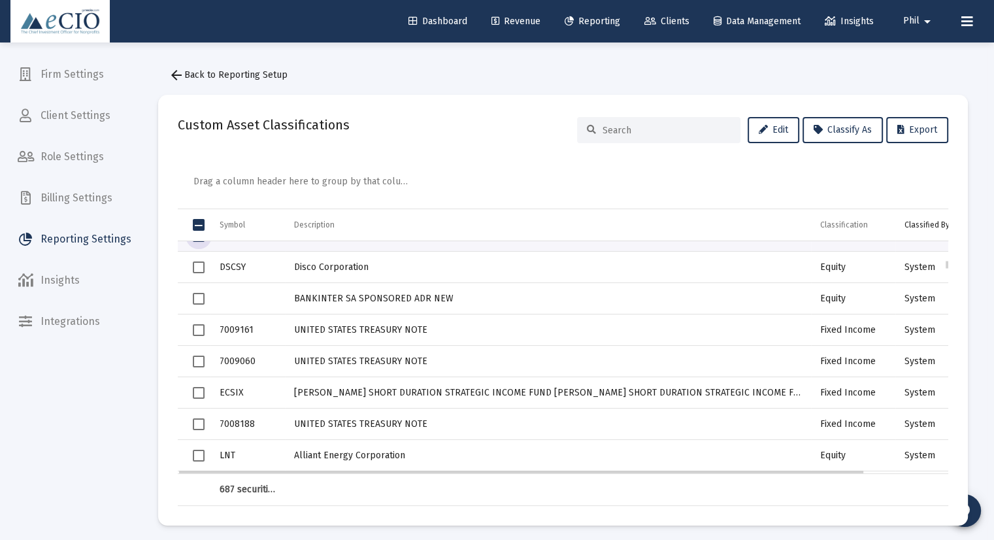
scroll to position [1830, 0]
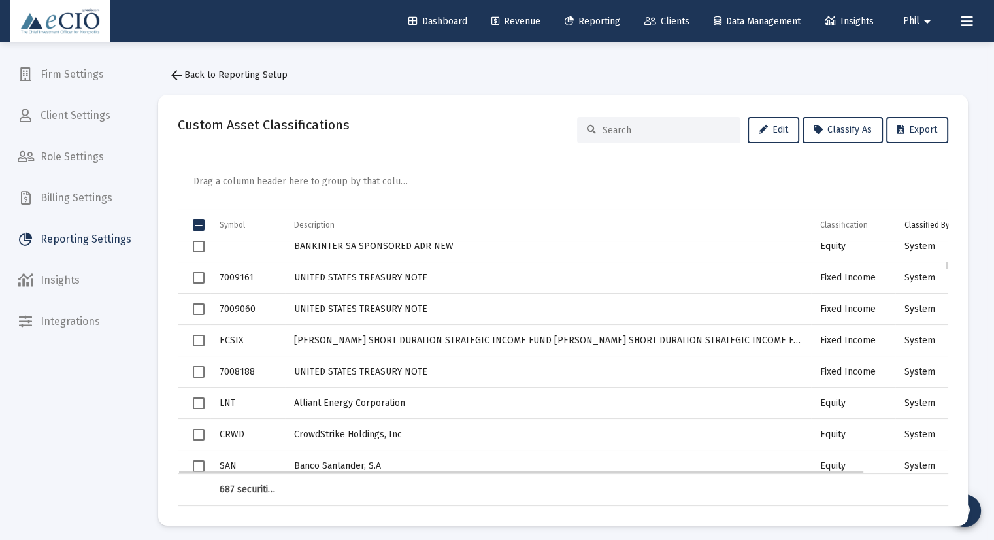
click at [197, 314] on span "Select row" at bounding box center [199, 309] width 12 height 12
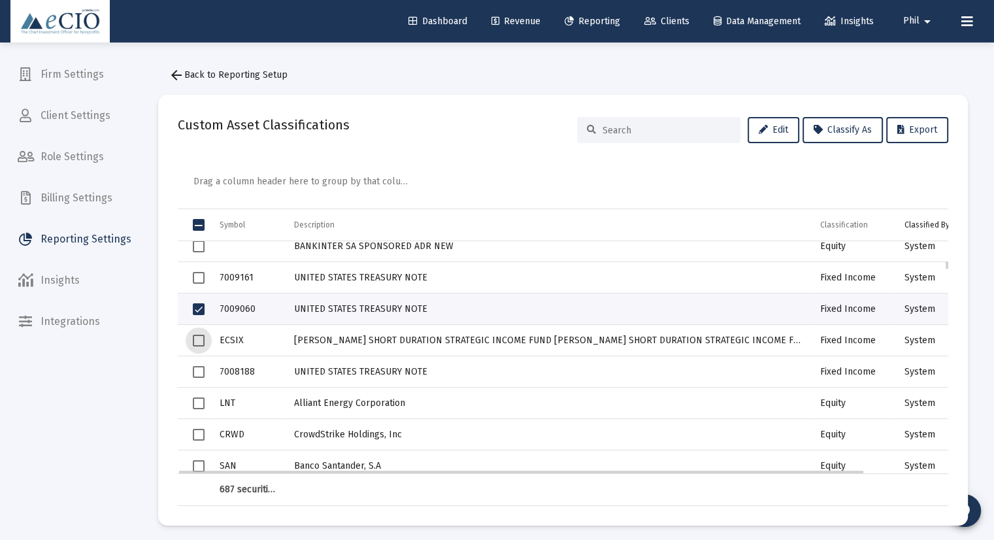
click at [199, 337] on span "Select row" at bounding box center [199, 341] width 12 height 12
click at [199, 370] on span "Select row" at bounding box center [199, 372] width 12 height 12
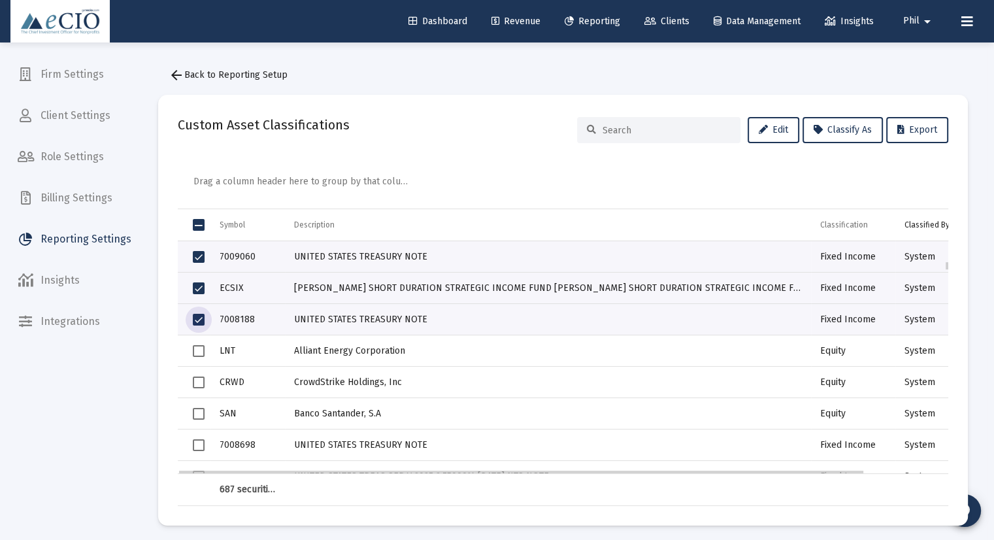
scroll to position [1935, 0]
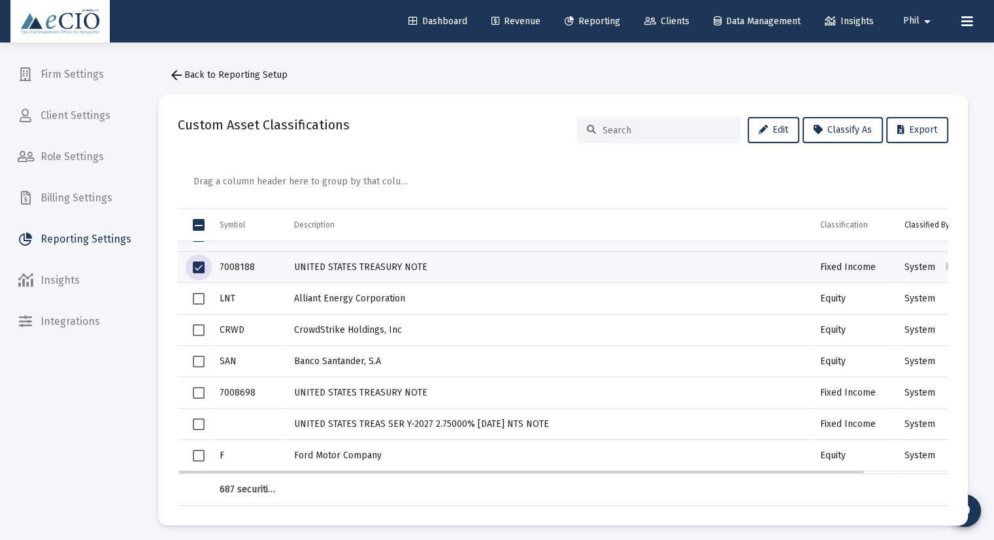
click at [199, 395] on span "Select row" at bounding box center [199, 393] width 12 height 12
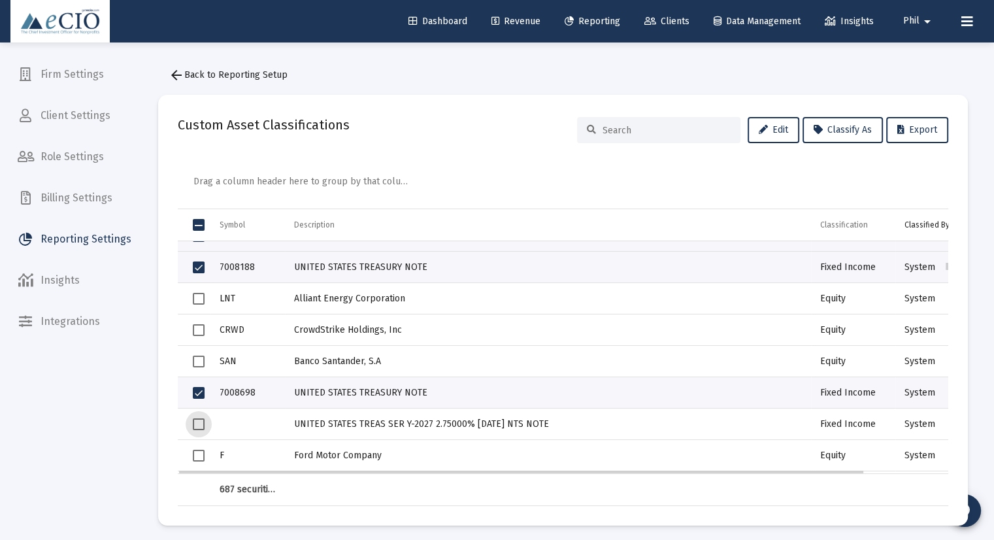
click at [198, 422] on span "Select row" at bounding box center [199, 424] width 12 height 12
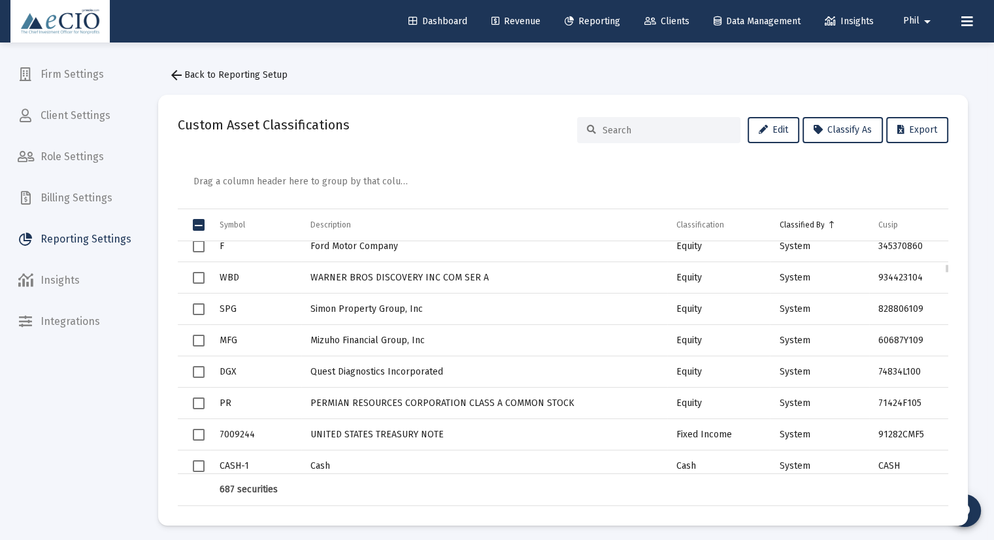
scroll to position [2196, 0]
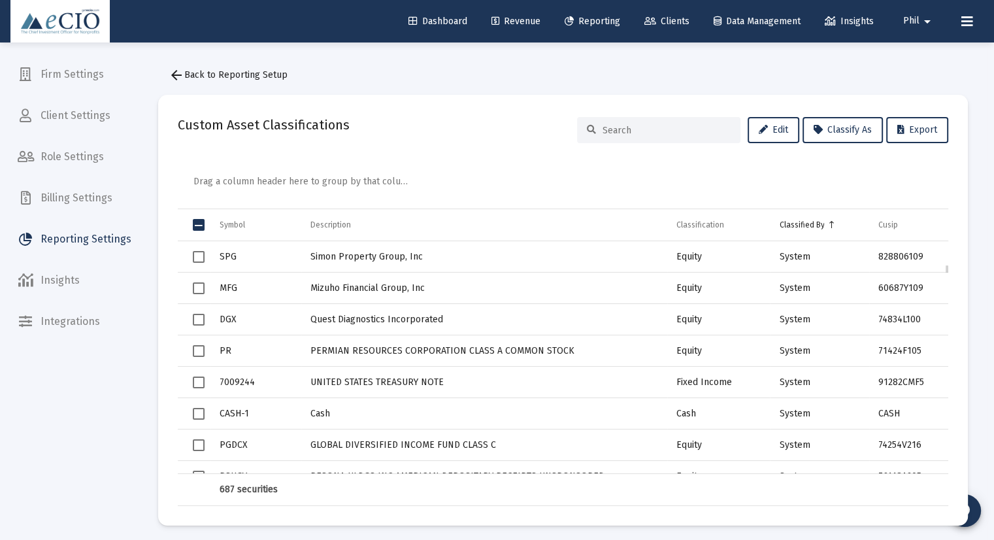
click at [199, 382] on span "Select row" at bounding box center [199, 382] width 12 height 12
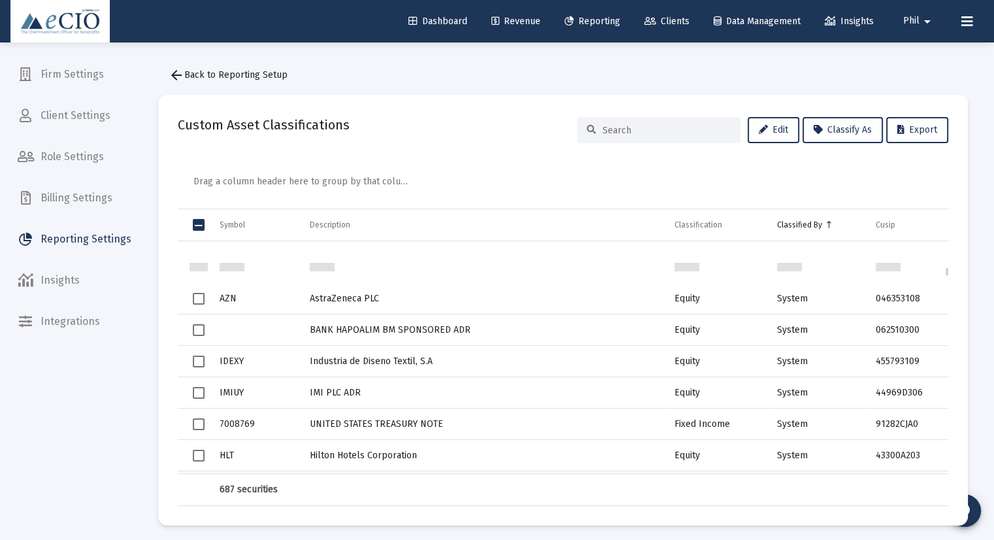
scroll to position [2458, 0]
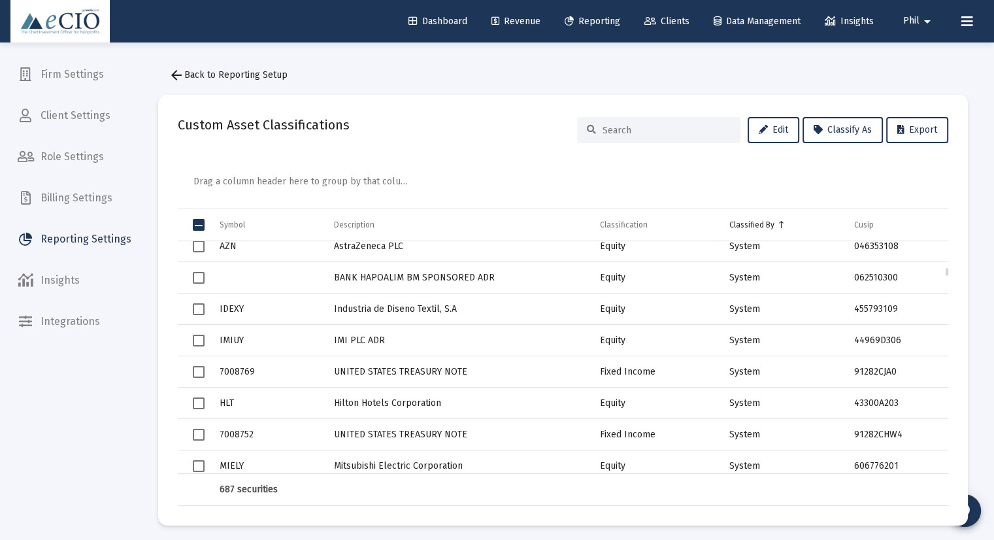
click at [195, 371] on span "Select row" at bounding box center [199, 372] width 12 height 12
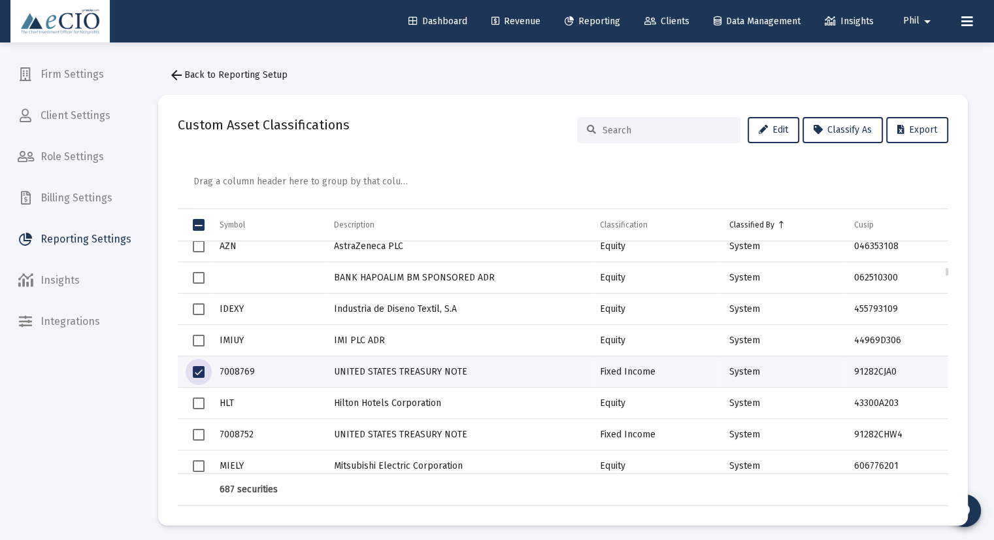
click at [196, 437] on span "Select row" at bounding box center [199, 435] width 12 height 12
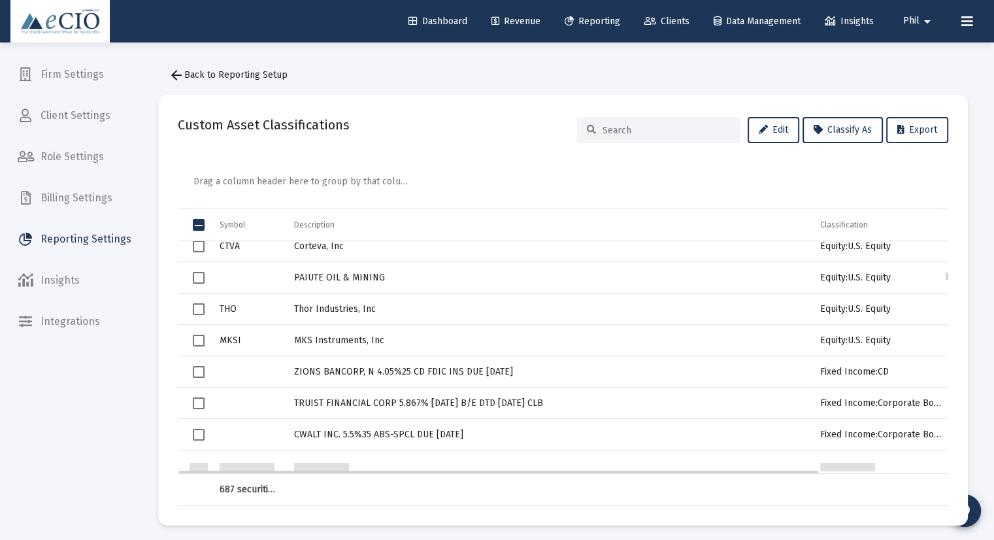
scroll to position [2876, 0]
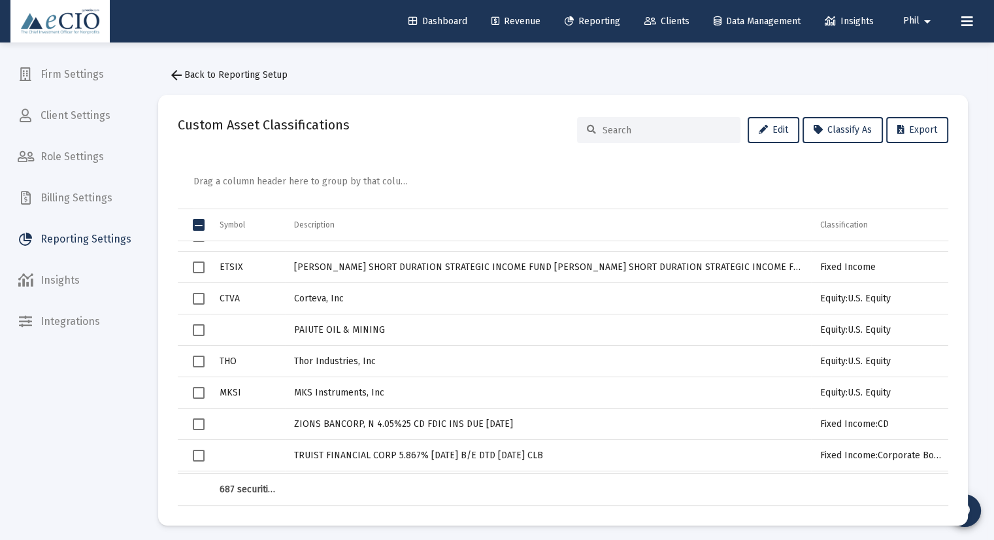
drag, startPoint x: 378, startPoint y: 474, endPoint x: 442, endPoint y: 474, distance: 64.1
click at [441, 474] on td "Data grid" at bounding box center [548, 489] width 526 height 31
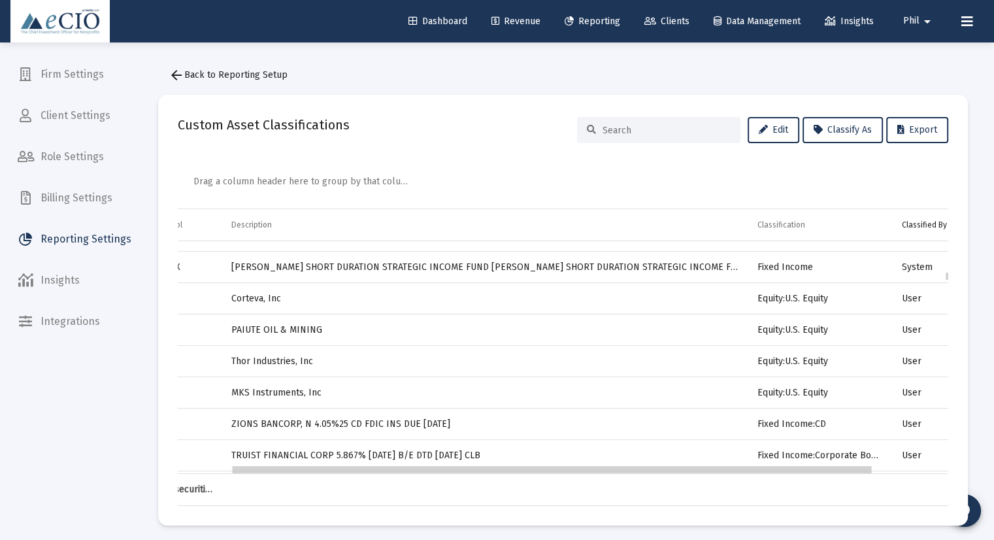
scroll to position [2876, 65]
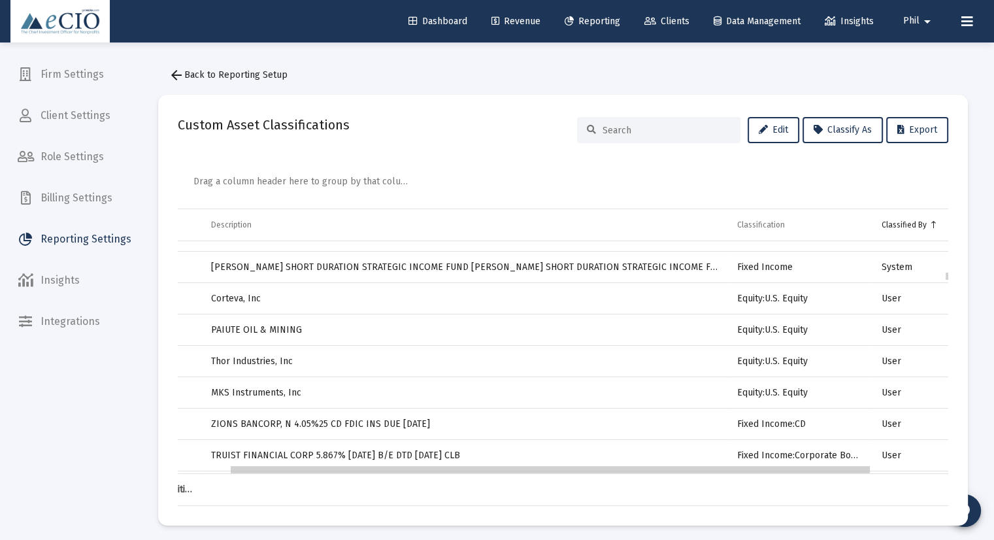
drag, startPoint x: 438, startPoint y: 469, endPoint x: 514, endPoint y: 469, distance: 75.8
click at [514, 469] on body "Dashboard Revenue Reporting Clients Data Management Insights Phil arrow_drop_do…" at bounding box center [497, 270] width 994 height 540
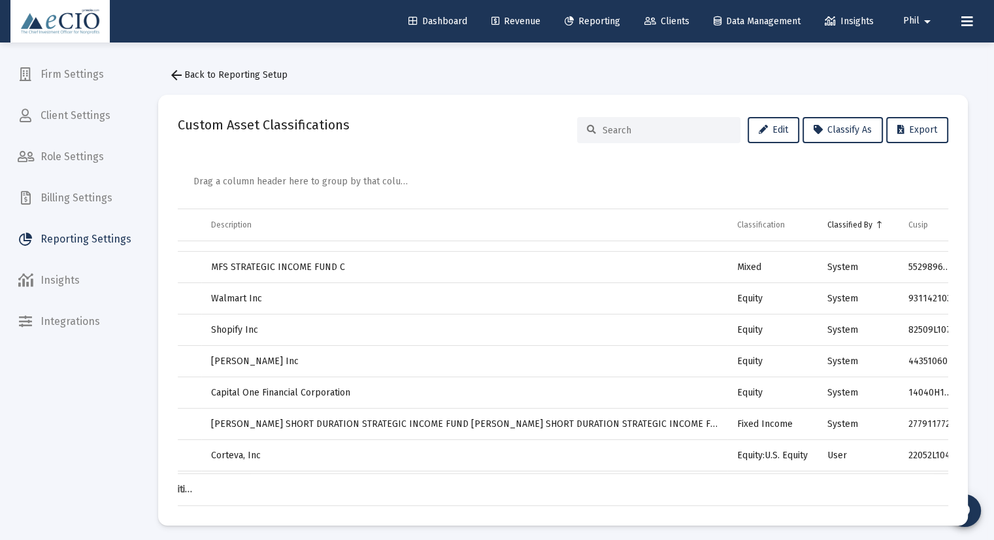
drag, startPoint x: 512, startPoint y: 473, endPoint x: 382, endPoint y: 471, distance: 130.7
click at [382, 471] on div "Drag a column header here to group by that column Symbol Description Classifica…" at bounding box center [563, 332] width 771 height 347
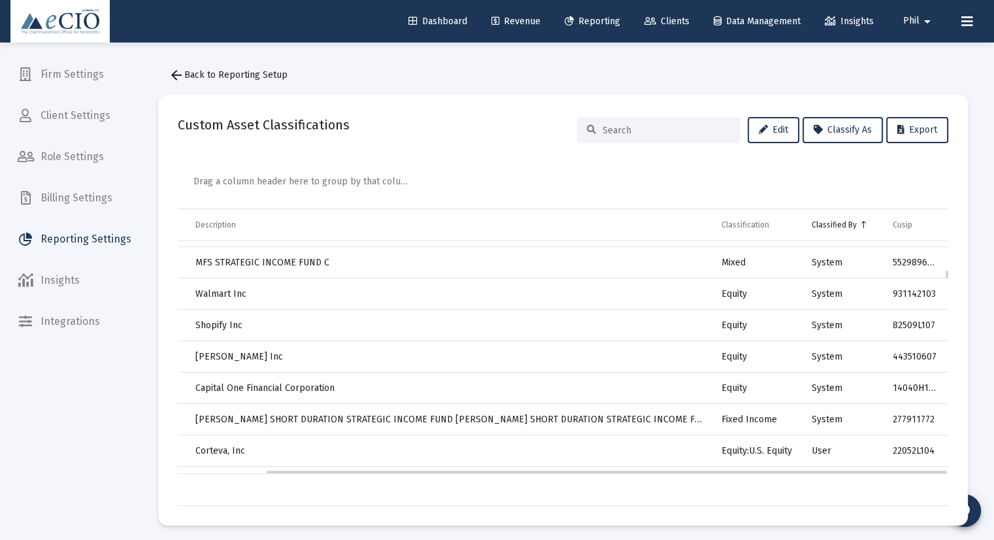
drag, startPoint x: 382, startPoint y: 466, endPoint x: 309, endPoint y: 468, distance: 73.9
click at [309, 468] on body "Dashboard Revenue Reporting Clients Data Management Insights Phil arrow_drop_do…" at bounding box center [497, 270] width 994 height 540
drag, startPoint x: 301, startPoint y: 471, endPoint x: 194, endPoint y: 460, distance: 107.1
click at [184, 460] on div "Drag a column header here to group by that column Symbol Description Classifica…" at bounding box center [563, 332] width 771 height 347
drag, startPoint x: 328, startPoint y: 471, endPoint x: 229, endPoint y: 471, distance: 98.7
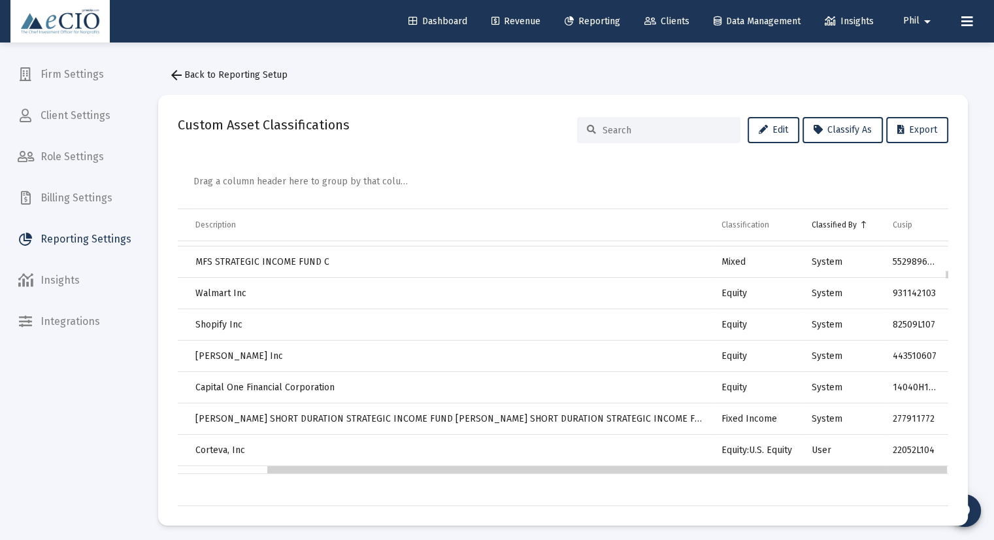
click at [229, 471] on body "Dashboard Revenue Reporting Clients Data Management Insights Phil arrow_drop_do…" at bounding box center [497, 270] width 994 height 540
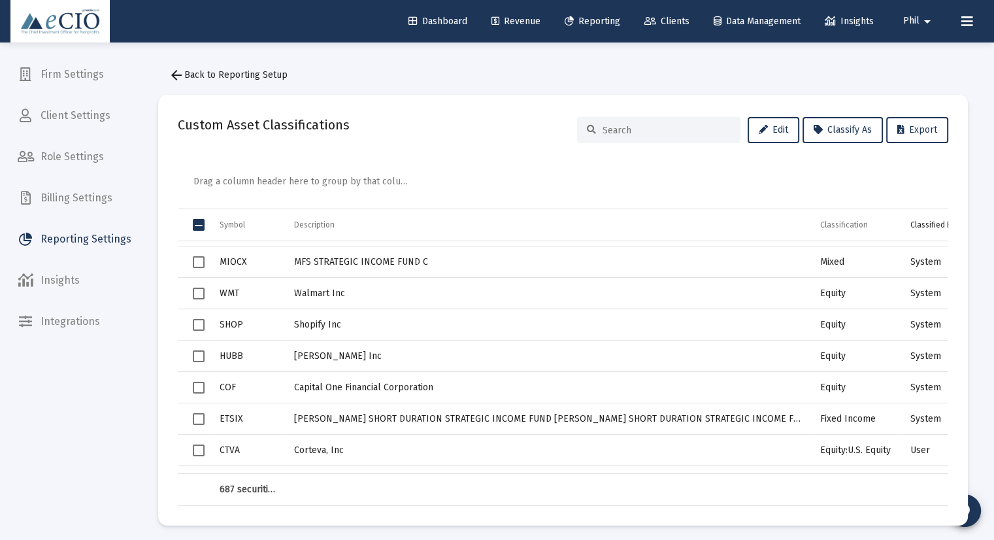
drag, startPoint x: 774, startPoint y: 473, endPoint x: 429, endPoint y: 466, distance: 344.5
click at [431, 467] on body "Dashboard Revenue Reporting Clients Data Management Insights Phil arrow_drop_do…" at bounding box center [497, 270] width 994 height 540
click at [839, 130] on span "Classify As" at bounding box center [843, 129] width 58 height 11
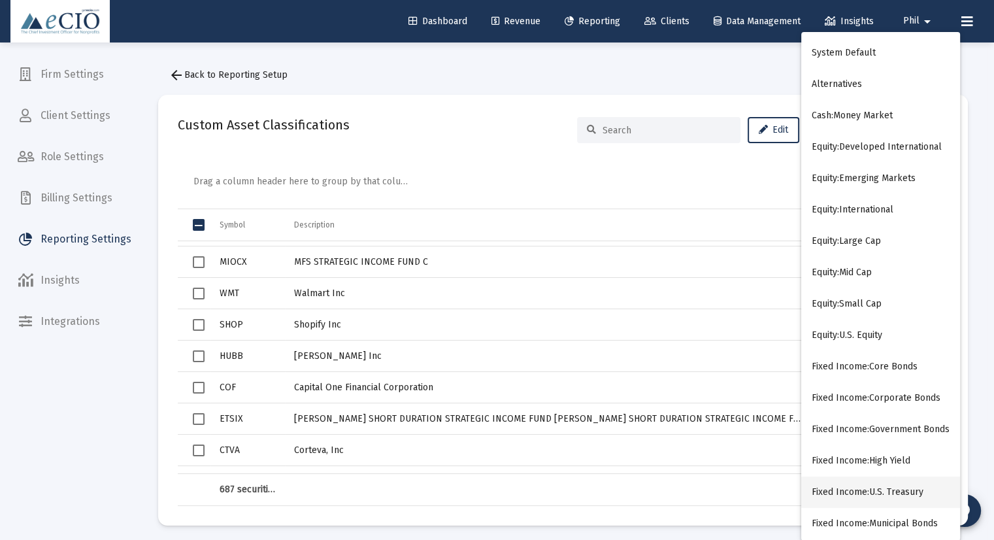
click at [863, 493] on button "Fixed Income:U.S. Treasury" at bounding box center [880, 491] width 159 height 31
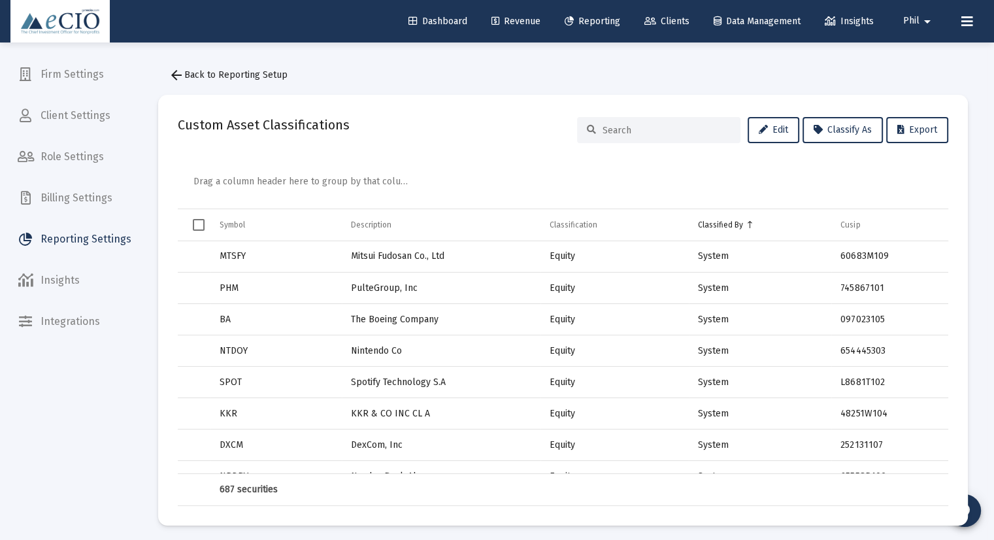
drag, startPoint x: 16, startPoint y: 272, endPoint x: 955, endPoint y: 482, distance: 962.4
click at [955, 482] on mat-card "Custom Asset Classifications Edit Classify As Export Drag a column header here …" at bounding box center [563, 310] width 810 height 431
click at [67, 71] on span "Firm Settings" at bounding box center [74, 74] width 135 height 31
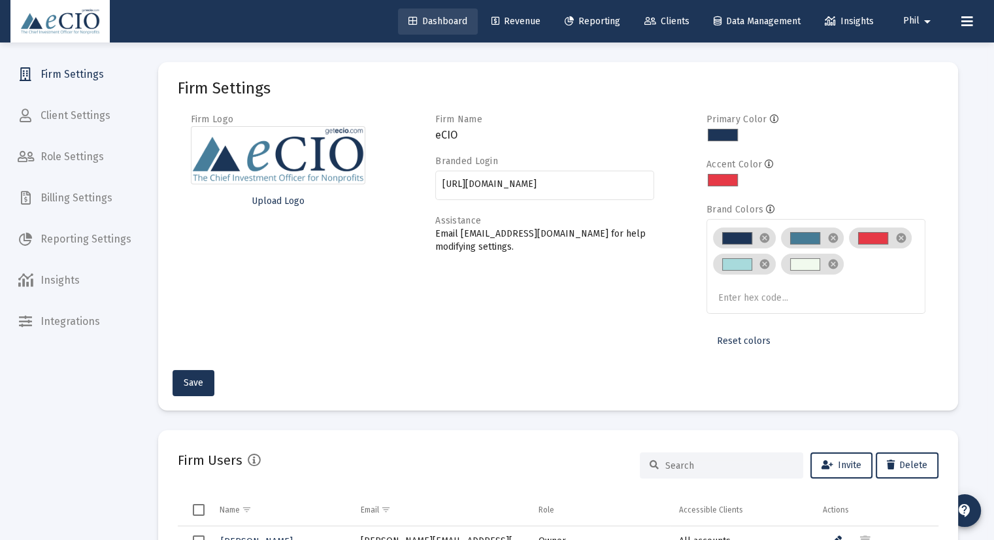
click at [431, 16] on span "Dashboard" at bounding box center [438, 21] width 59 height 11
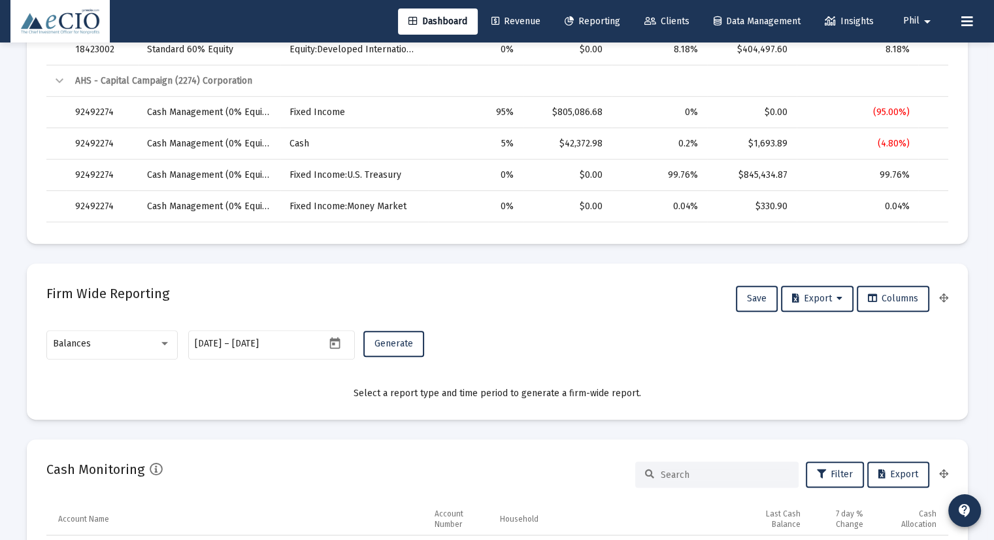
scroll to position [654, 0]
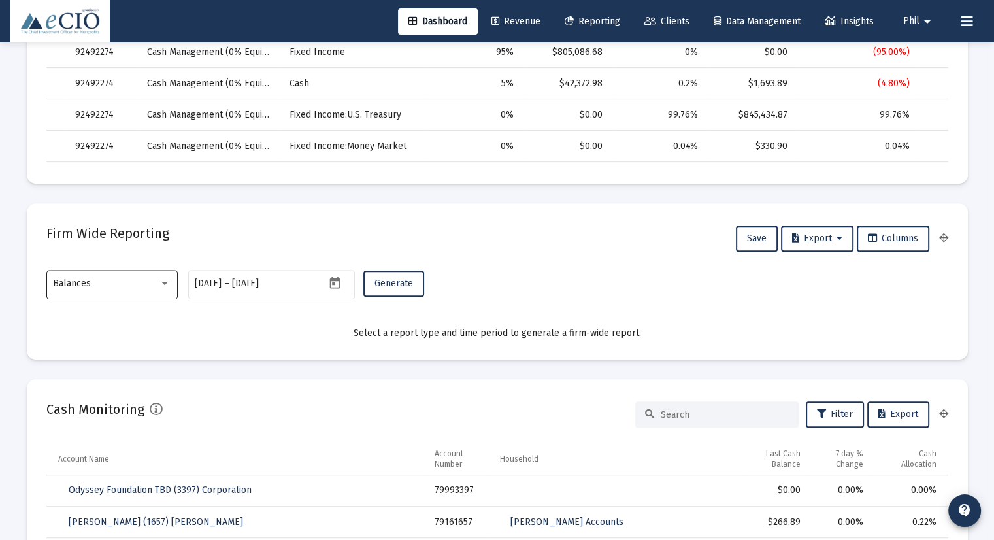
click at [121, 288] on div "Balances" at bounding box center [106, 283] width 106 height 10
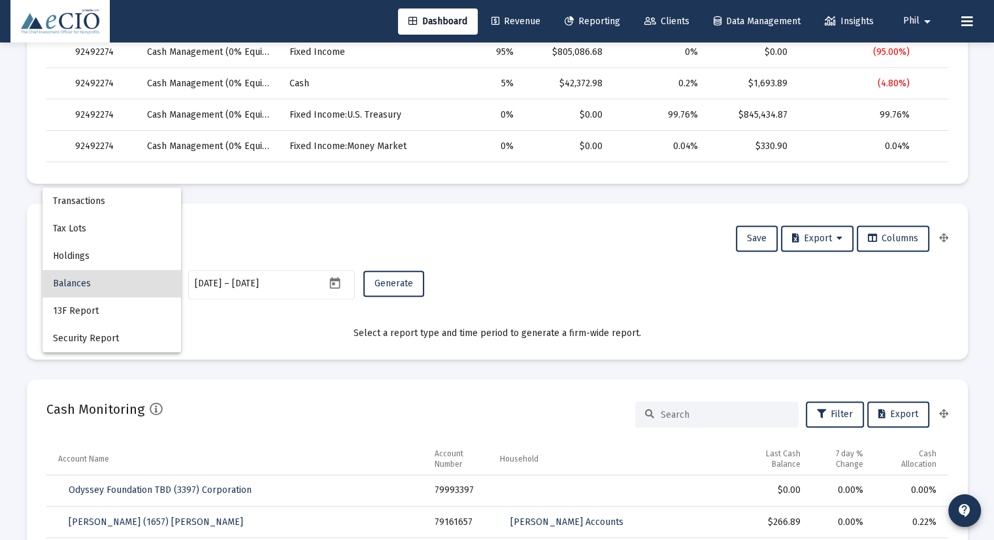
click at [8, 295] on div at bounding box center [497, 270] width 994 height 540
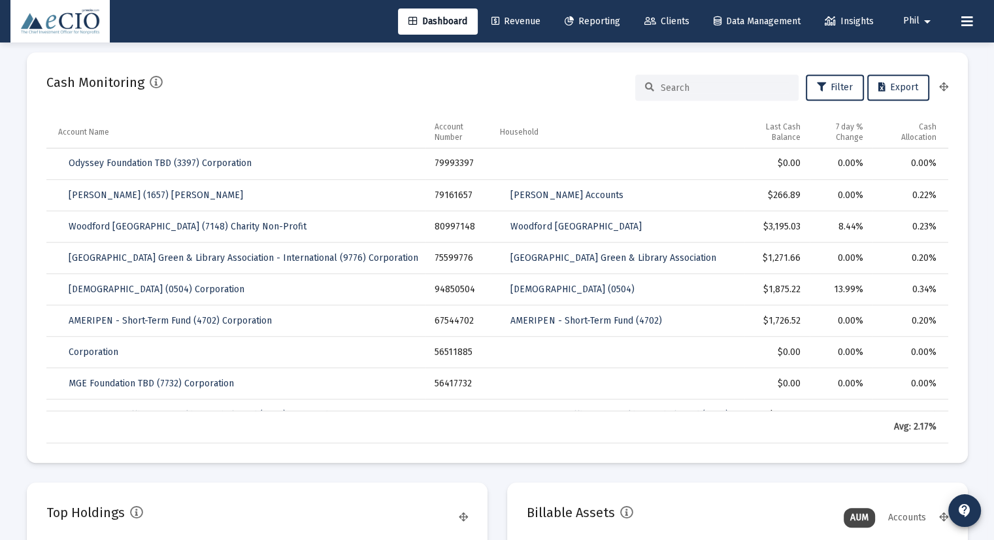
scroll to position [588, 0]
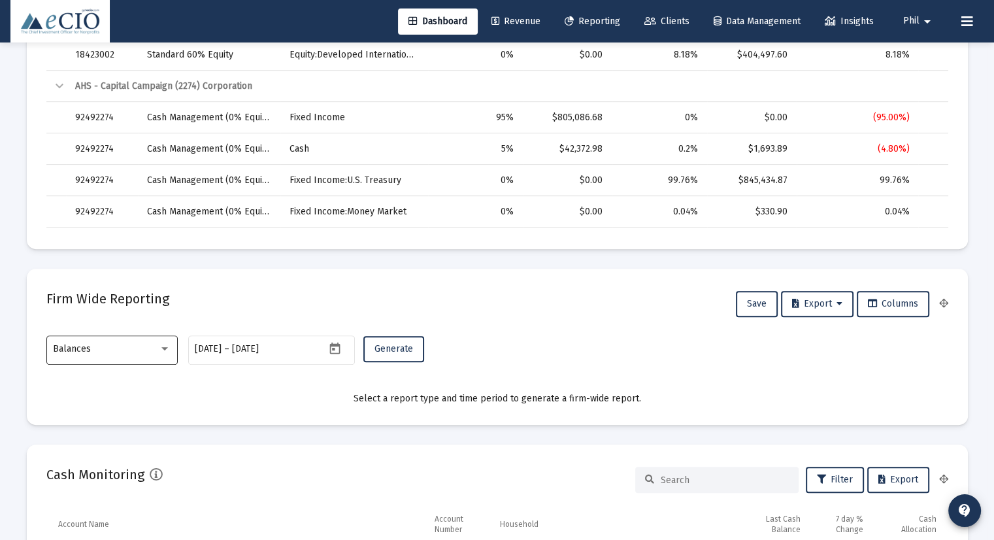
click at [125, 354] on div "Balances" at bounding box center [106, 349] width 106 height 10
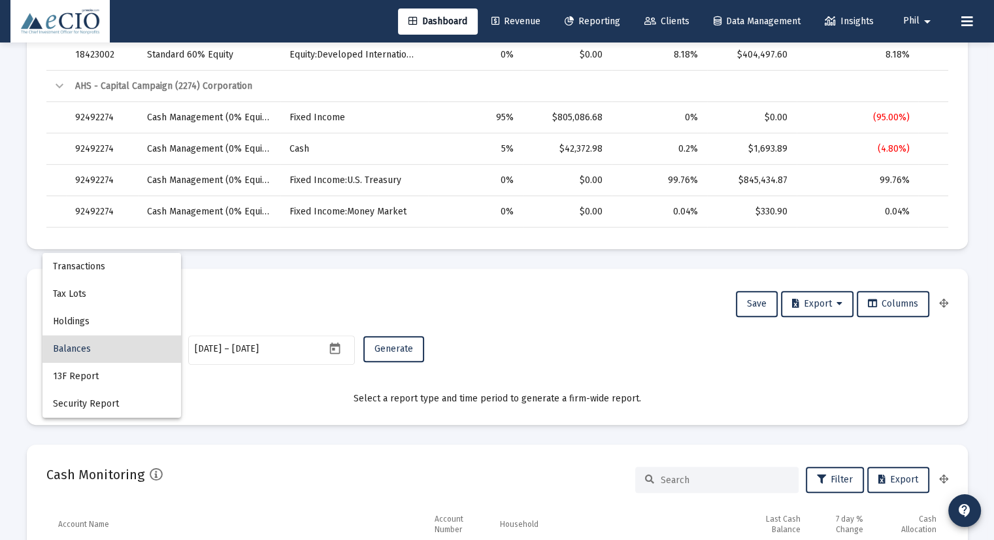
click at [7, 344] on div at bounding box center [497, 270] width 994 height 540
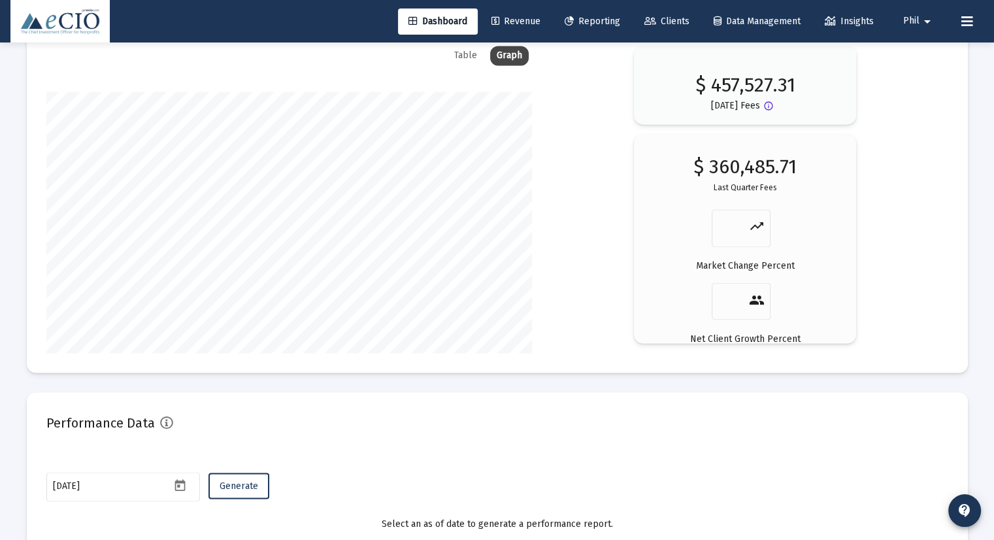
scroll to position [2259, 0]
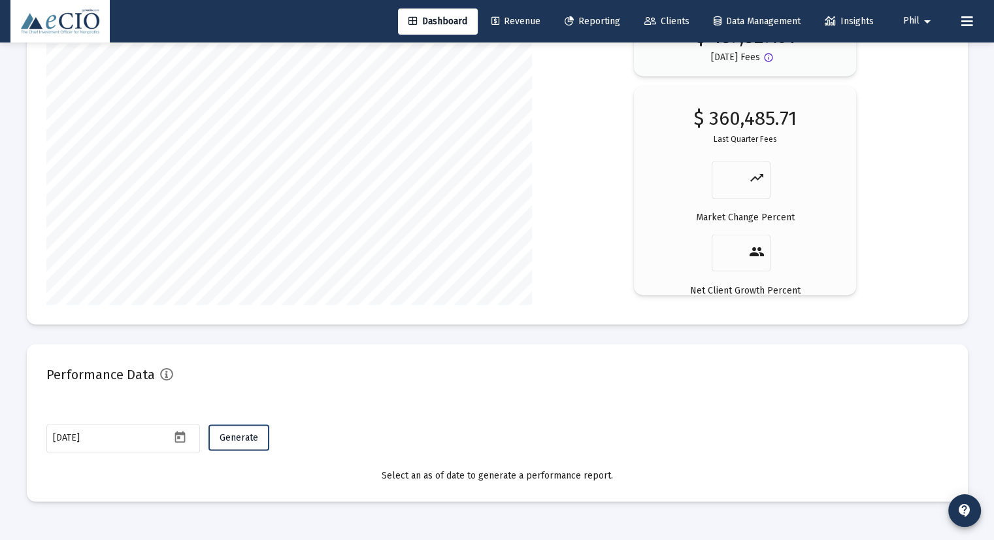
click at [232, 437] on span "Generate" at bounding box center [239, 436] width 39 height 11
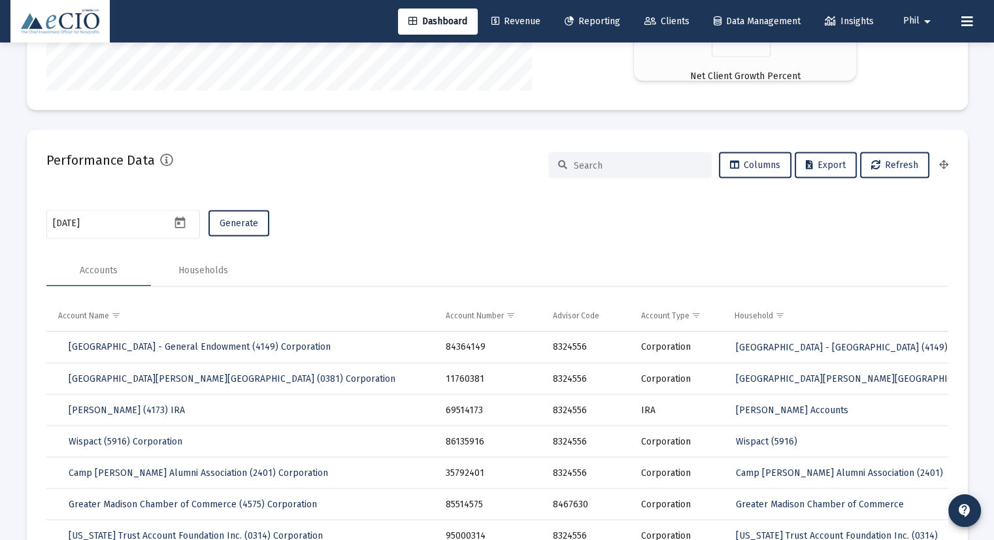
scroll to position [2489, 0]
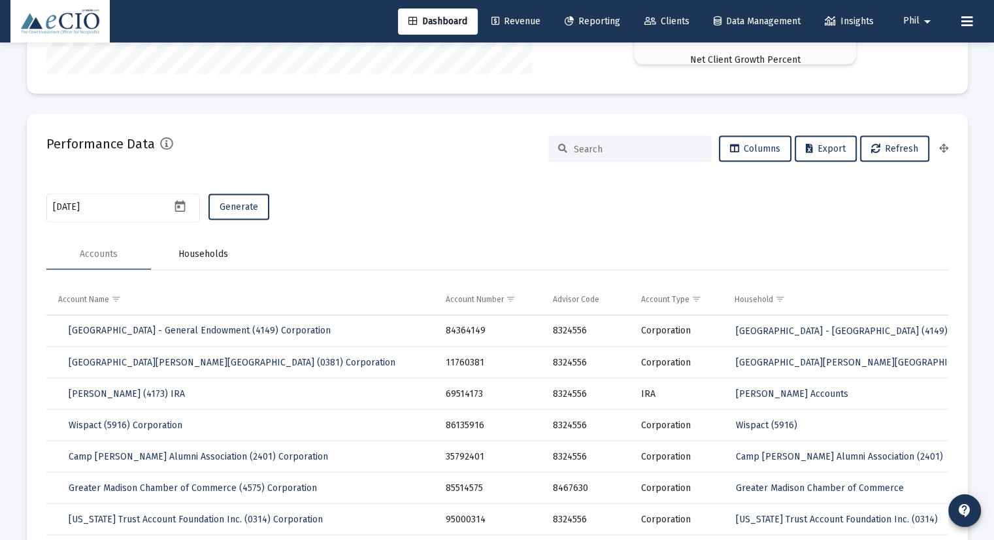
click at [207, 252] on div "Households" at bounding box center [203, 254] width 50 height 13
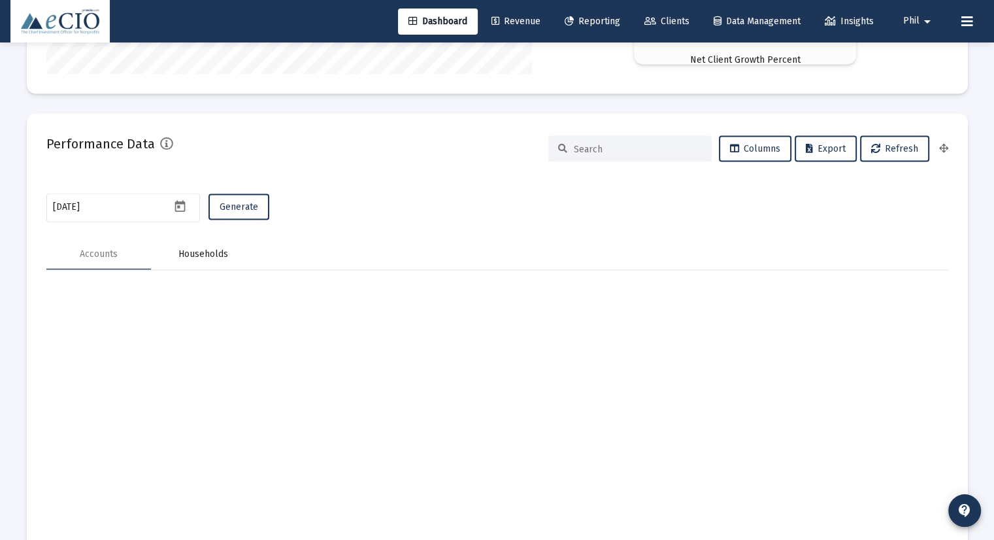
scroll to position [2388, 0]
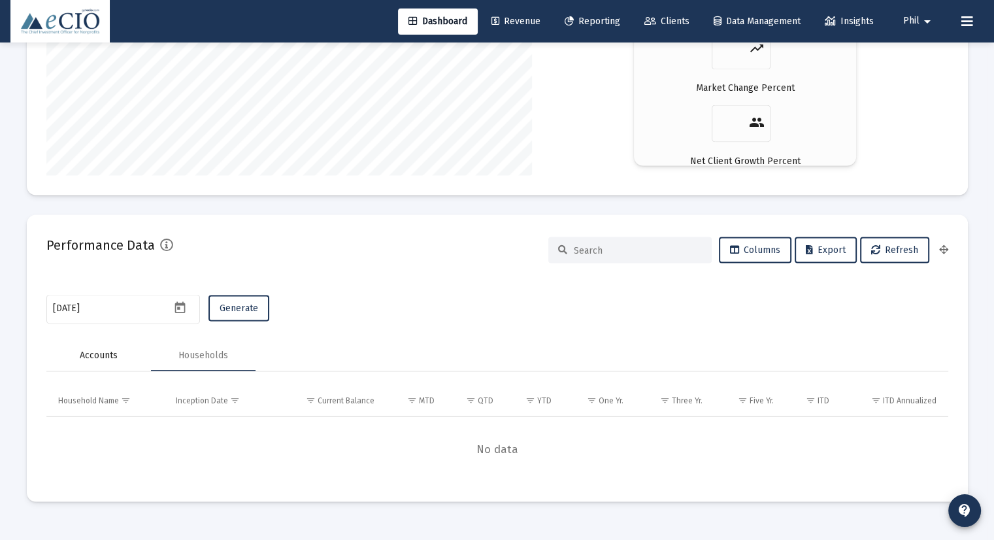
click at [99, 356] on div "Accounts" at bounding box center [99, 354] width 38 height 13
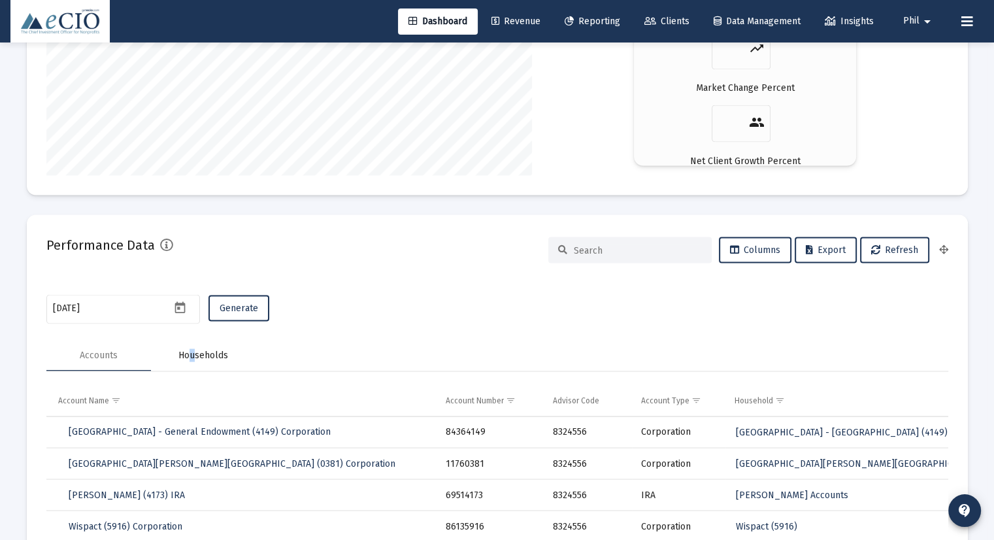
click at [193, 356] on div "Households" at bounding box center [203, 354] width 50 height 13
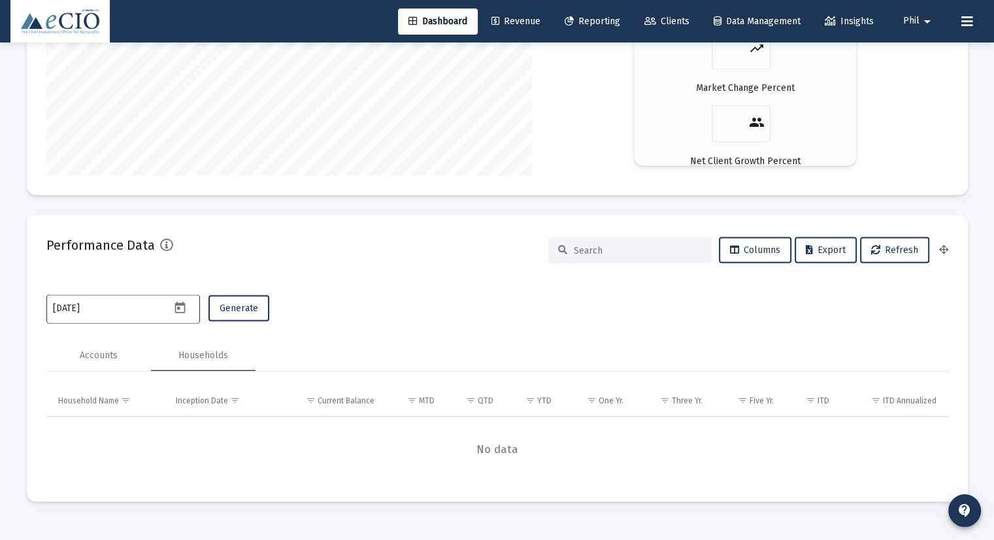
click at [139, 312] on input "[DATE]" at bounding box center [112, 308] width 118 height 10
click at [180, 308] on icon "Open calendar" at bounding box center [180, 307] width 10 height 12
click at [350, 299] on div at bounding box center [497, 270] width 994 height 540
click at [244, 306] on span "Generate" at bounding box center [239, 307] width 39 height 11
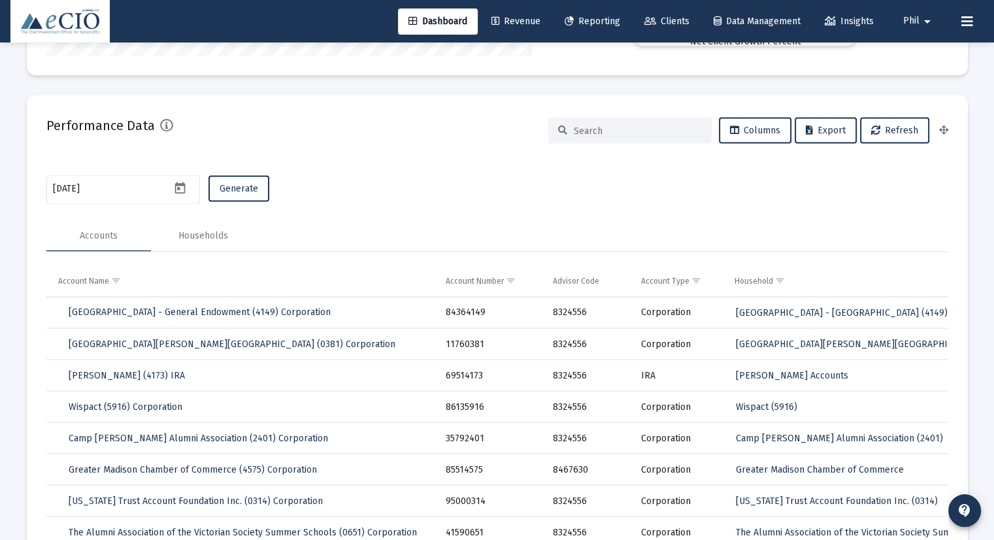
scroll to position [2519, 0]
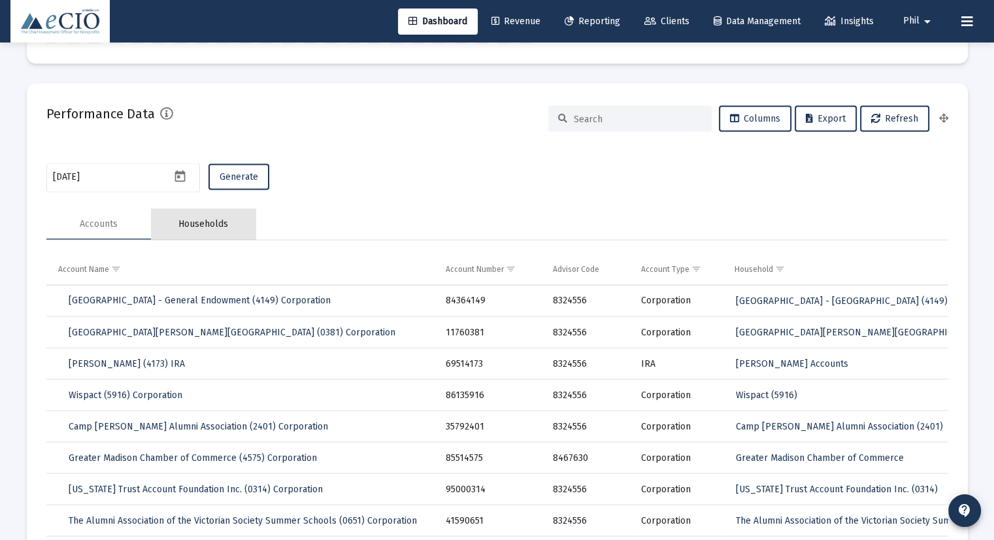
click at [217, 211] on div "Households" at bounding box center [203, 224] width 105 height 31
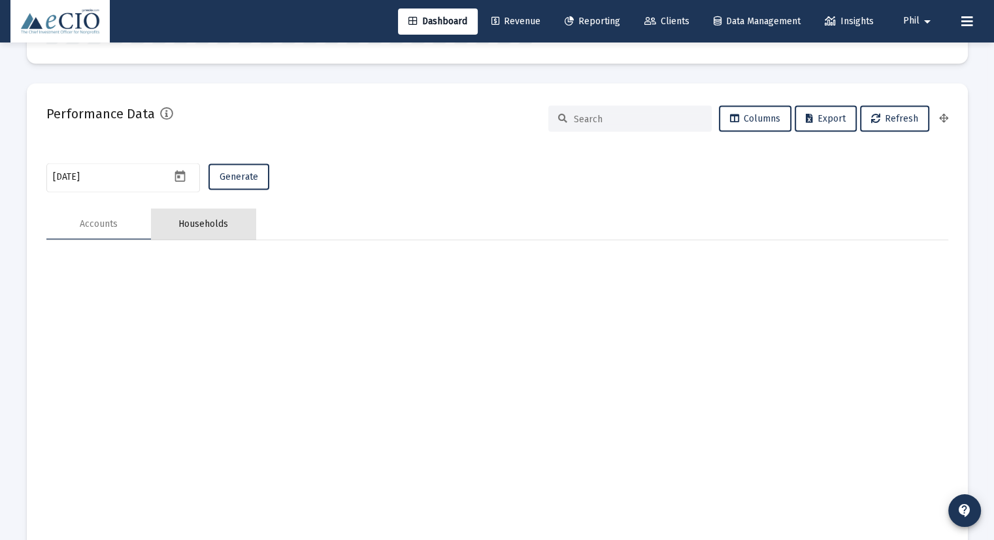
scroll to position [2388, 0]
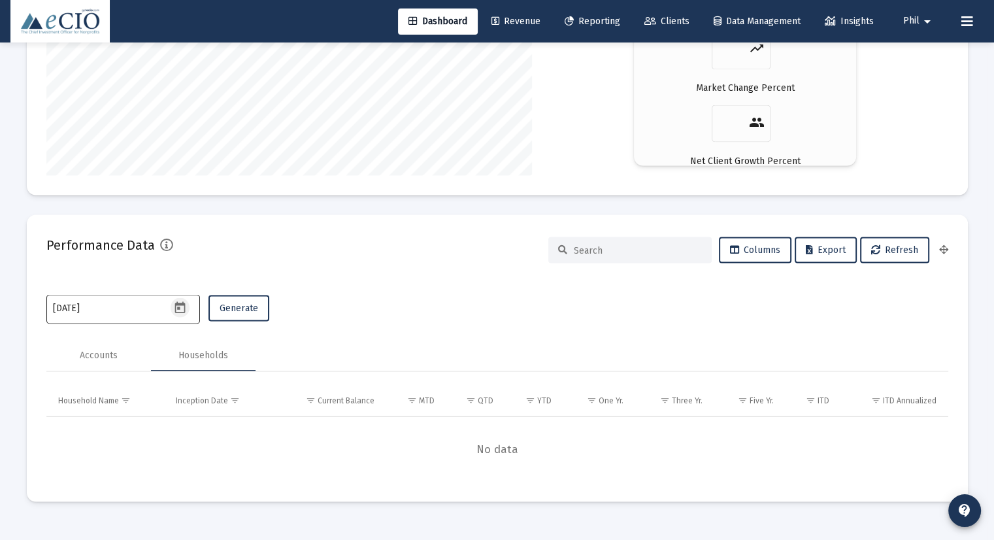
click at [178, 307] on icon "Open calendar" at bounding box center [180, 307] width 10 height 12
click at [146, 246] on div "24" at bounding box center [143, 251] width 24 height 24
type input "[DATE]"
click at [235, 307] on span "Generate" at bounding box center [239, 307] width 39 height 11
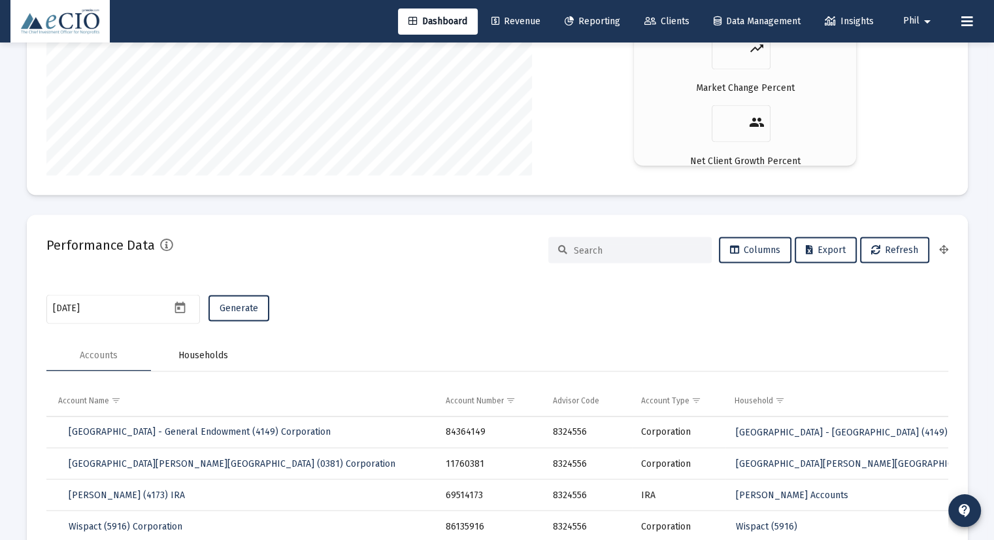
click at [201, 351] on div "Households" at bounding box center [203, 354] width 50 height 13
